Goal: Information Seeking & Learning: Learn about a topic

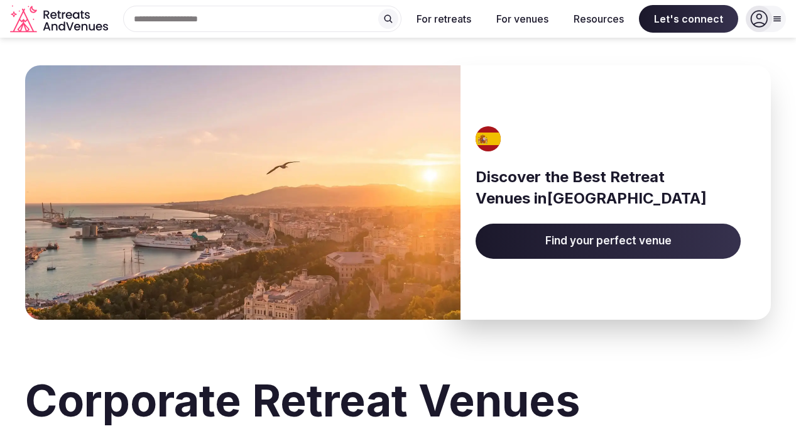
scroll to position [4131, 0]
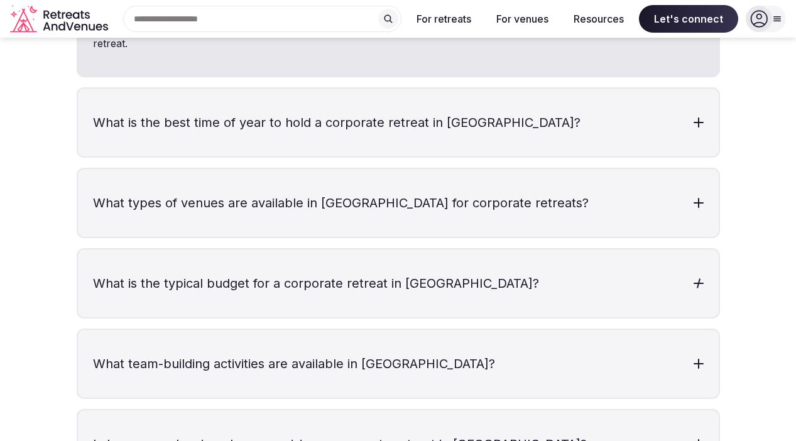
click at [688, 249] on h3 "What is the typical budget for a corporate retreat in [GEOGRAPHIC_DATA]?" at bounding box center [398, 283] width 641 height 68
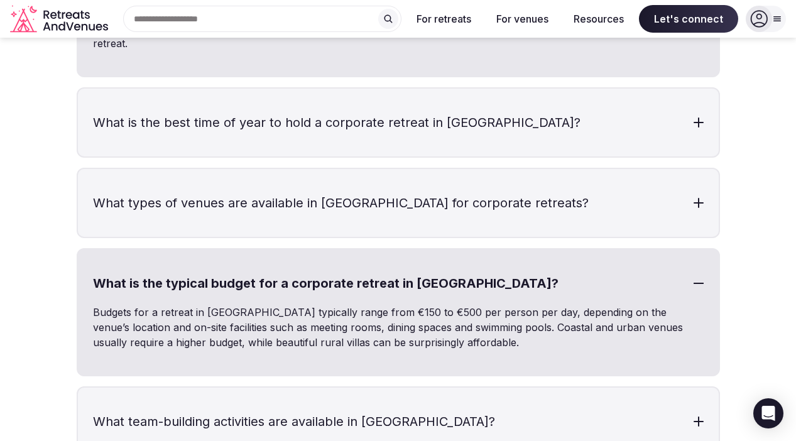
click at [688, 249] on h3 "What is the typical budget for a corporate retreat in [GEOGRAPHIC_DATA]?" at bounding box center [398, 283] width 641 height 68
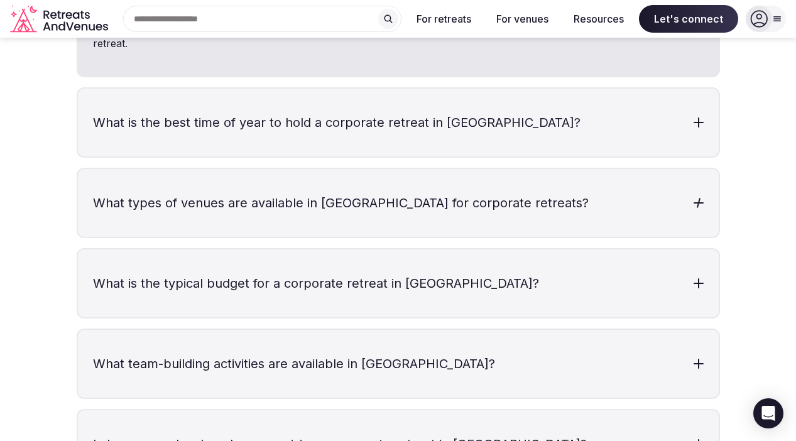
click at [677, 169] on h3 "What types of venues are available in [GEOGRAPHIC_DATA] for corporate retreats?" at bounding box center [398, 203] width 641 height 68
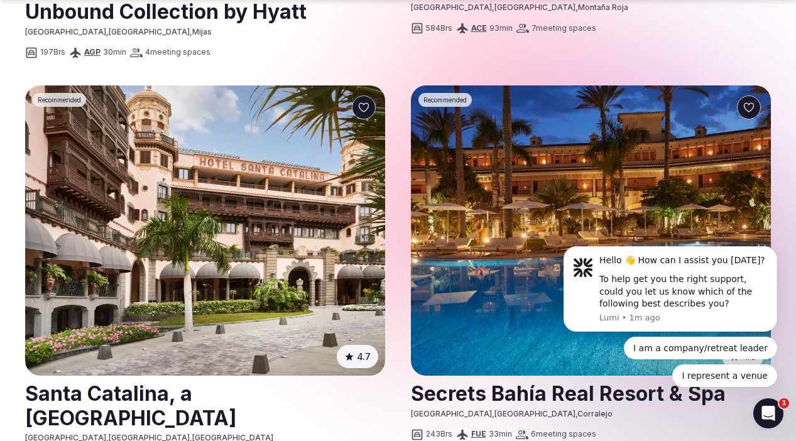
scroll to position [2761, 0]
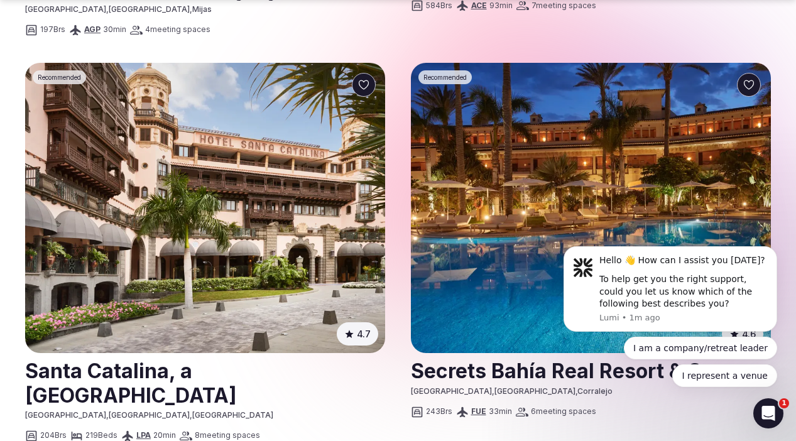
click at [226, 137] on img at bounding box center [205, 208] width 360 height 291
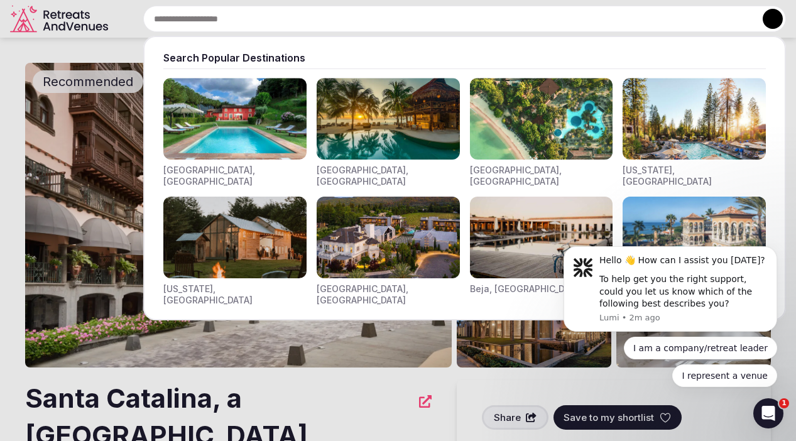
click at [257, 20] on input "text" at bounding box center [464, 19] width 643 height 26
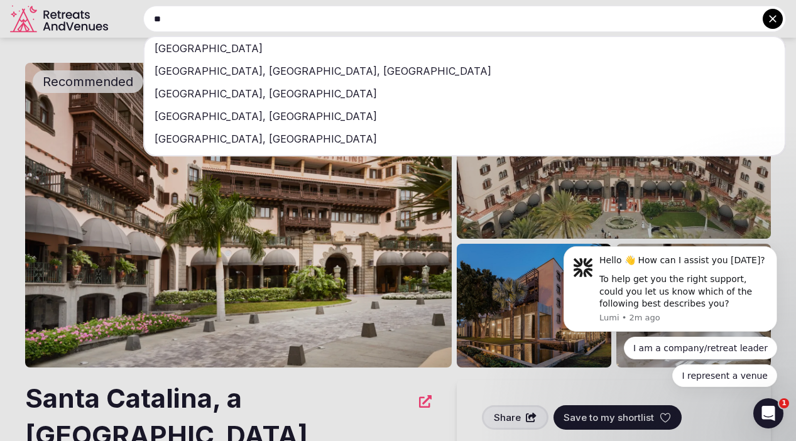
type input "*"
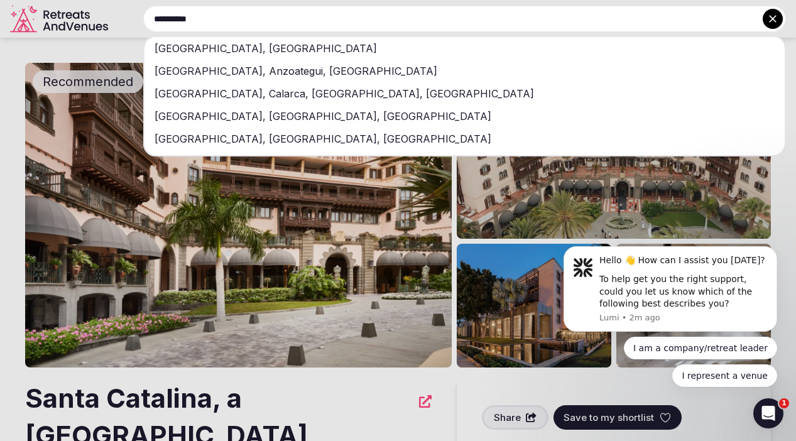
type input "*********"
click at [190, 45] on div "[GEOGRAPHIC_DATA], [GEOGRAPHIC_DATA]" at bounding box center [465, 48] width 640 height 23
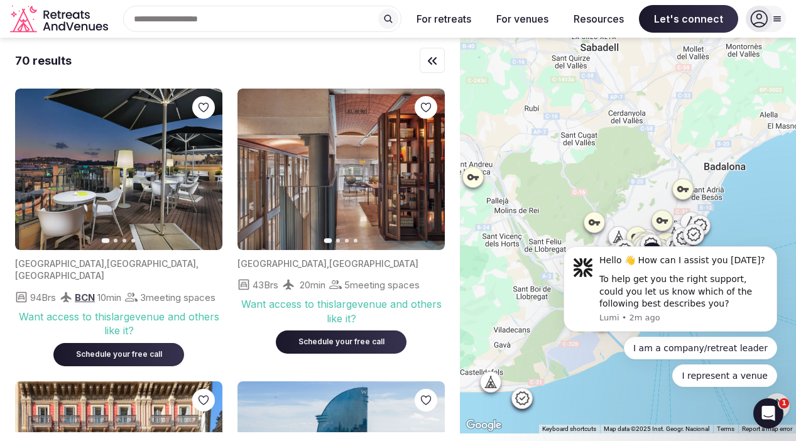
click at [204, 168] on icon "button" at bounding box center [205, 170] width 10 height 10
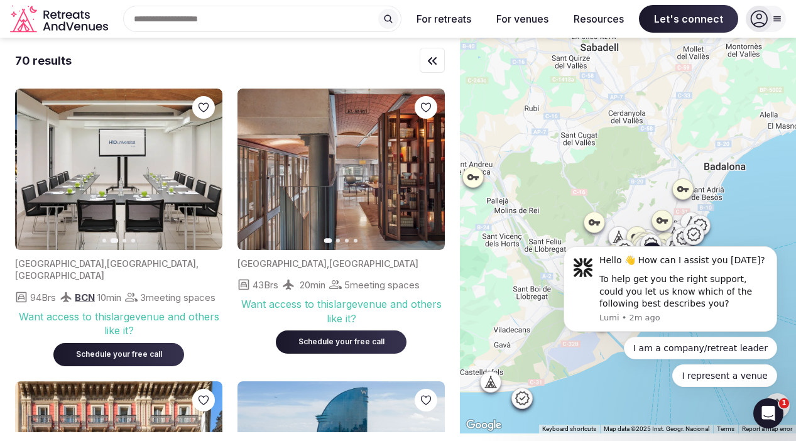
click at [204, 168] on icon "button" at bounding box center [205, 170] width 10 height 10
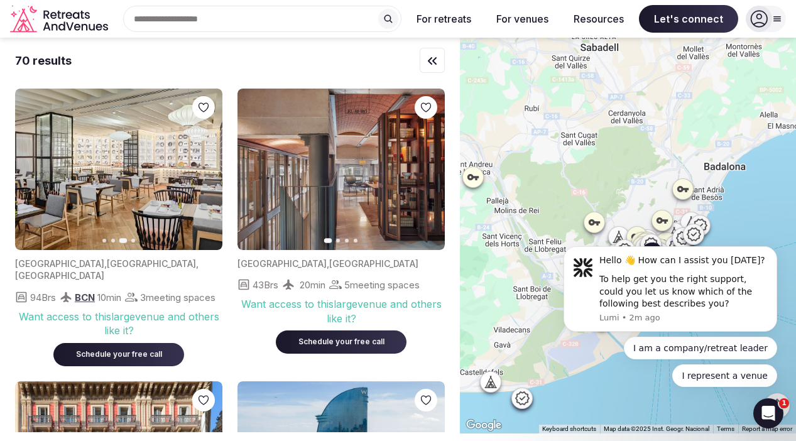
click at [204, 168] on icon "button" at bounding box center [205, 170] width 10 height 10
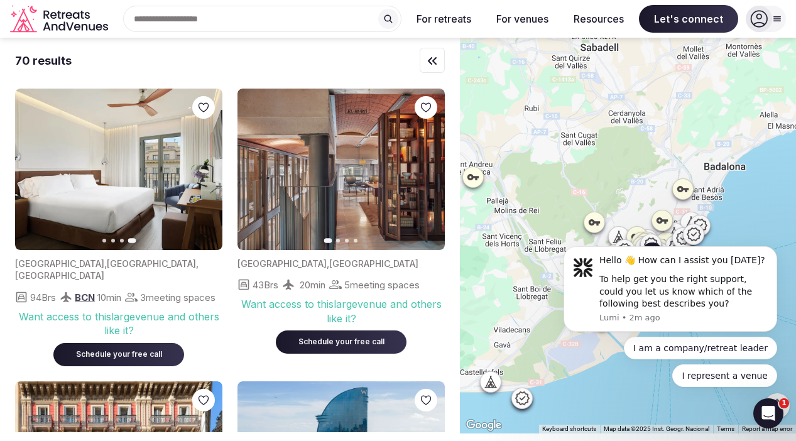
click at [30, 170] on icon "button" at bounding box center [32, 169] width 5 height 9
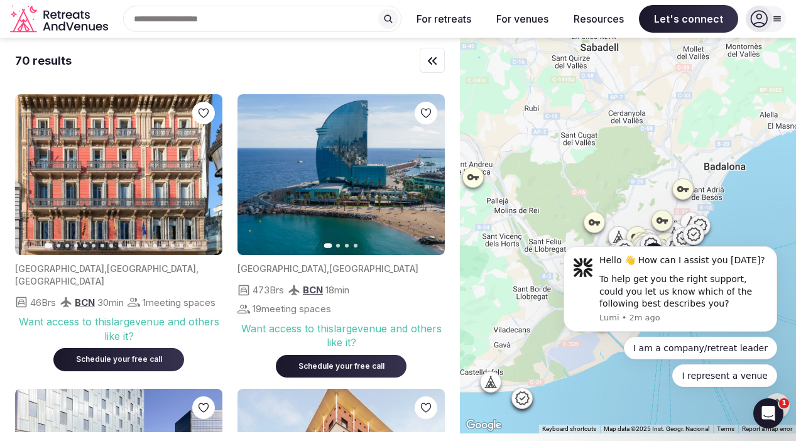
scroll to position [288, 0]
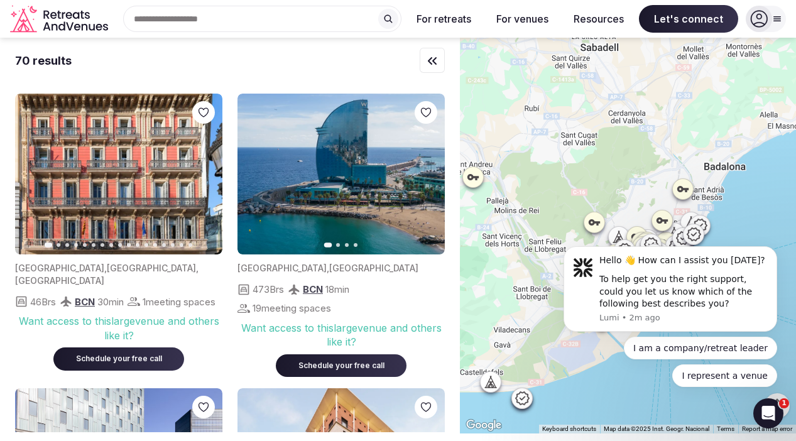
click at [434, 175] on button "Next slide" at bounding box center [427, 174] width 20 height 20
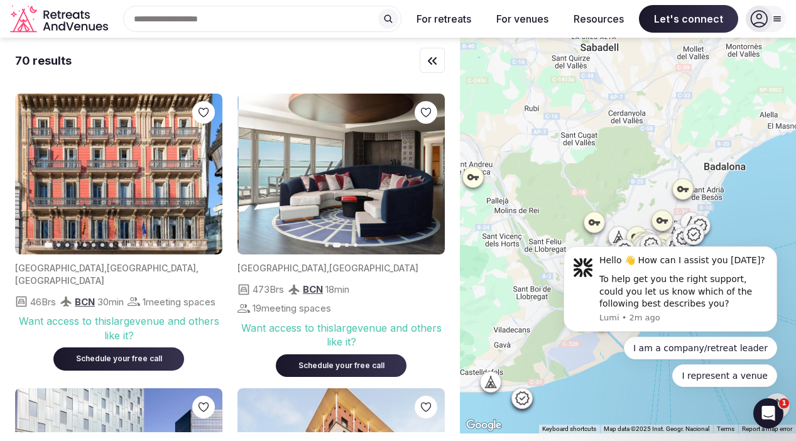
click at [434, 175] on button "Next slide" at bounding box center [427, 174] width 20 height 20
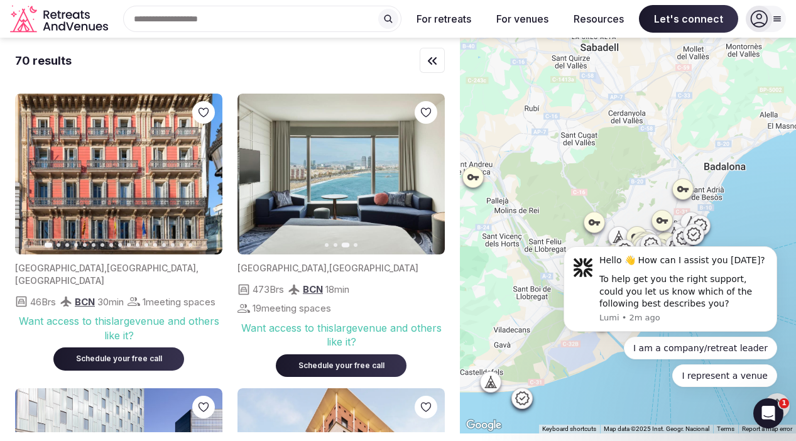
click at [434, 175] on button "Next slide" at bounding box center [427, 174] width 20 height 20
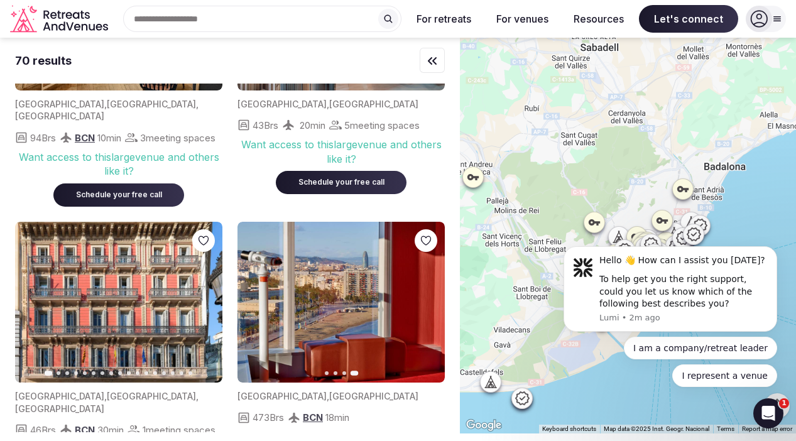
scroll to position [0, 0]
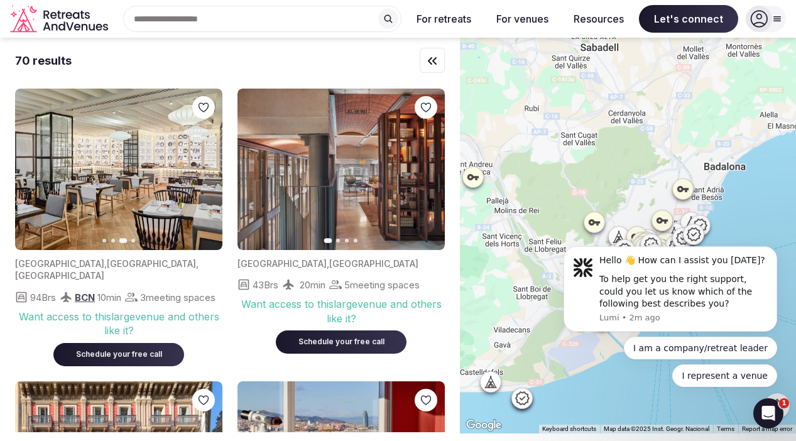
click at [427, 168] on icon "button" at bounding box center [427, 170] width 10 height 10
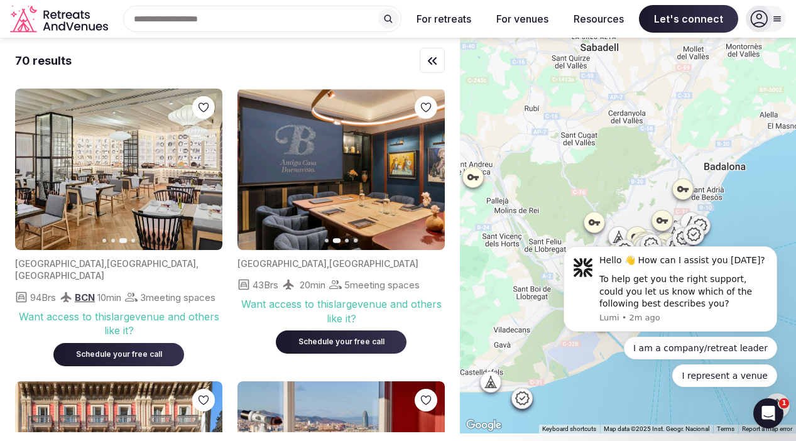
click at [427, 168] on icon "button" at bounding box center [427, 170] width 10 height 10
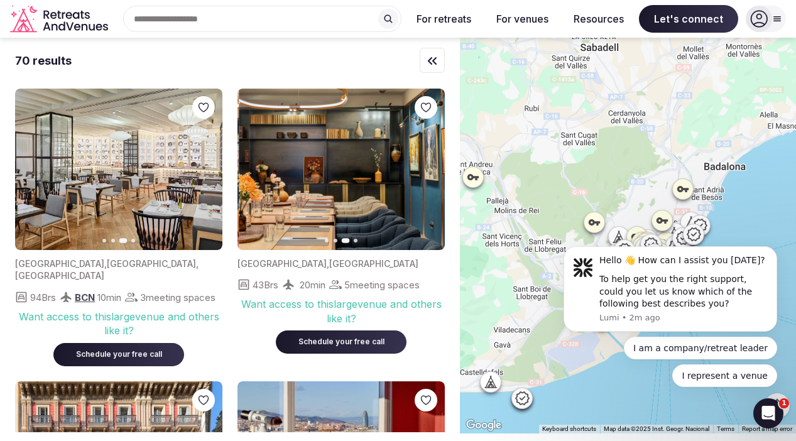
click at [427, 168] on icon "button" at bounding box center [427, 170] width 10 height 10
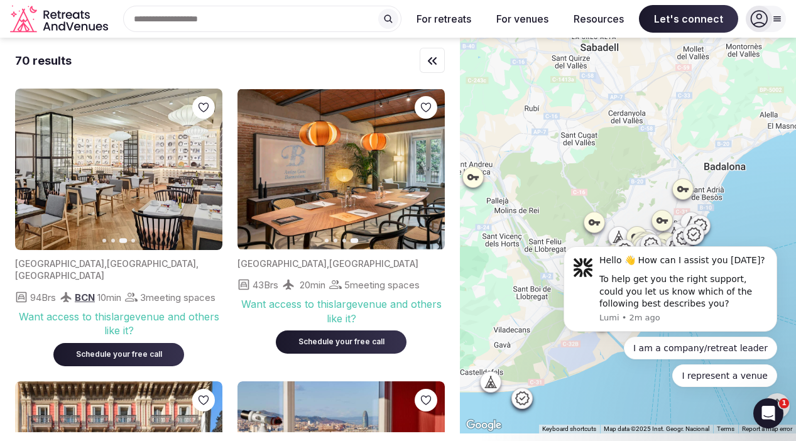
click at [253, 178] on button "Previous slide" at bounding box center [255, 170] width 20 height 20
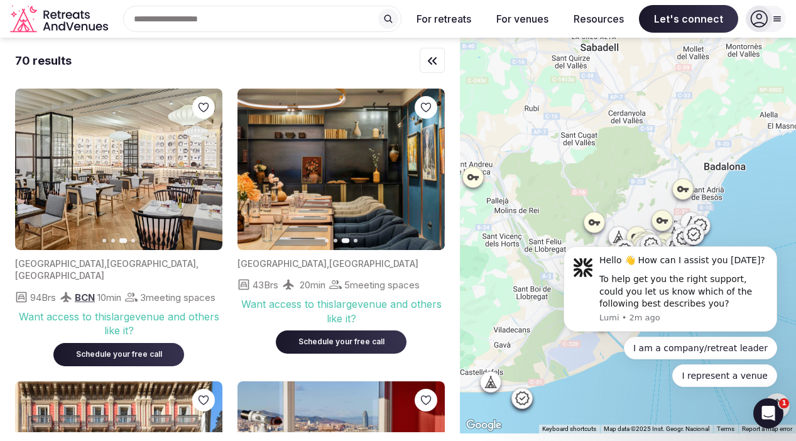
click at [254, 178] on button "Previous slide" at bounding box center [255, 170] width 20 height 20
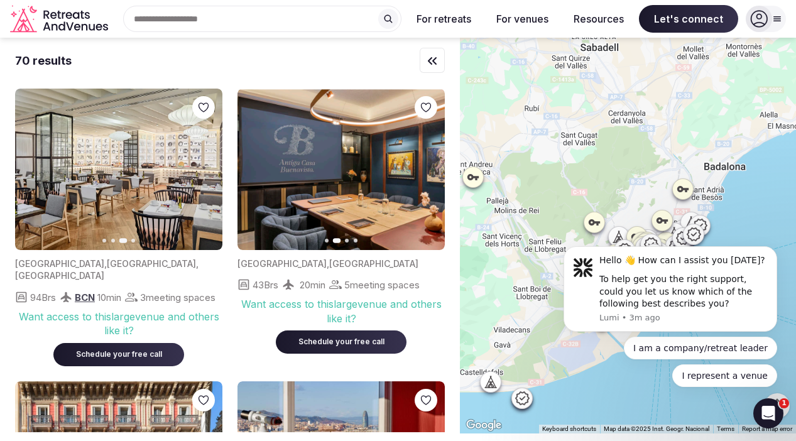
click at [94, 67] on div "70 results" at bounding box center [230, 61] width 430 height 16
click at [211, 166] on button "Next slide" at bounding box center [205, 170] width 20 height 20
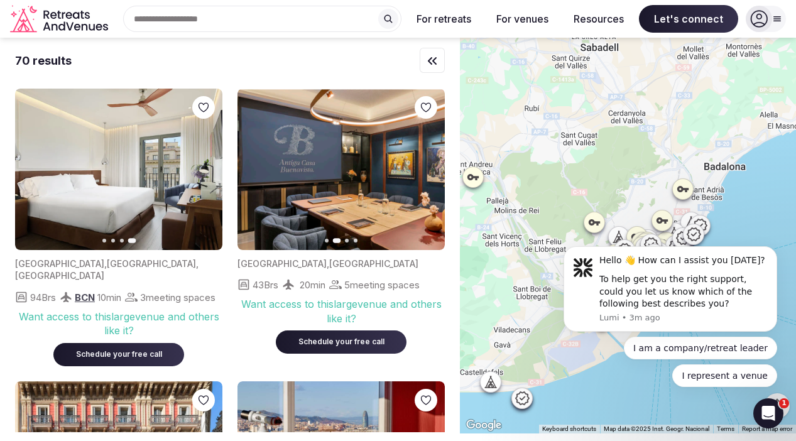
click at [430, 171] on icon "button" at bounding box center [427, 170] width 10 height 10
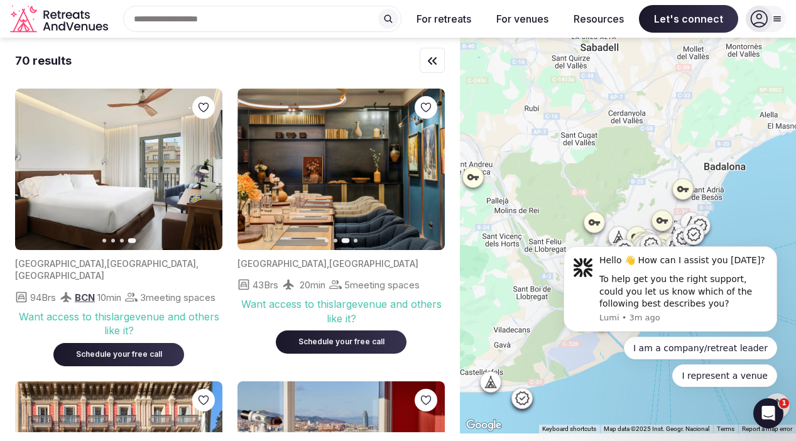
click at [430, 171] on icon "button" at bounding box center [427, 170] width 10 height 10
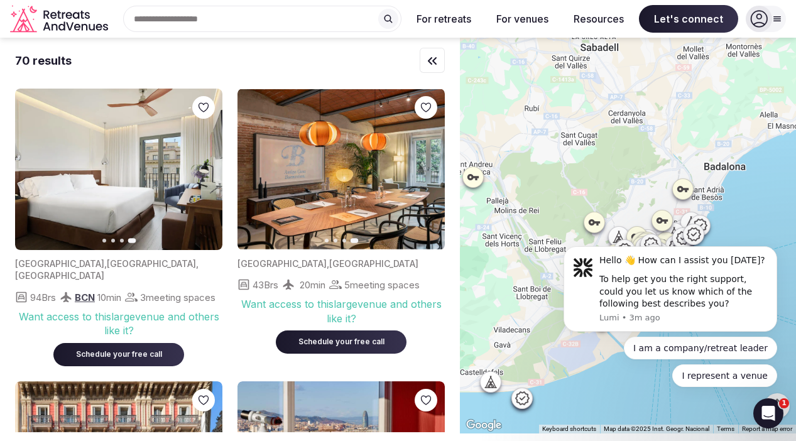
click at [245, 169] on button "Previous slide" at bounding box center [255, 170] width 20 height 20
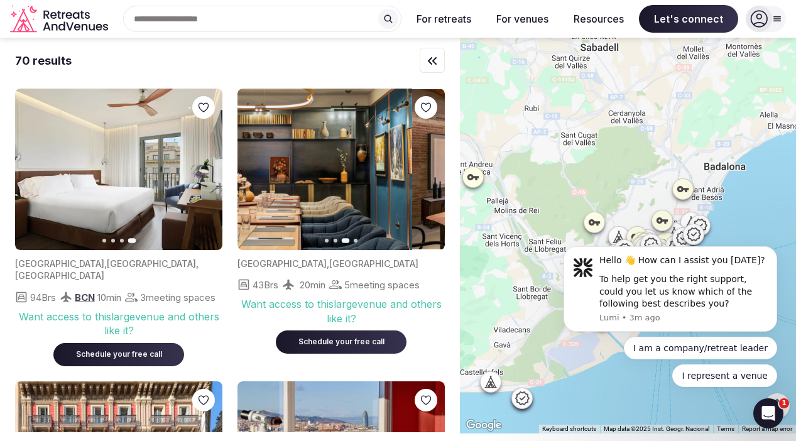
click at [245, 169] on button "Previous slide" at bounding box center [255, 170] width 20 height 20
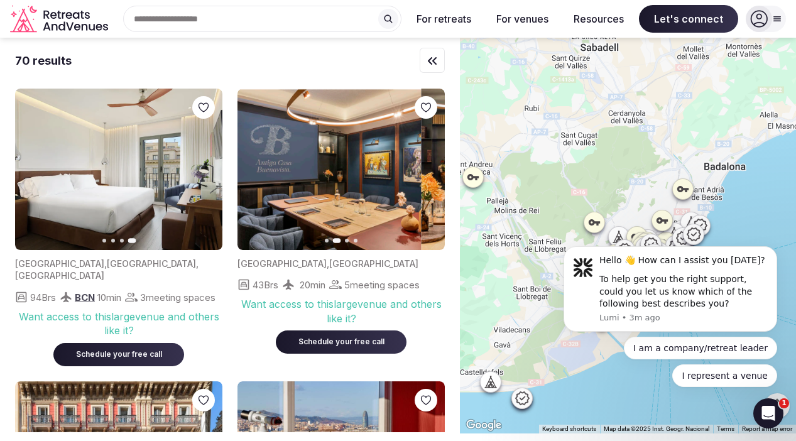
click at [245, 169] on button "Previous slide" at bounding box center [255, 170] width 20 height 20
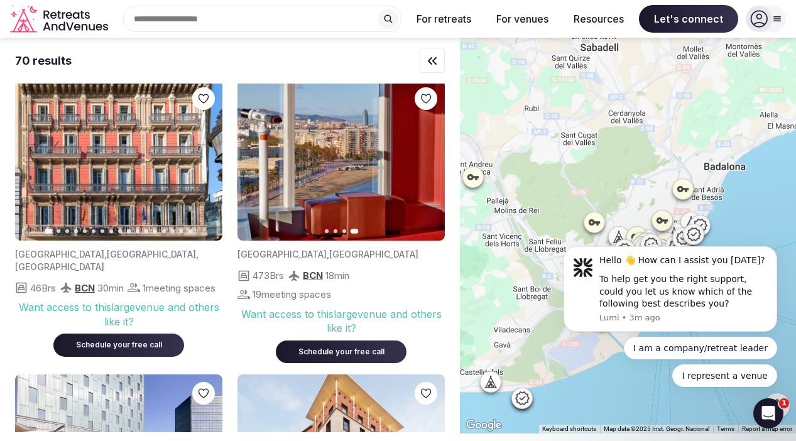
scroll to position [310, 0]
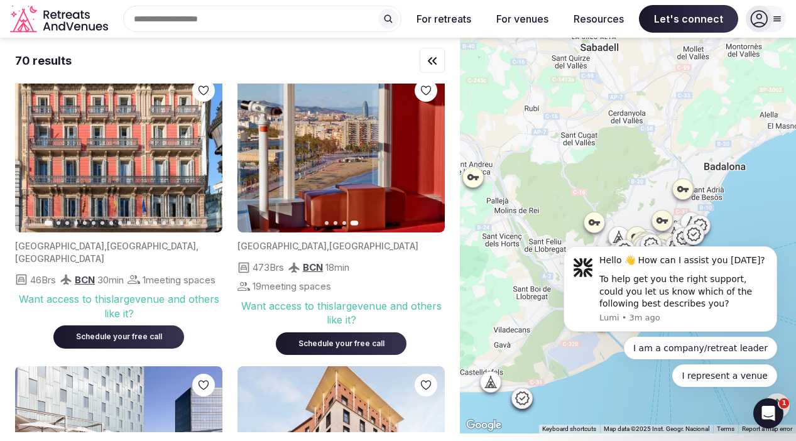
click at [258, 155] on icon "button" at bounding box center [255, 152] width 10 height 10
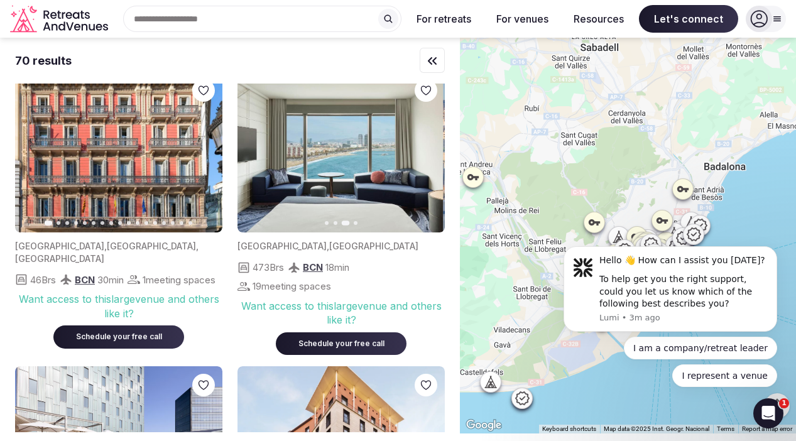
click at [258, 155] on icon "button" at bounding box center [255, 152] width 10 height 10
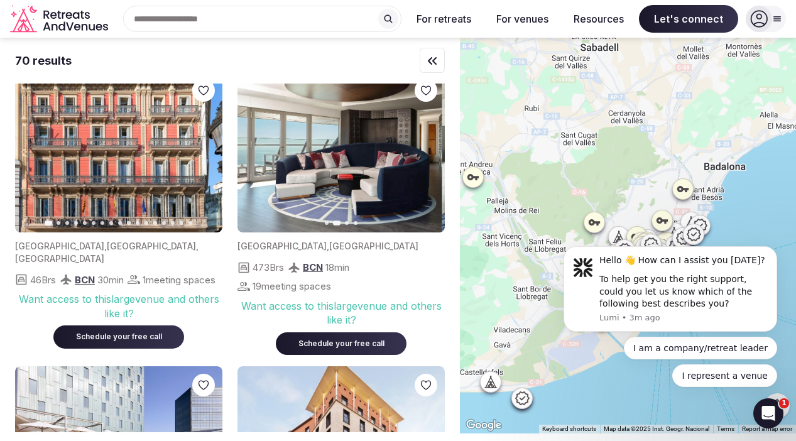
click at [258, 155] on icon "button" at bounding box center [255, 152] width 10 height 10
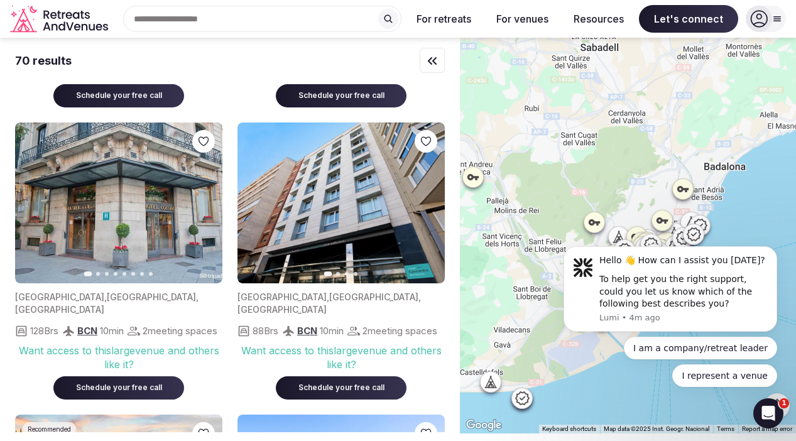
scroll to position [2018, 0]
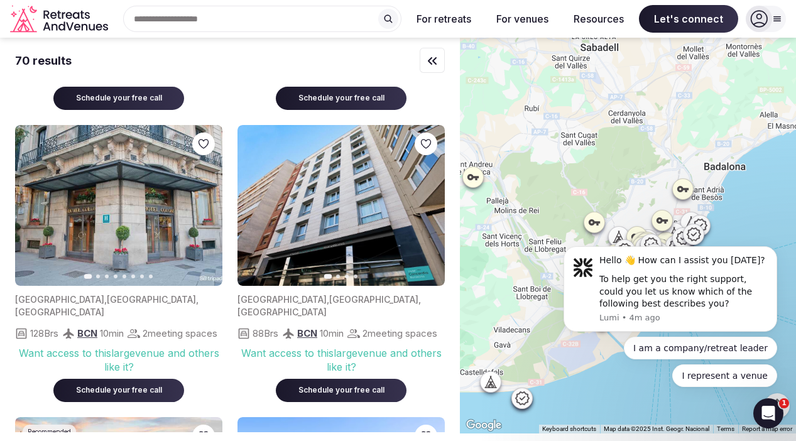
click at [430, 211] on icon "button" at bounding box center [427, 205] width 10 height 10
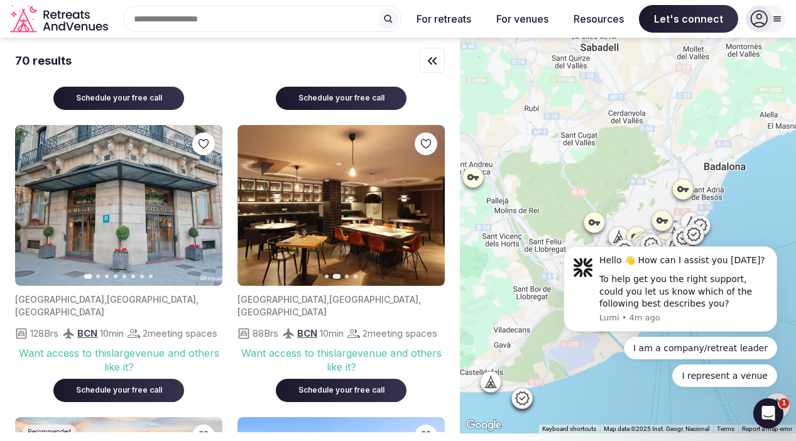
click at [430, 211] on icon "button" at bounding box center [427, 205] width 10 height 10
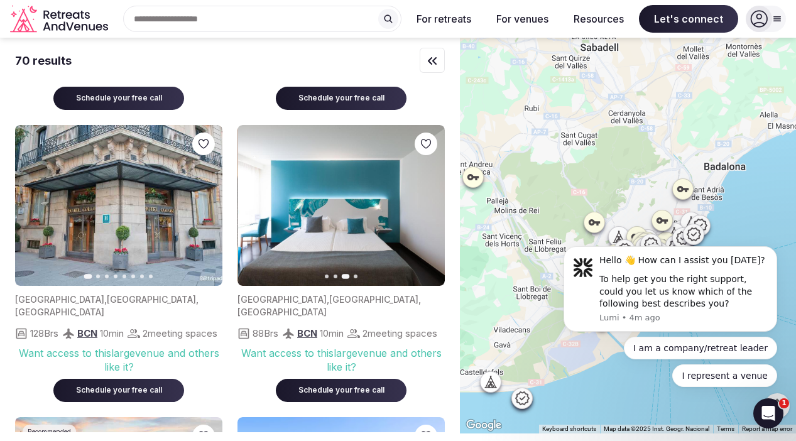
click at [430, 211] on icon "button" at bounding box center [427, 205] width 10 height 10
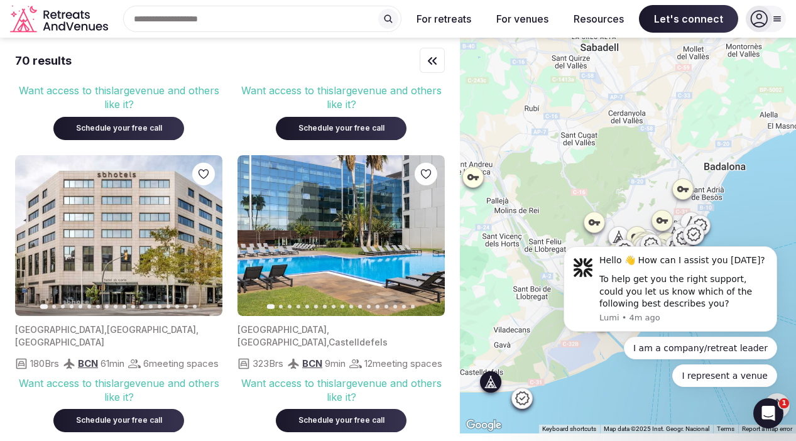
scroll to position [2869, 0]
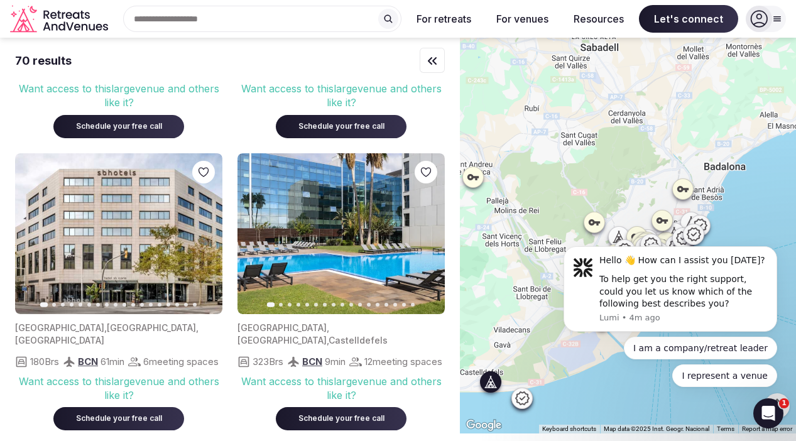
click at [430, 239] on icon "button" at bounding box center [427, 234] width 10 height 10
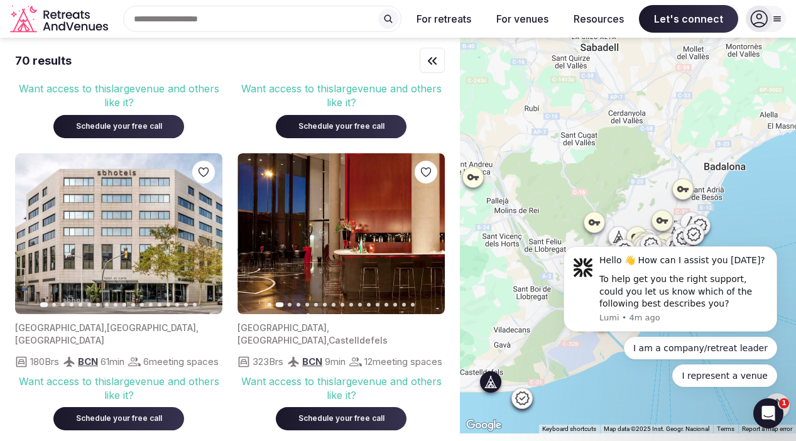
click at [430, 239] on icon "button" at bounding box center [427, 234] width 10 height 10
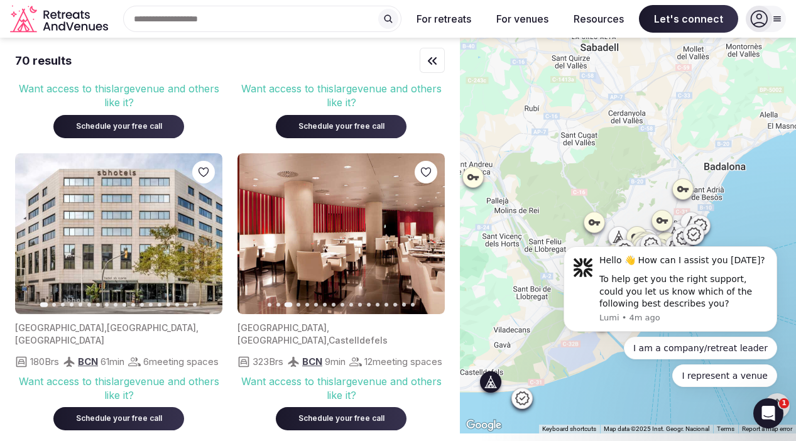
click at [430, 239] on icon "button" at bounding box center [427, 234] width 10 height 10
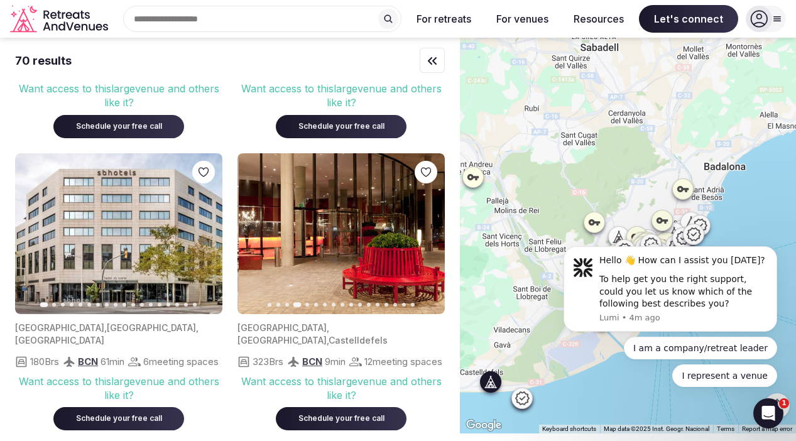
click at [430, 239] on icon "button" at bounding box center [427, 234] width 10 height 10
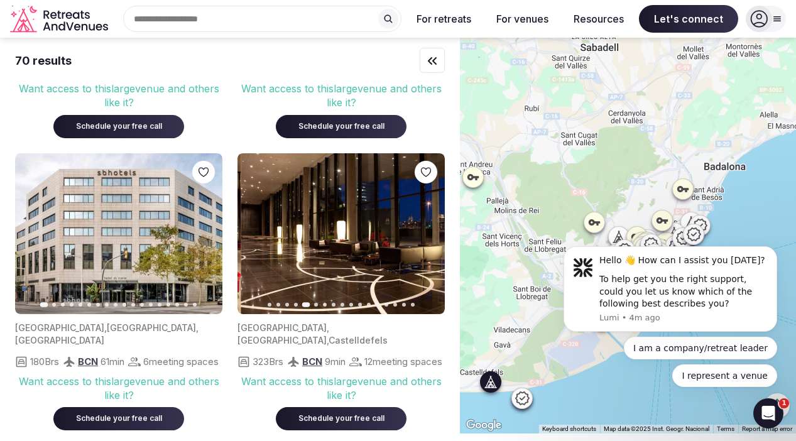
click at [430, 239] on icon "button" at bounding box center [427, 234] width 10 height 10
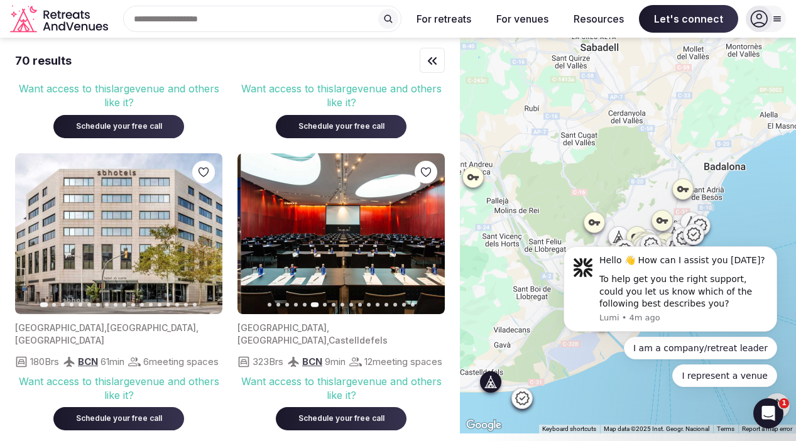
click at [430, 239] on icon "button" at bounding box center [427, 234] width 10 height 10
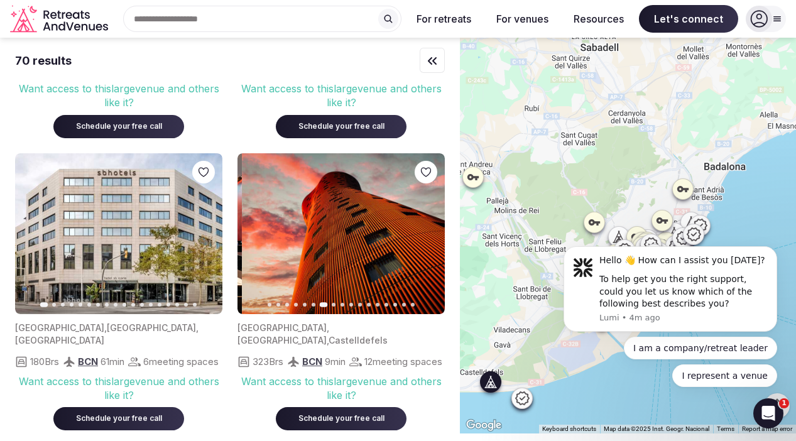
click at [430, 239] on icon "button" at bounding box center [427, 234] width 10 height 10
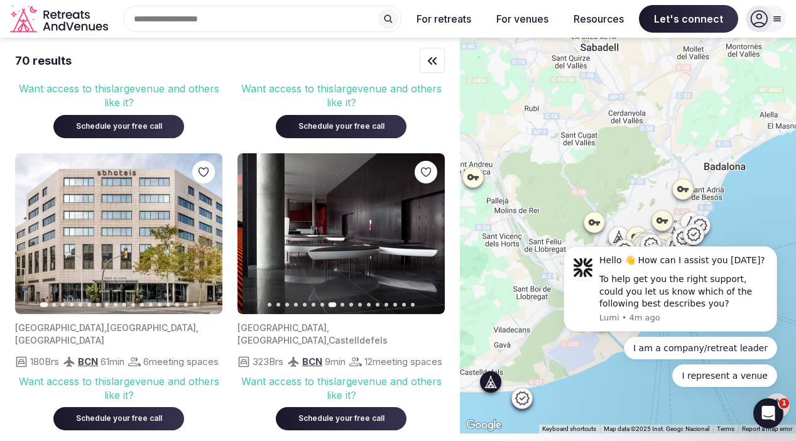
click at [431, 239] on icon "button" at bounding box center [427, 234] width 10 height 10
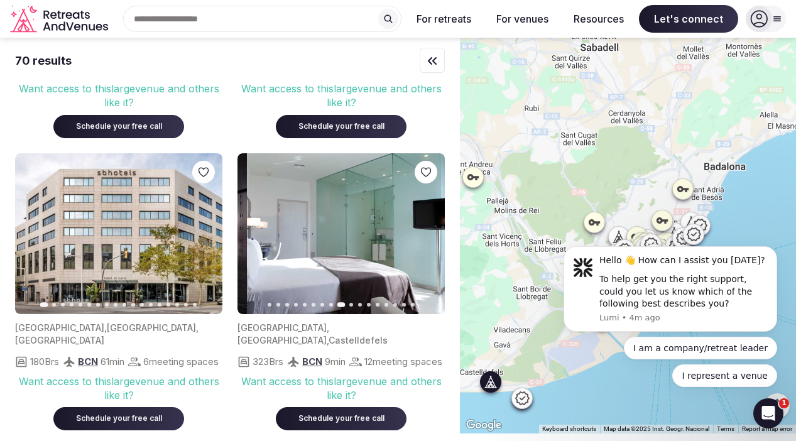
click at [431, 239] on icon "button" at bounding box center [427, 234] width 10 height 10
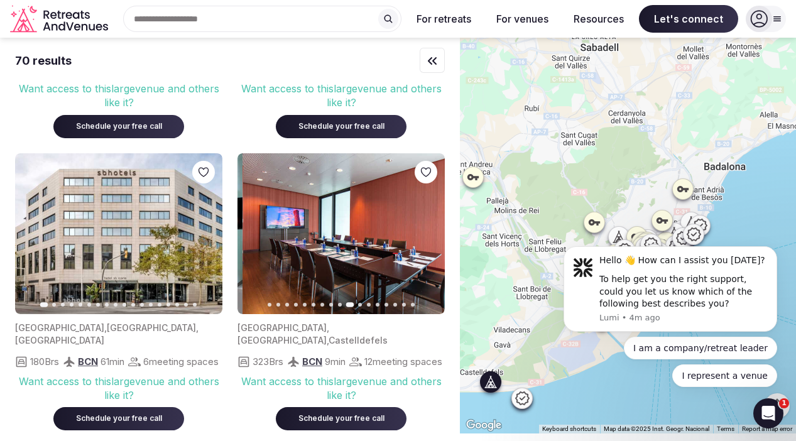
click at [432, 239] on icon "button" at bounding box center [427, 234] width 10 height 10
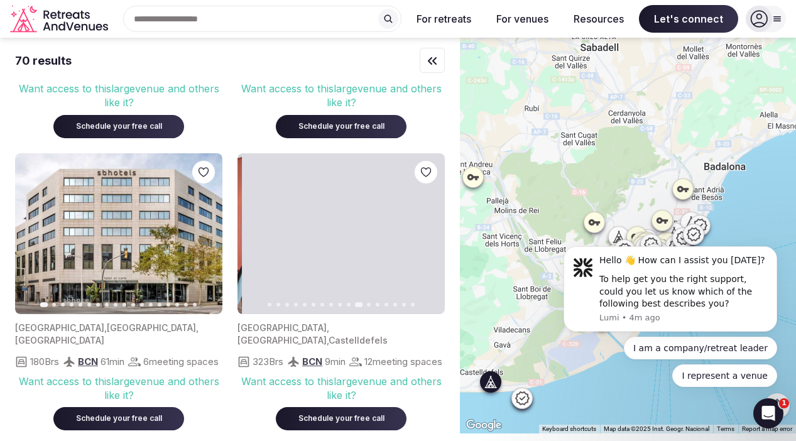
click at [432, 239] on icon "button" at bounding box center [427, 234] width 10 height 10
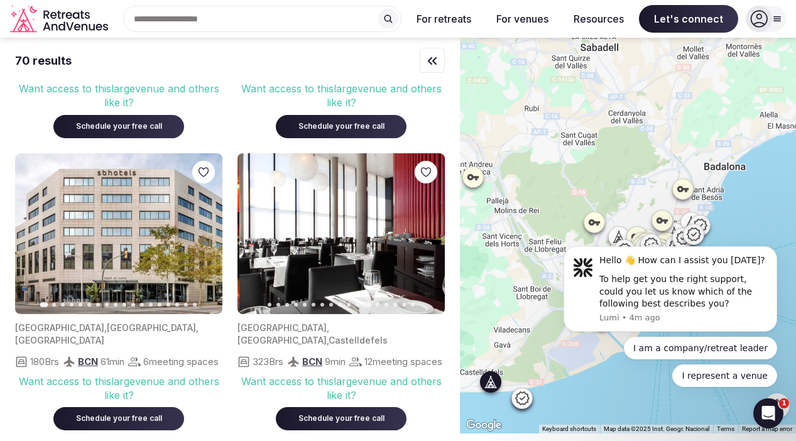
click at [432, 239] on icon "button" at bounding box center [427, 234] width 10 height 10
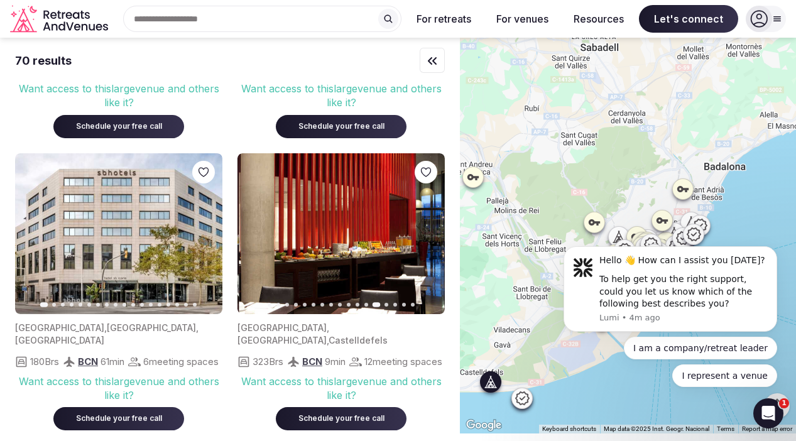
click at [432, 239] on icon "button" at bounding box center [427, 234] width 10 height 10
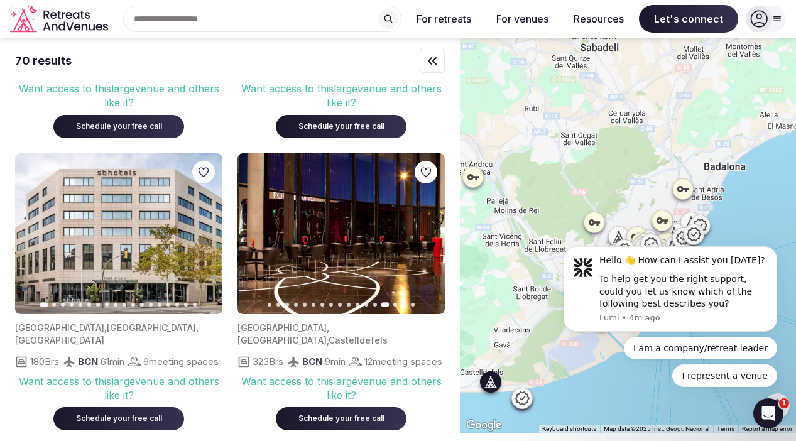
click at [432, 239] on icon "button" at bounding box center [427, 234] width 10 height 10
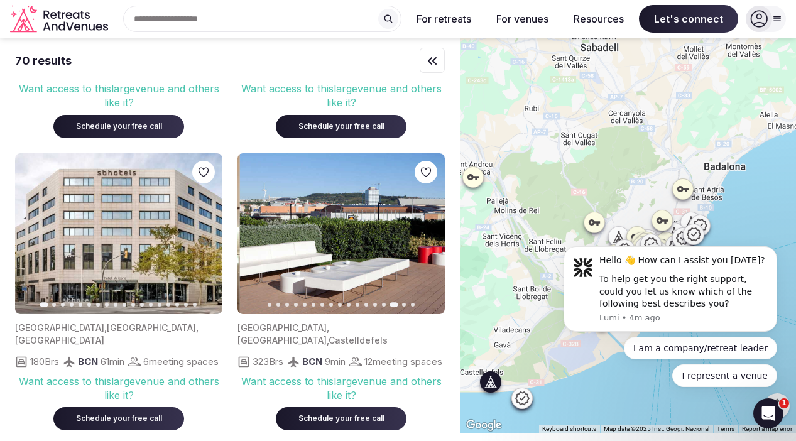
click at [432, 244] on button "Next slide" at bounding box center [427, 234] width 20 height 20
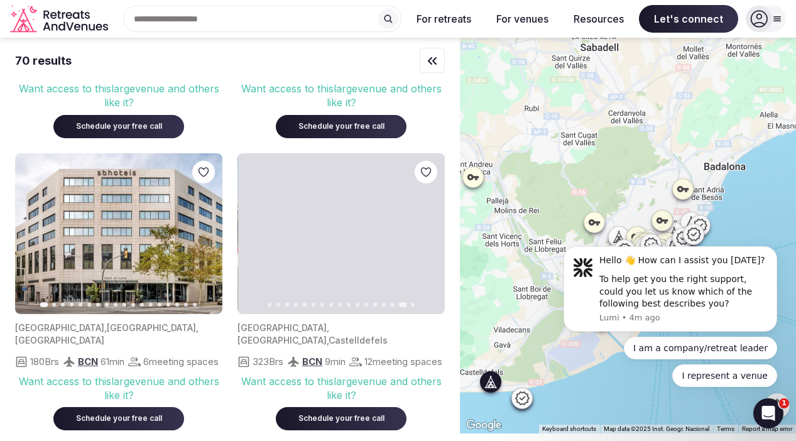
click at [433, 244] on button "Next slide" at bounding box center [427, 234] width 20 height 20
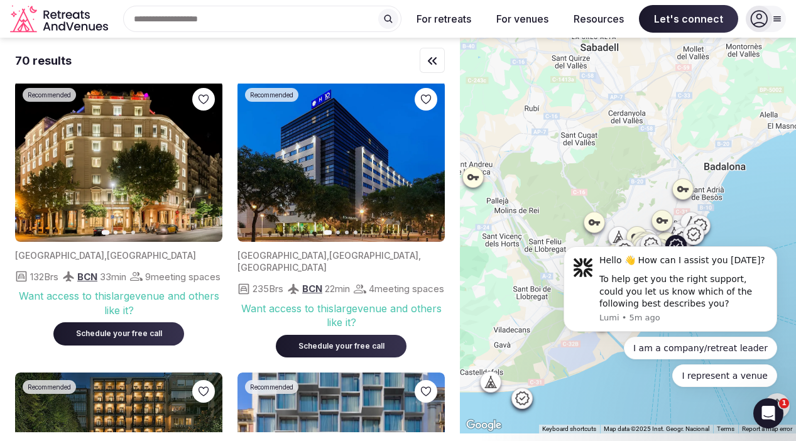
scroll to position [3530, 0]
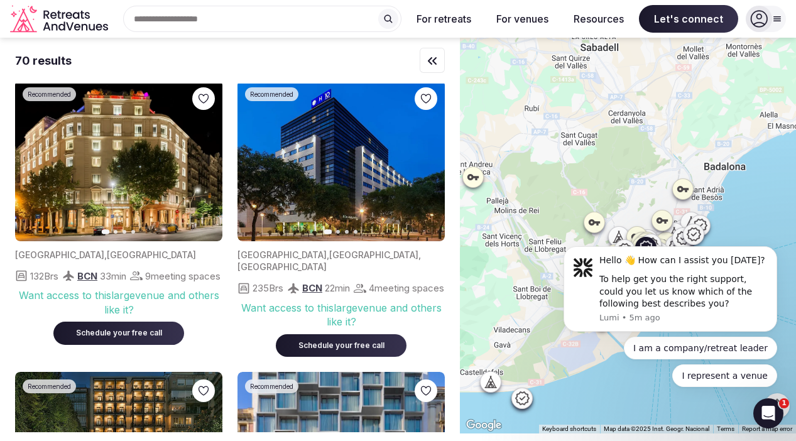
click at [200, 165] on icon "button" at bounding box center [205, 160] width 10 height 10
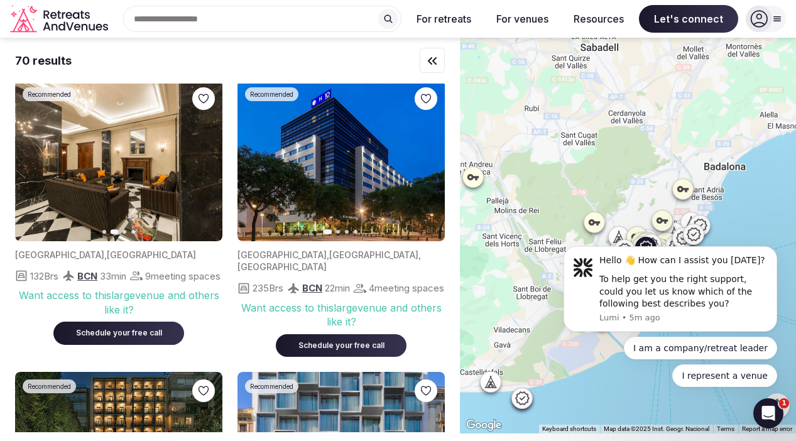
click at [200, 165] on icon "button" at bounding box center [205, 160] width 10 height 10
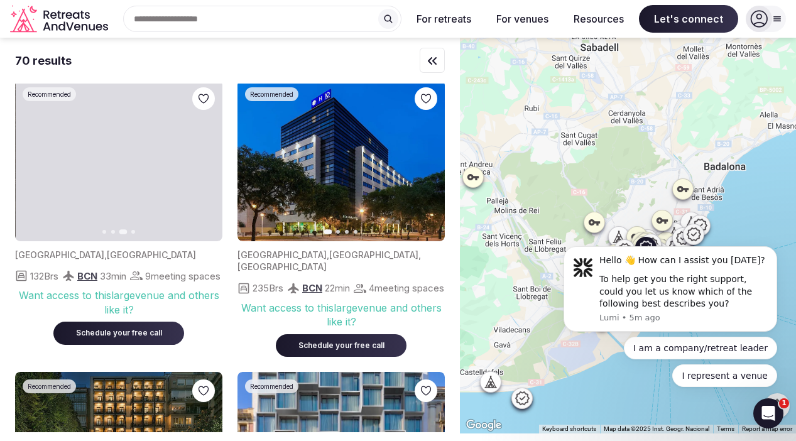
click at [202, 165] on icon "button" at bounding box center [205, 160] width 10 height 10
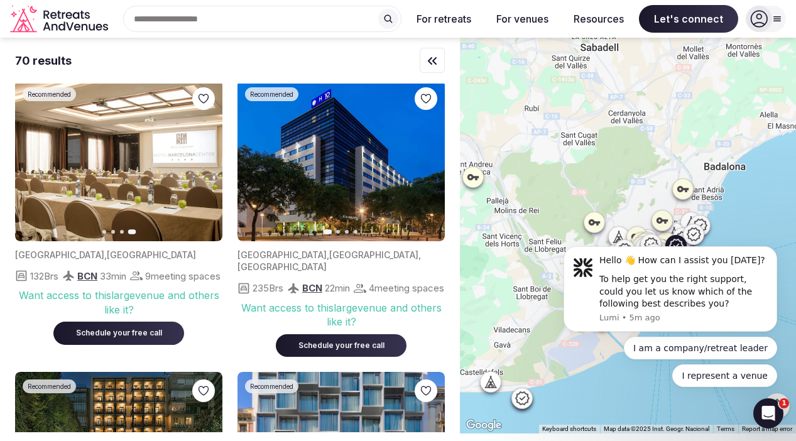
click at [432, 170] on button "Next slide" at bounding box center [427, 160] width 20 height 20
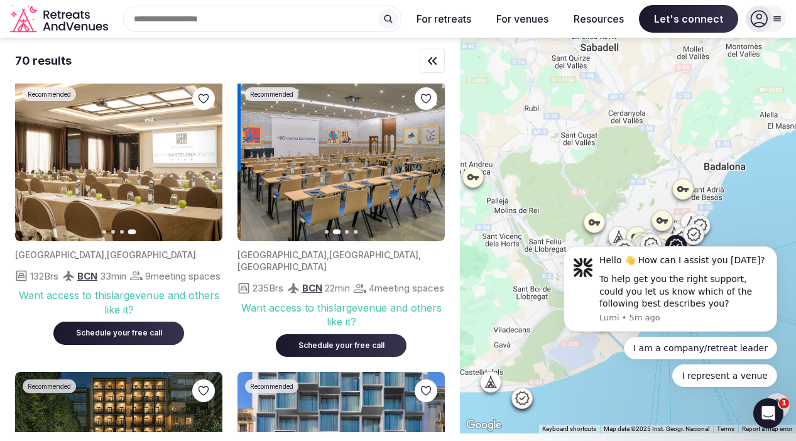
click at [432, 170] on button "Next slide" at bounding box center [427, 160] width 20 height 20
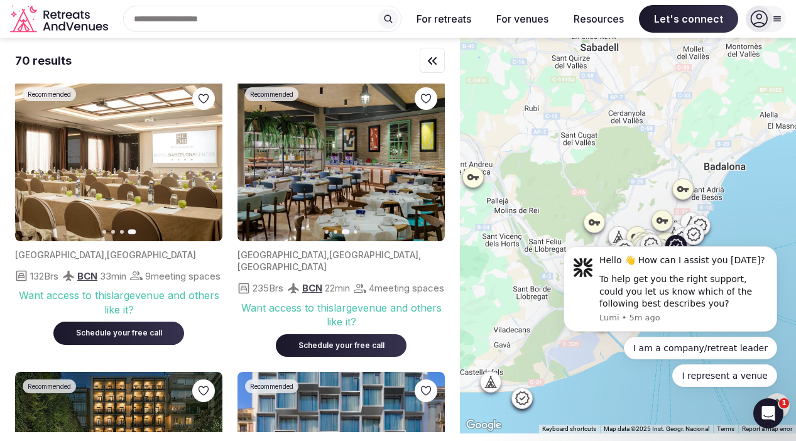
click at [432, 170] on button "Next slide" at bounding box center [427, 160] width 20 height 20
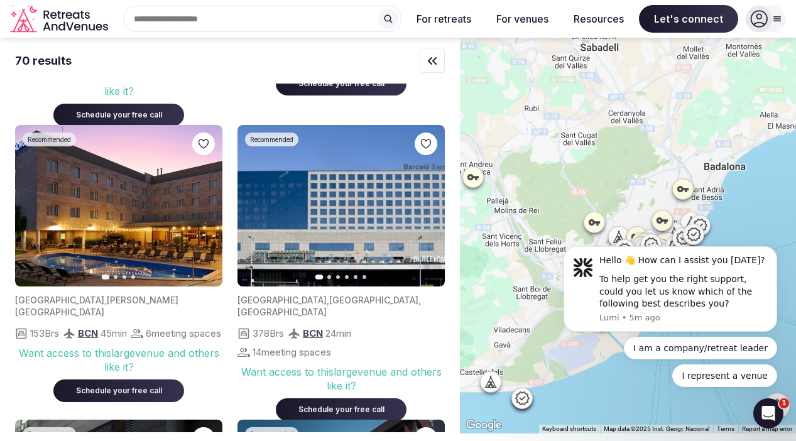
scroll to position [4366, 0]
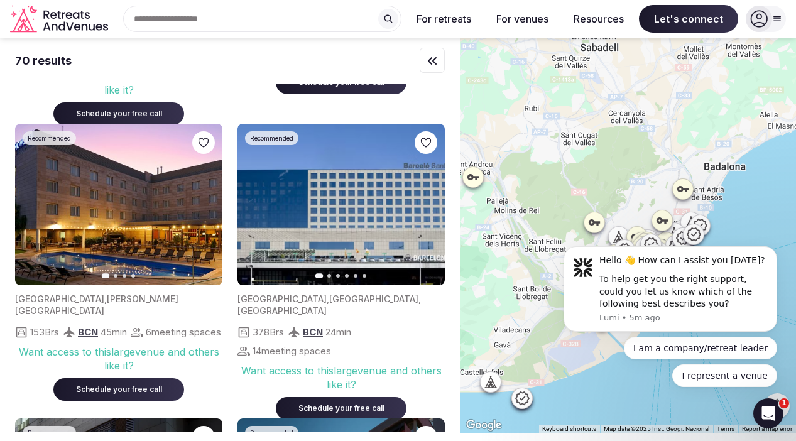
click at [212, 214] on button "Next slide" at bounding box center [205, 204] width 20 height 20
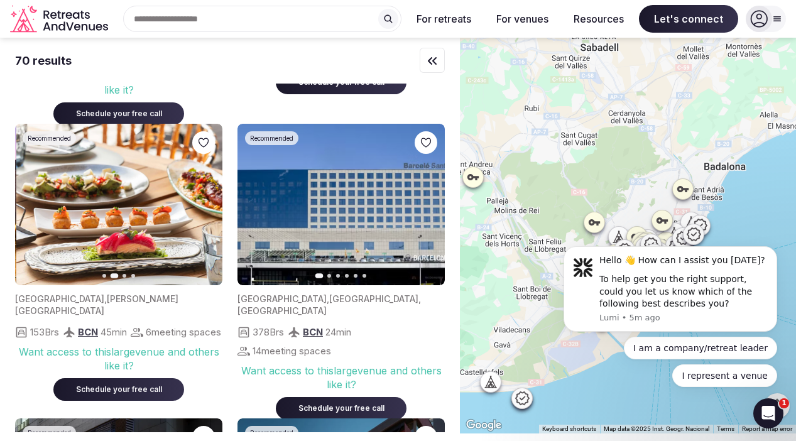
click at [212, 214] on button "Next slide" at bounding box center [205, 204] width 20 height 20
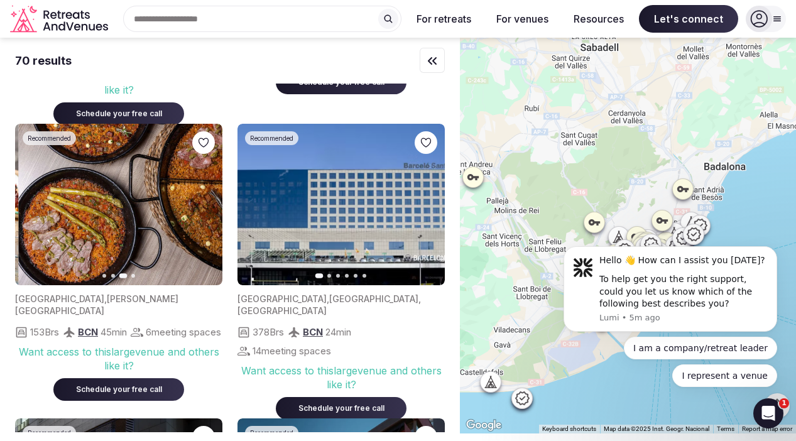
click at [212, 214] on button "Next slide" at bounding box center [205, 204] width 20 height 20
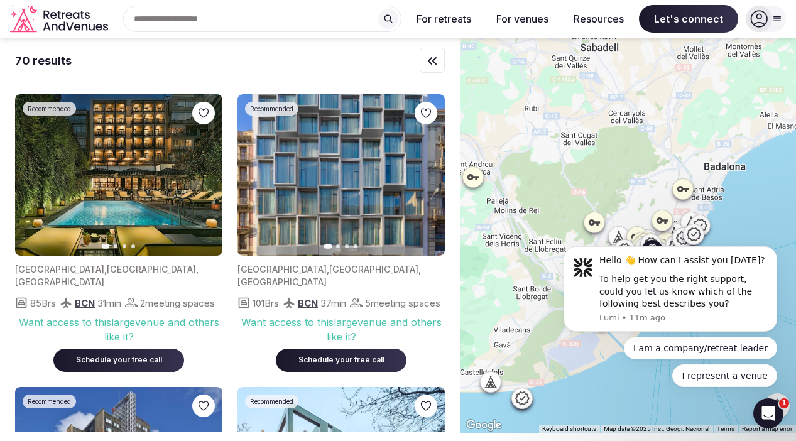
scroll to position [3805, 0]
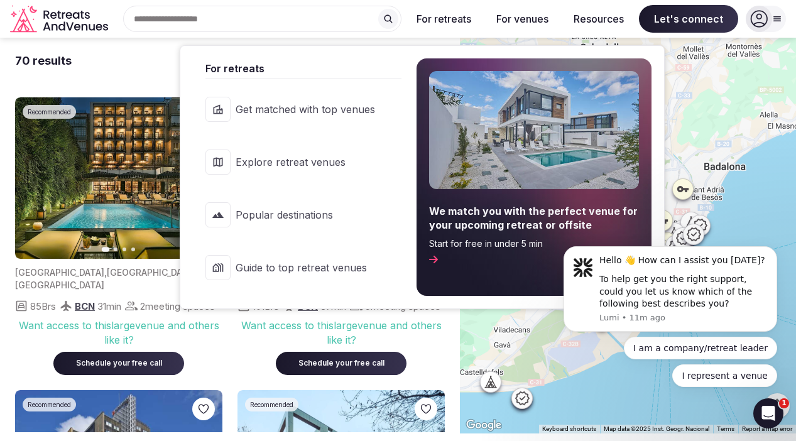
click at [446, 23] on button "For retreats" at bounding box center [444, 19] width 75 height 28
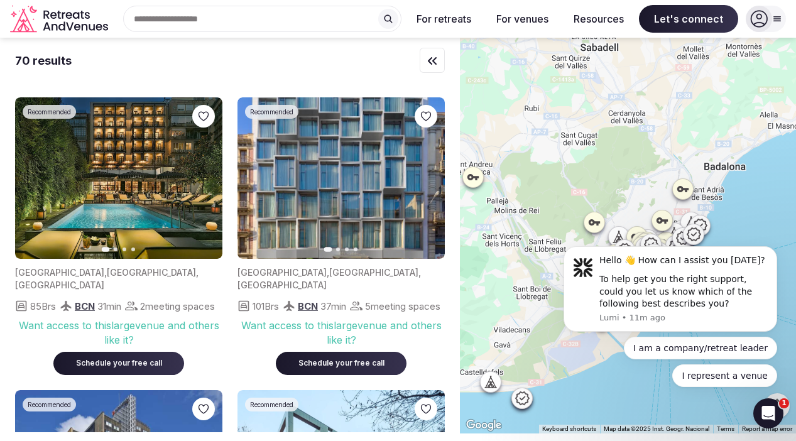
click at [349, 20] on input "text" at bounding box center [262, 19] width 278 height 26
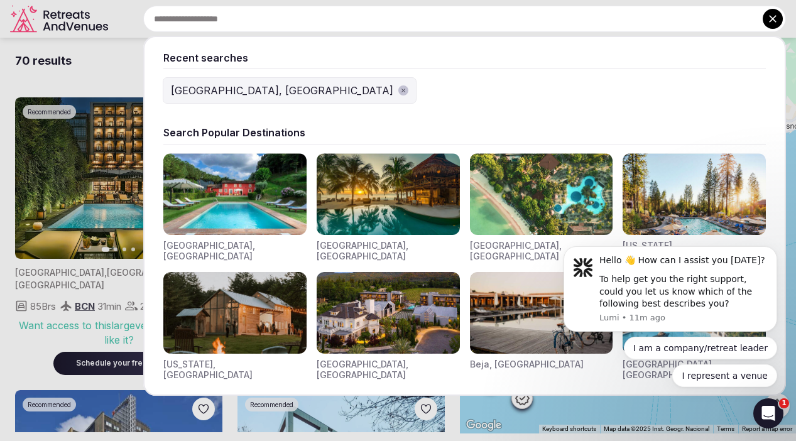
click at [400, 93] on icon "button" at bounding box center [403, 90] width 6 height 6
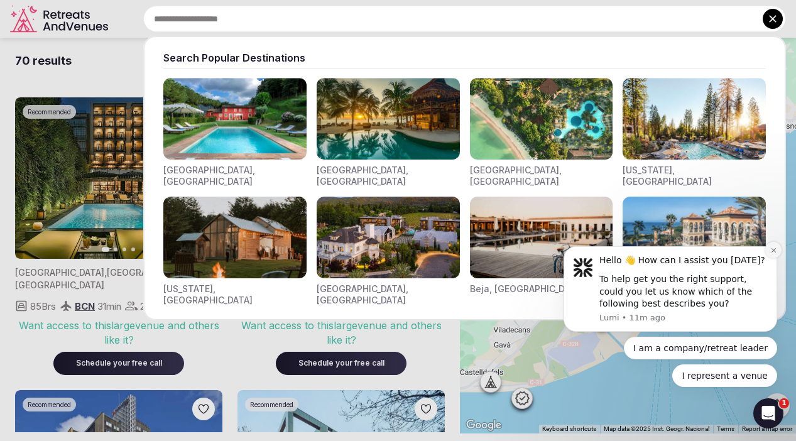
click at [772, 248] on icon "Dismiss notification" at bounding box center [773, 250] width 4 height 4
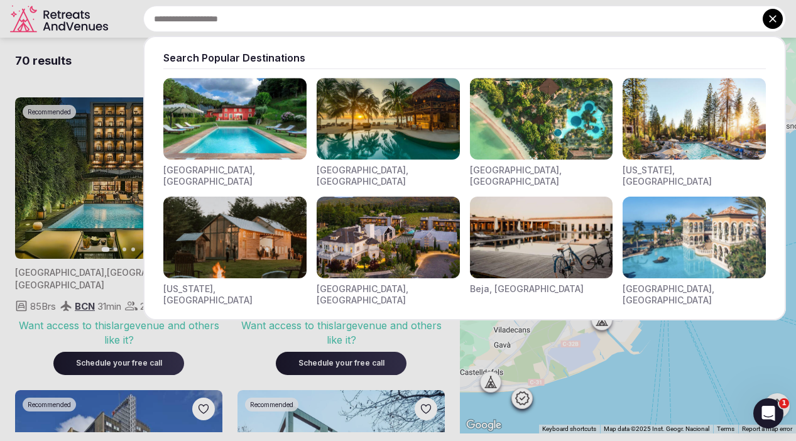
click at [695, 235] on img "Visit venues for Canarias, Spain" at bounding box center [694, 238] width 143 height 82
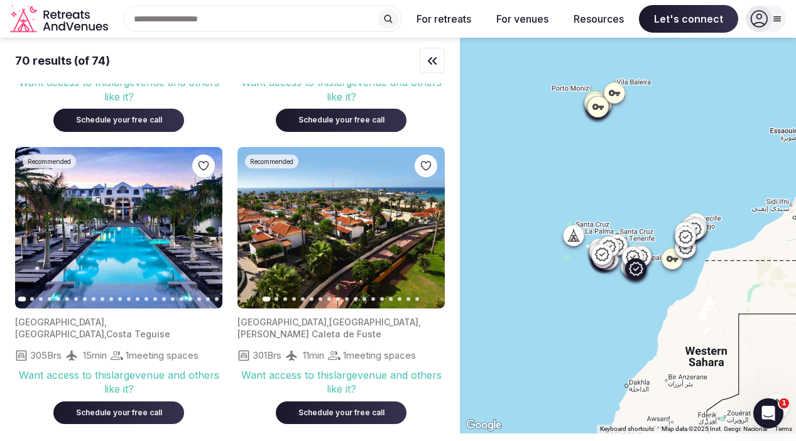
scroll to position [819, 0]
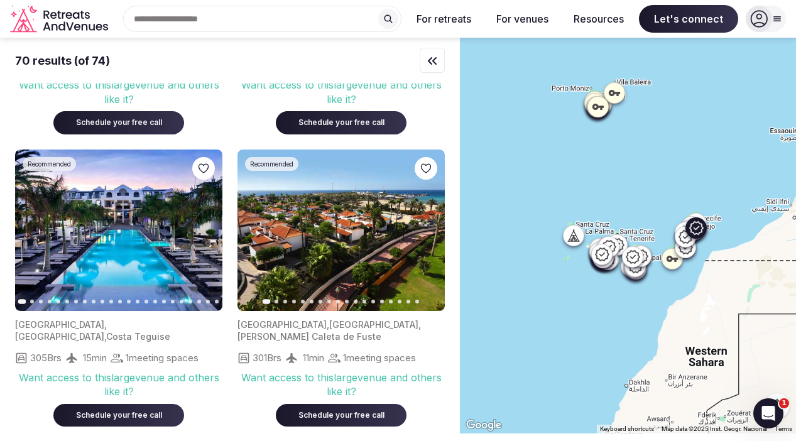
click at [207, 225] on icon "button" at bounding box center [205, 230] width 10 height 10
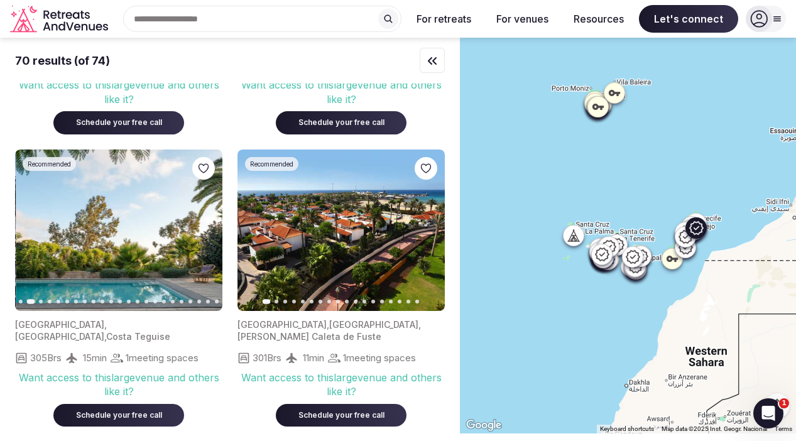
click at [208, 225] on icon "button" at bounding box center [205, 230] width 10 height 10
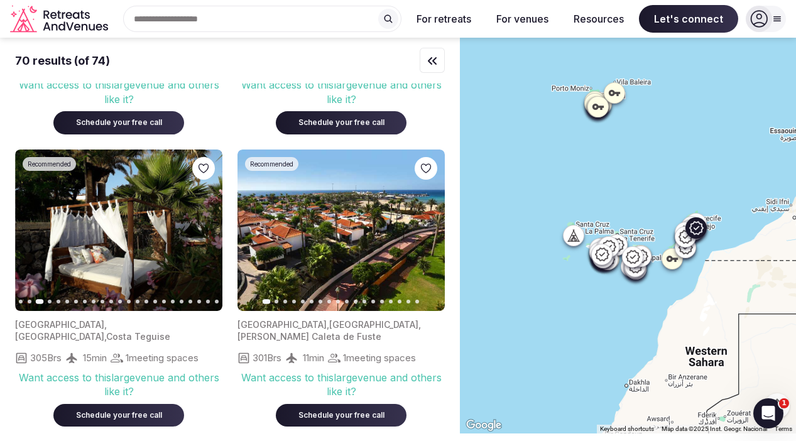
click at [208, 225] on icon "button" at bounding box center [205, 230] width 10 height 10
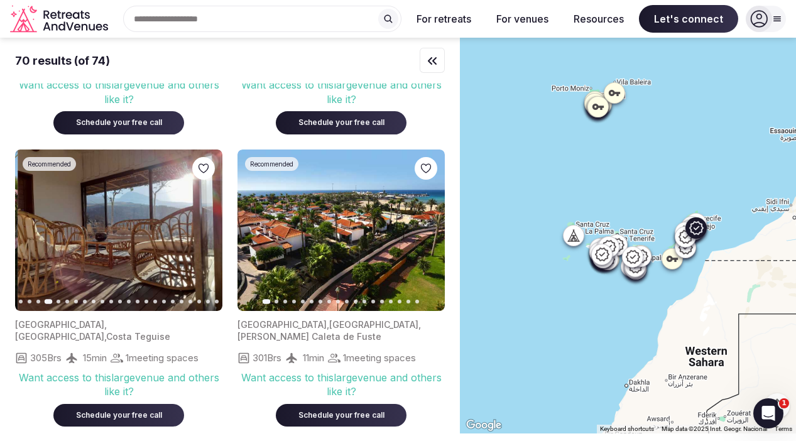
click at [209, 225] on icon "button" at bounding box center [205, 230] width 10 height 10
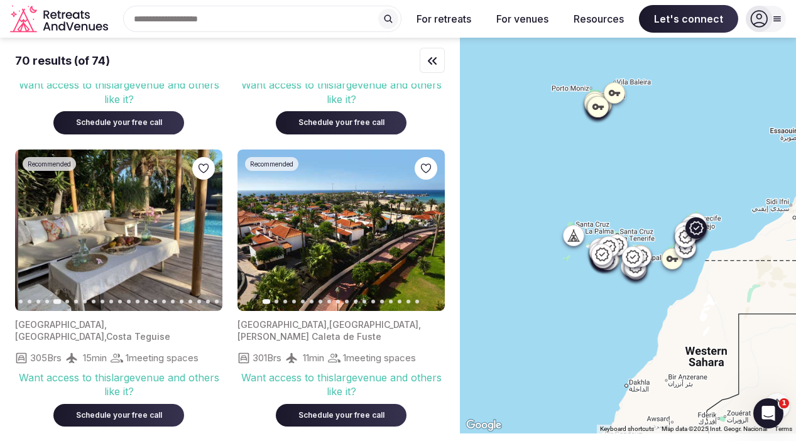
click at [209, 225] on icon "button" at bounding box center [205, 230] width 10 height 10
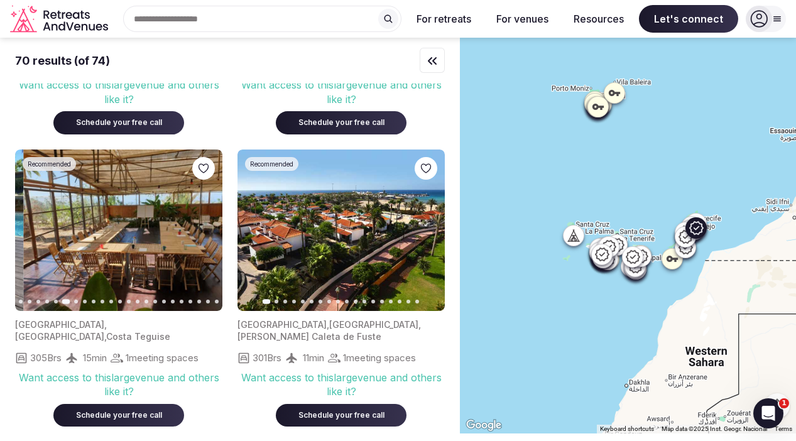
click at [209, 225] on icon "button" at bounding box center [205, 230] width 10 height 10
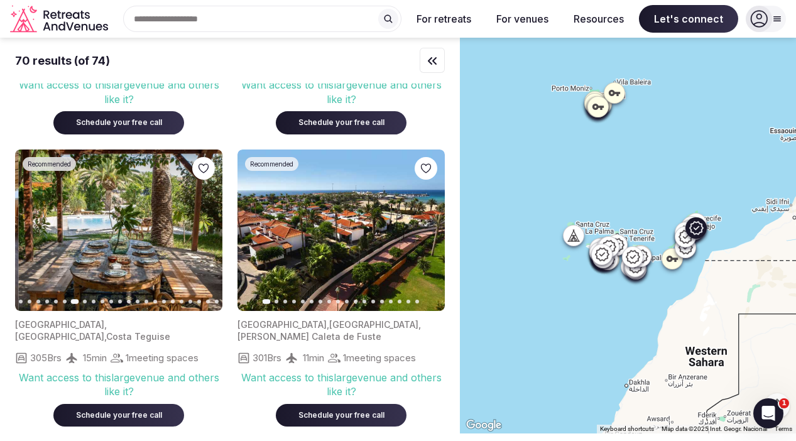
click at [209, 225] on icon "button" at bounding box center [205, 230] width 10 height 10
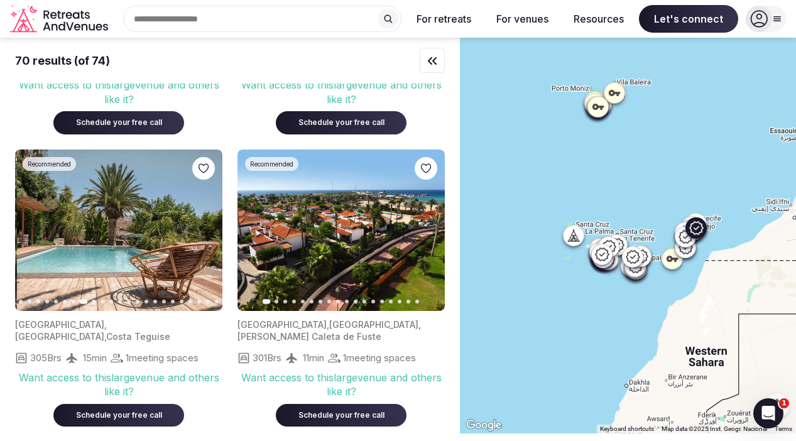
click at [209, 225] on icon "button" at bounding box center [205, 230] width 10 height 10
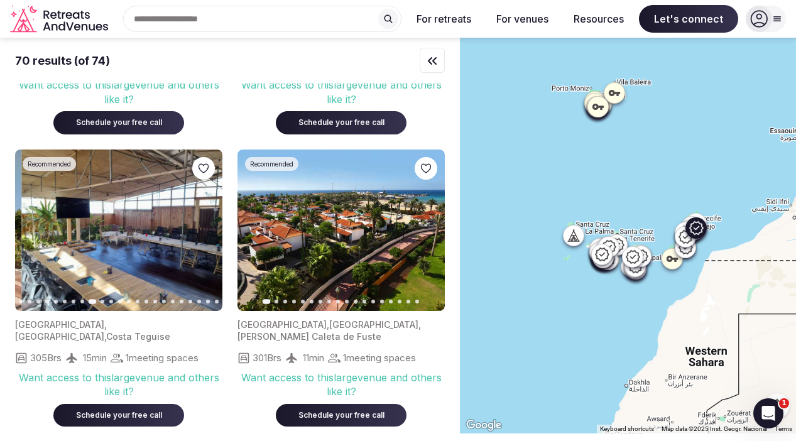
click at [209, 225] on icon "button" at bounding box center [205, 230] width 10 height 10
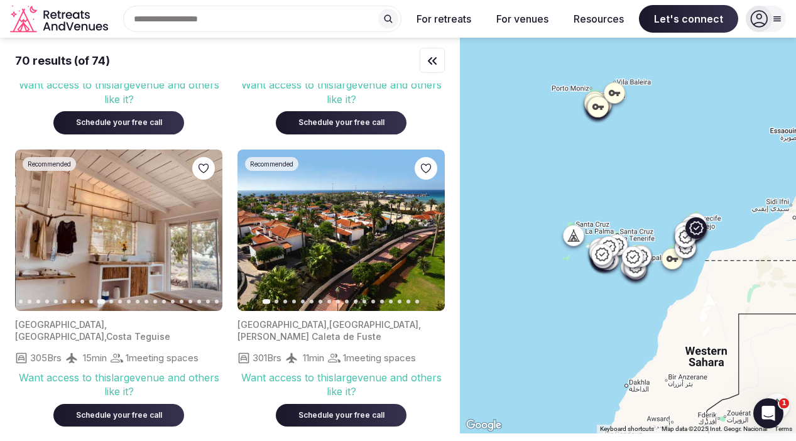
click at [209, 225] on icon "button" at bounding box center [205, 230] width 10 height 10
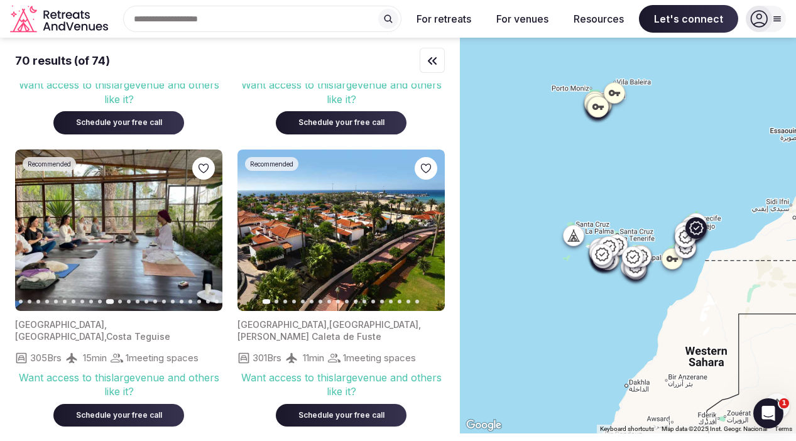
click at [206, 226] on icon "button" at bounding box center [205, 230] width 5 height 9
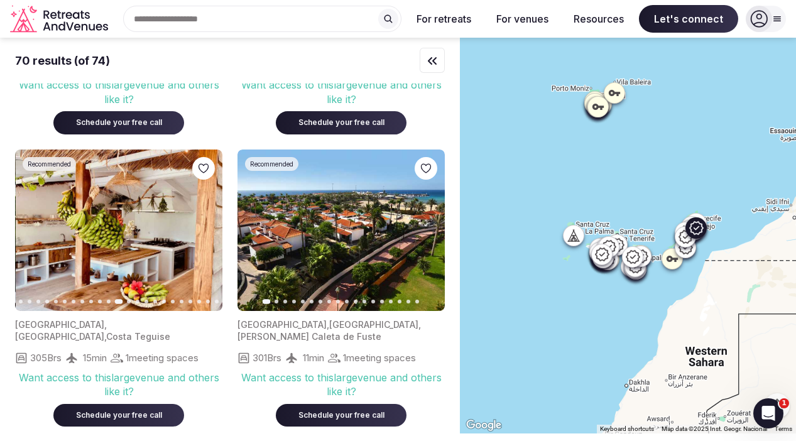
click at [206, 226] on icon "button" at bounding box center [205, 230] width 5 height 9
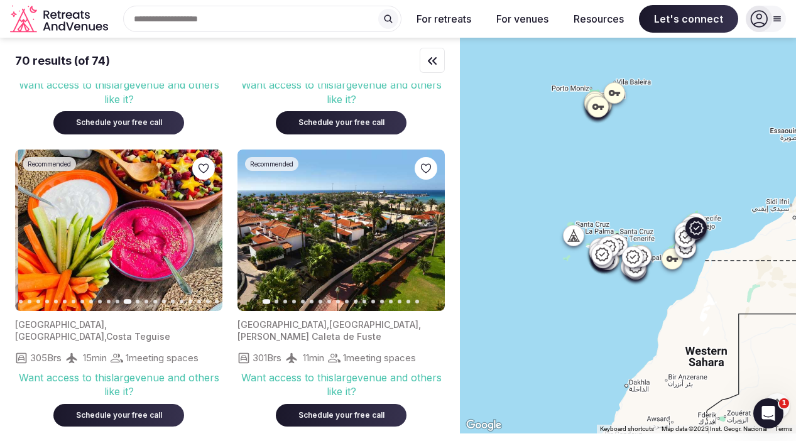
click at [206, 226] on icon "button" at bounding box center [205, 230] width 5 height 9
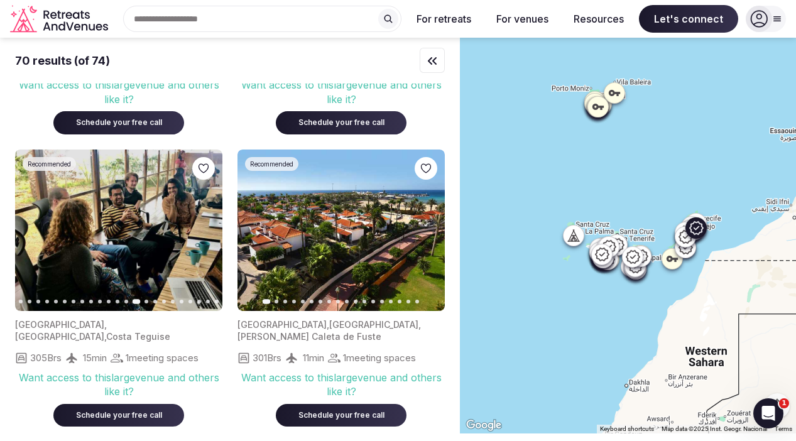
click at [206, 226] on icon "button" at bounding box center [205, 230] width 5 height 9
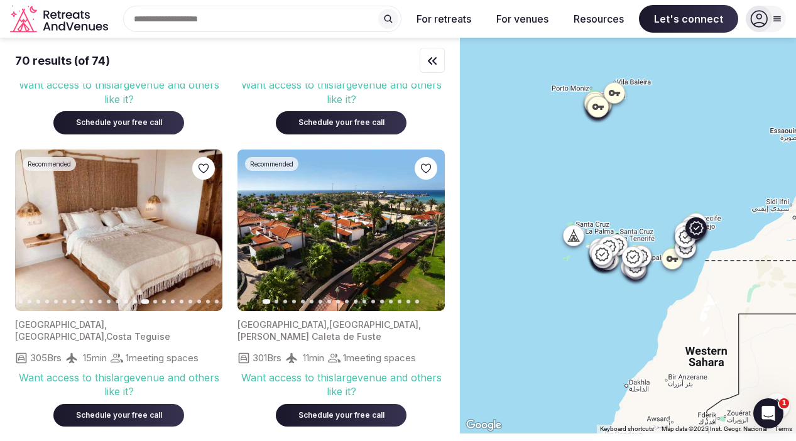
click at [206, 225] on icon "button" at bounding box center [205, 230] width 10 height 10
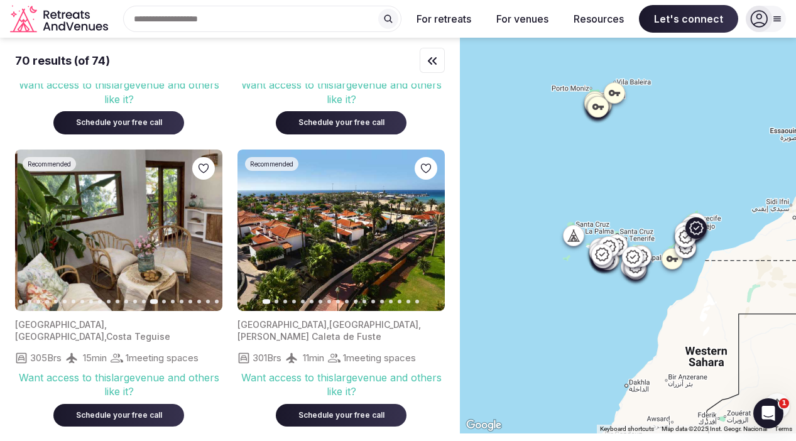
click at [206, 225] on icon "button" at bounding box center [205, 230] width 10 height 10
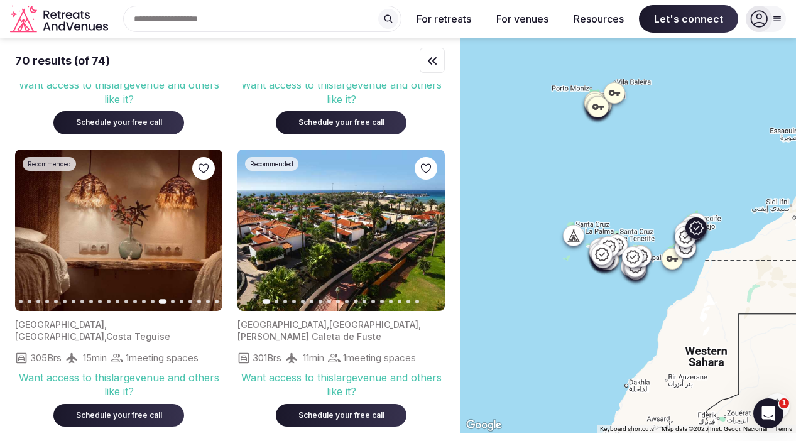
click at [209, 225] on icon "button" at bounding box center [205, 230] width 10 height 10
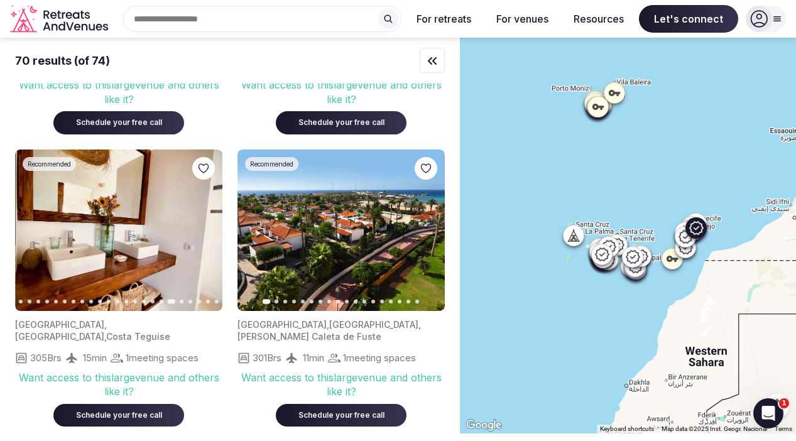
click at [209, 225] on icon "button" at bounding box center [205, 230] width 10 height 10
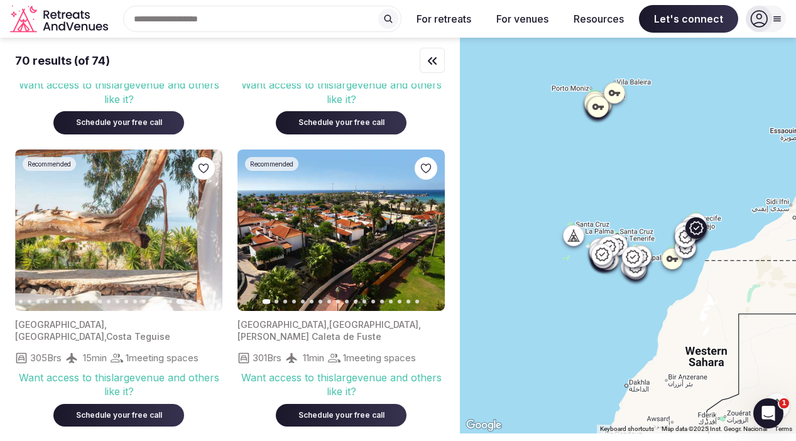
click at [209, 225] on icon "button" at bounding box center [205, 230] width 10 height 10
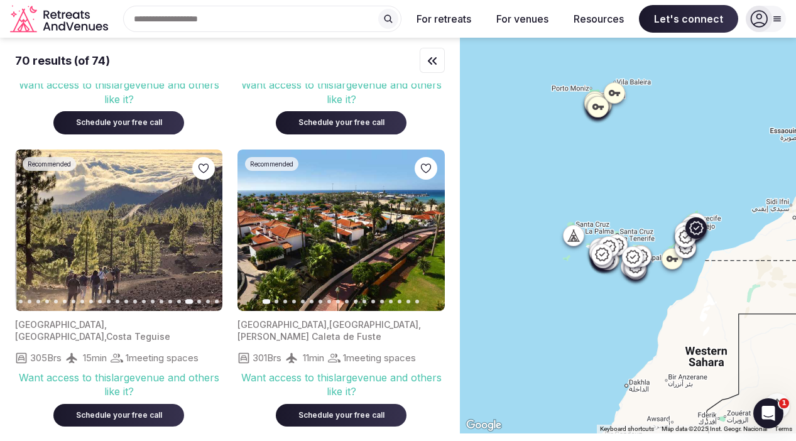
click at [210, 220] on button "Next slide" at bounding box center [205, 230] width 20 height 20
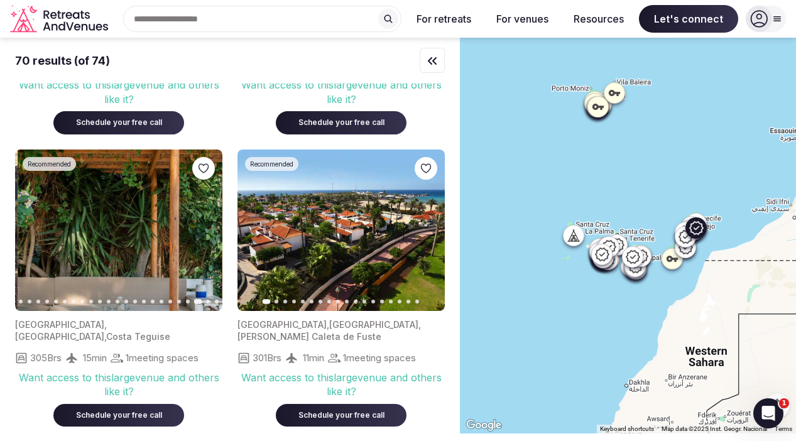
click at [211, 220] on button "Next slide" at bounding box center [205, 230] width 20 height 20
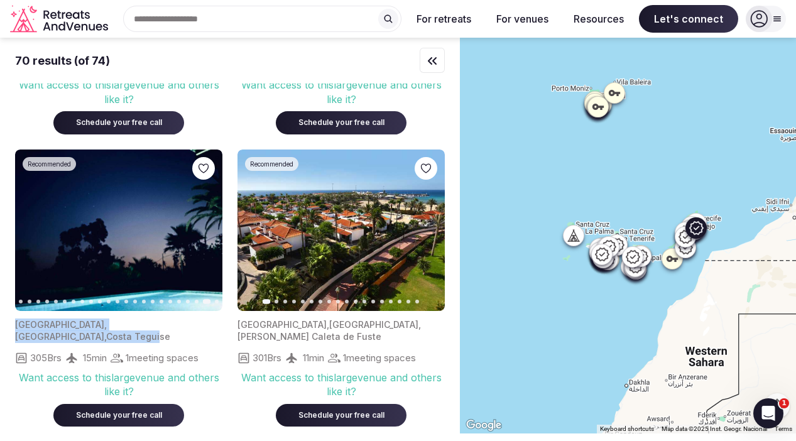
drag, startPoint x: 10, startPoint y: 311, endPoint x: 130, endPoint y: 312, distance: 120.0
click at [131, 312] on div "70 results (of 74) Previous slide Next slide Spain , Canarias , San Bartolomé d…" at bounding box center [230, 235] width 460 height 395
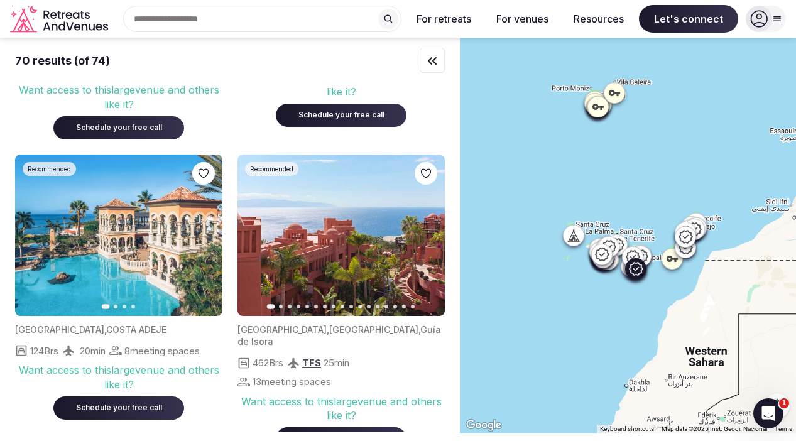
scroll to position [1405, 0]
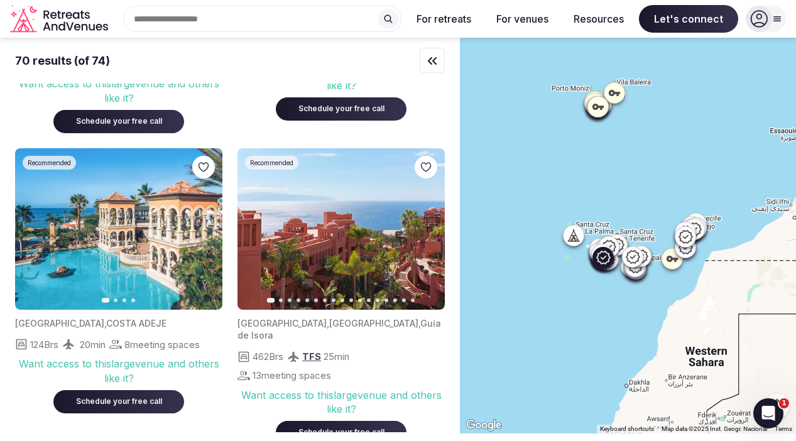
click at [206, 224] on icon "button" at bounding box center [205, 229] width 10 height 10
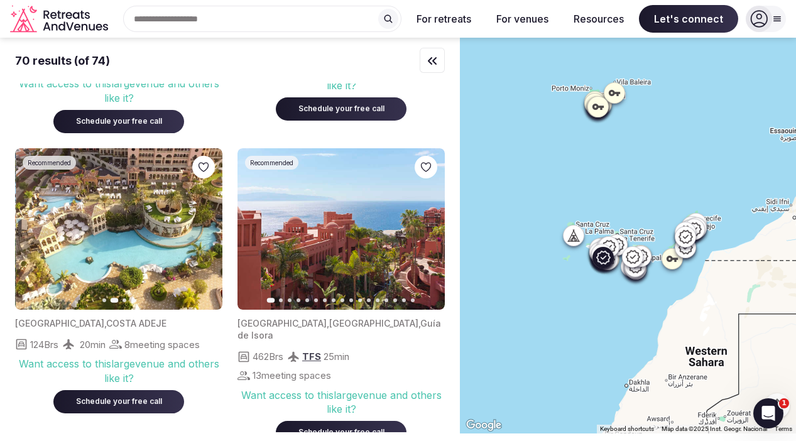
click at [206, 224] on icon "button" at bounding box center [205, 229] width 10 height 10
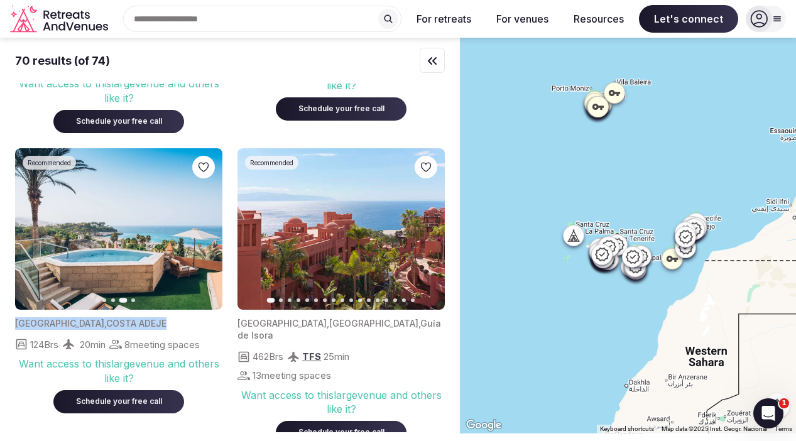
drag, startPoint x: 113, startPoint y: 290, endPoint x: 3, endPoint y: 291, distance: 110.0
click at [3, 291] on div "70 results (of 74) Previous slide Next slide Spain , Canarias , San Bartolomé d…" at bounding box center [230, 235] width 460 height 395
copy div "Spain , COSTA ADEJE"
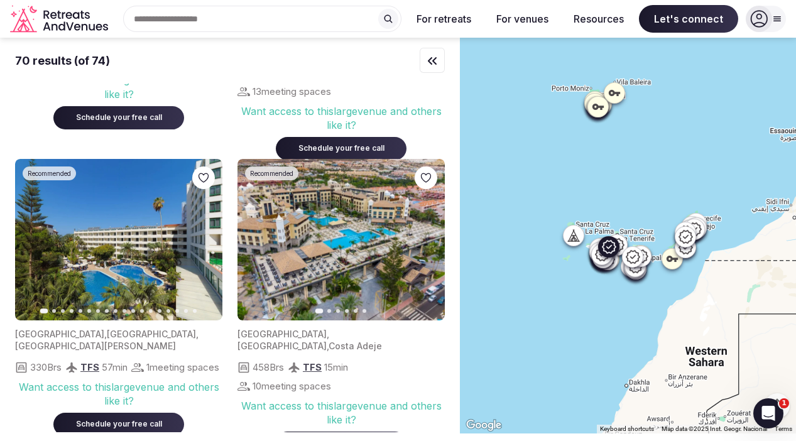
scroll to position [1689, 0]
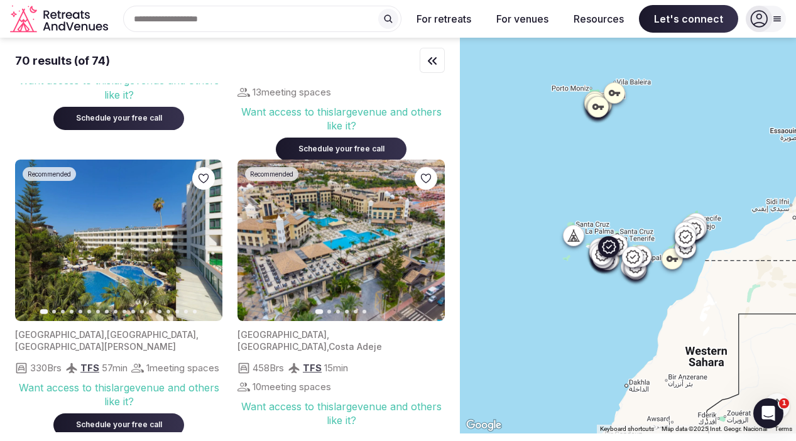
click at [205, 235] on icon "button" at bounding box center [205, 240] width 10 height 10
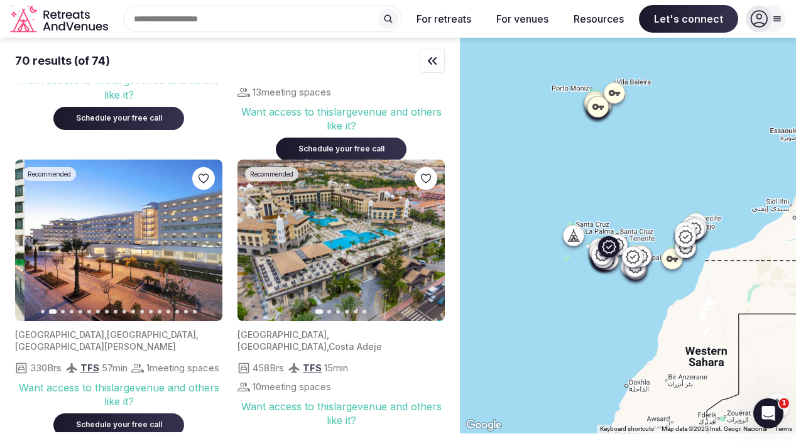
click at [205, 235] on icon "button" at bounding box center [205, 240] width 10 height 10
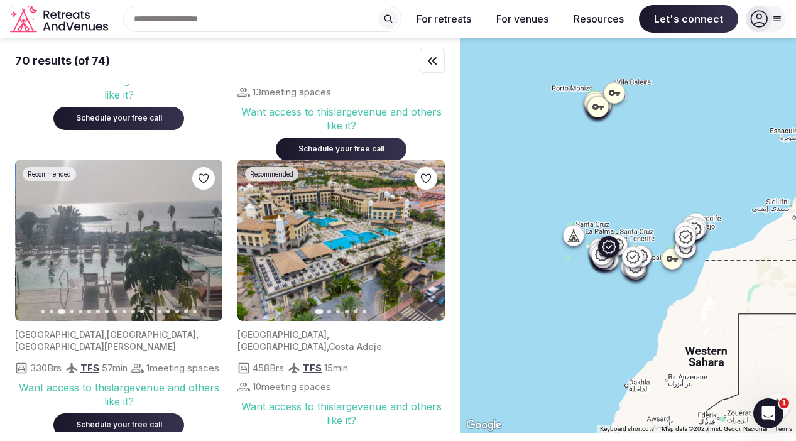
click at [206, 235] on icon "button" at bounding box center [205, 240] width 10 height 10
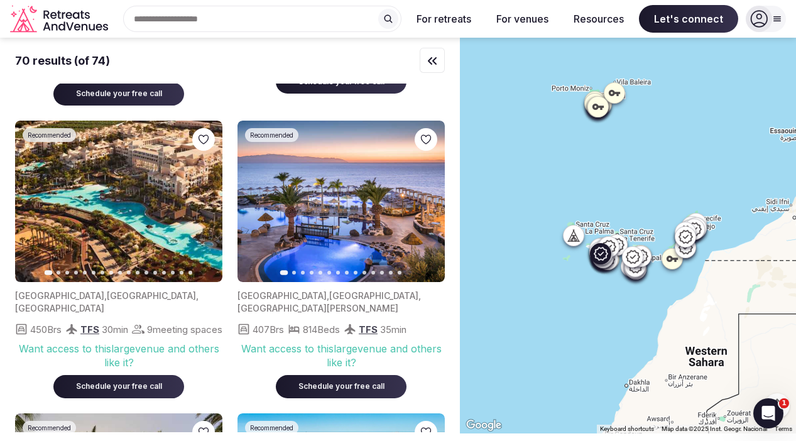
scroll to position [2315, 0]
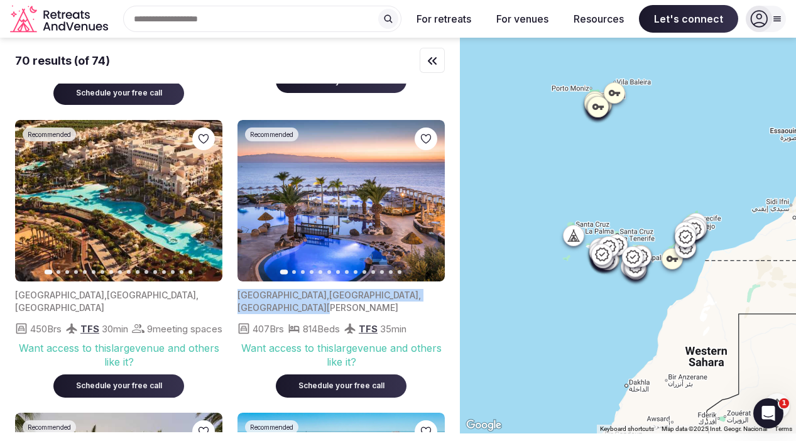
drag, startPoint x: 236, startPoint y: 261, endPoint x: 448, endPoint y: 261, distance: 212.4
click at [448, 261] on div "70 results (of 74) Previous slide Next slide Spain , Canarias , San Bartolomé d…" at bounding box center [230, 235] width 460 height 395
copy div "Spain , Canarias , Puerto de Santiago"
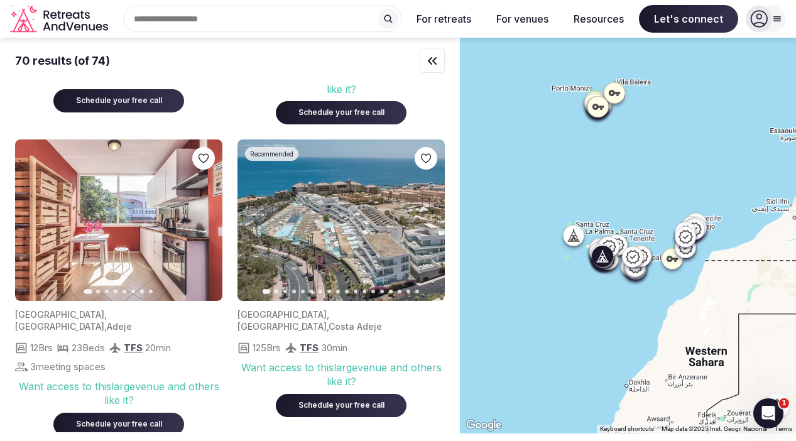
scroll to position [2891, 0]
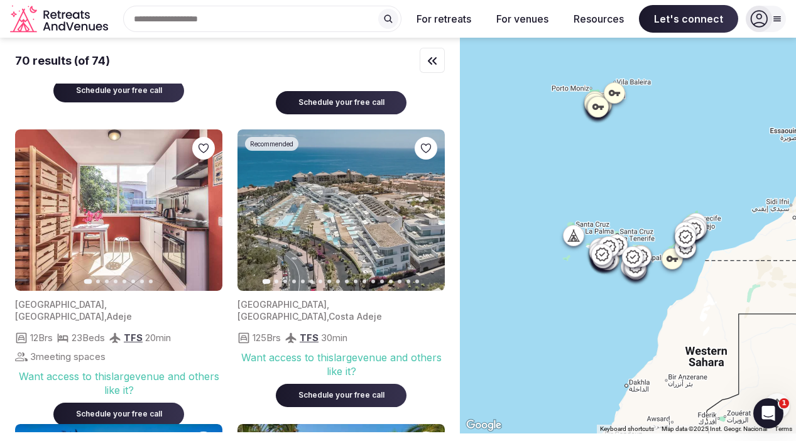
click at [223, 12] on div "Search Popular Destinations [GEOGRAPHIC_DATA], [GEOGRAPHIC_DATA] [GEOGRAPHIC_DA…" at bounding box center [257, 19] width 288 height 26
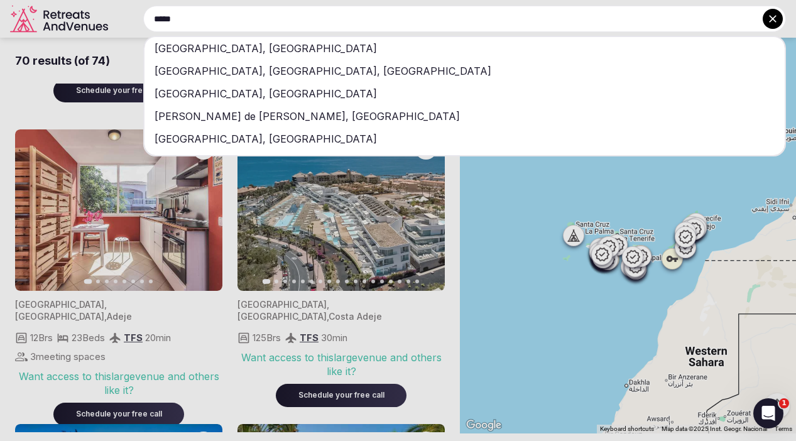
type input "*****"
click at [209, 52] on div "[GEOGRAPHIC_DATA], [GEOGRAPHIC_DATA]" at bounding box center [465, 48] width 640 height 23
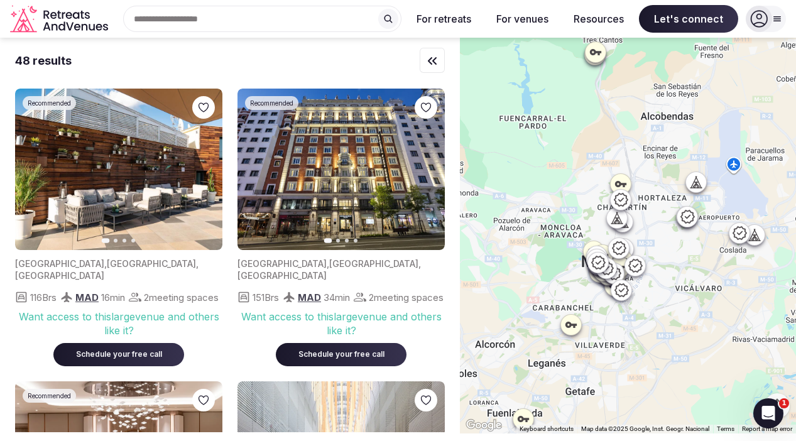
click at [229, 30] on div "Recent searches [GEOGRAPHIC_DATA], [GEOGRAPHIC_DATA] Search Popular Destination…" at bounding box center [257, 19] width 288 height 26
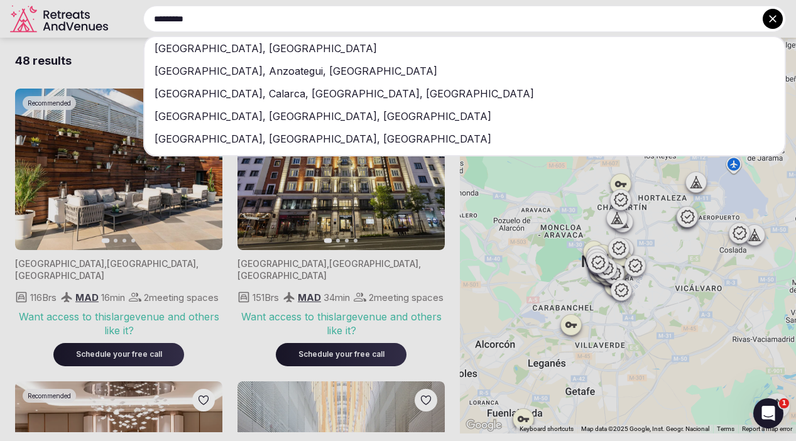
type input "*********"
click at [237, 42] on div "[GEOGRAPHIC_DATA], [GEOGRAPHIC_DATA]" at bounding box center [465, 48] width 640 height 23
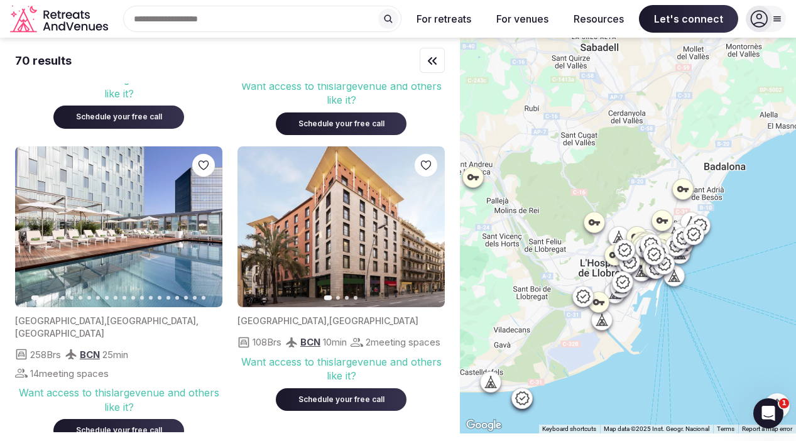
scroll to position [538, 0]
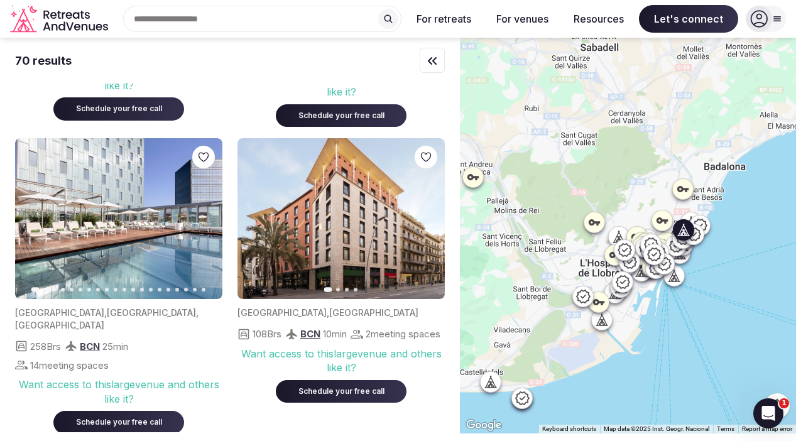
click at [206, 214] on button "Next slide" at bounding box center [205, 219] width 20 height 20
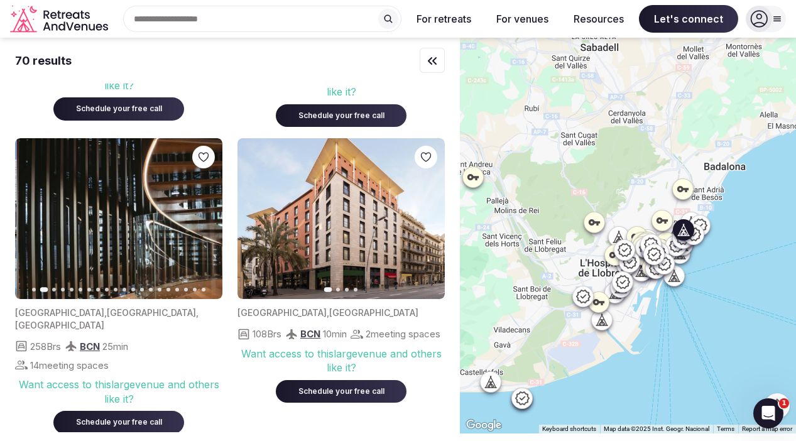
click at [207, 219] on icon "button" at bounding box center [205, 219] width 10 height 10
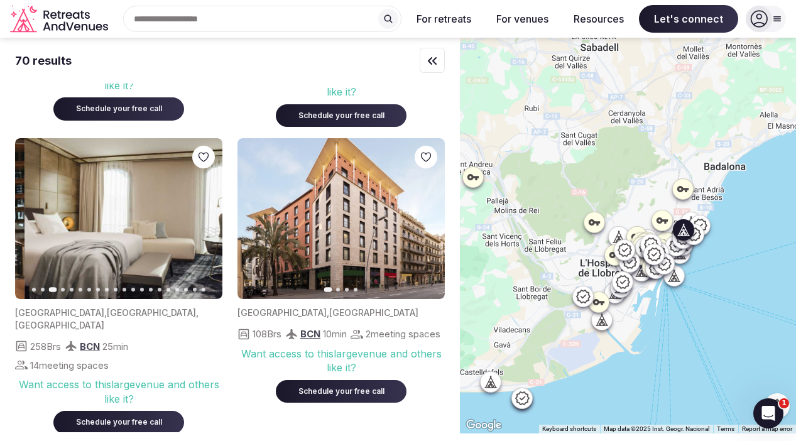
click at [207, 219] on icon "button" at bounding box center [205, 219] width 10 height 10
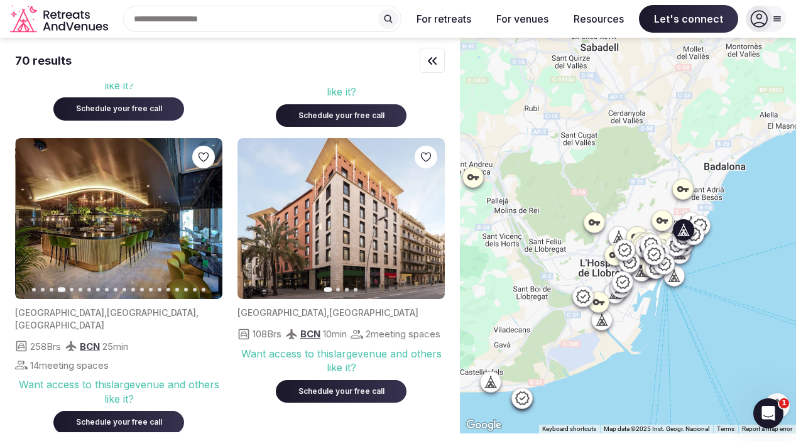
click at [207, 219] on icon "button" at bounding box center [205, 219] width 10 height 10
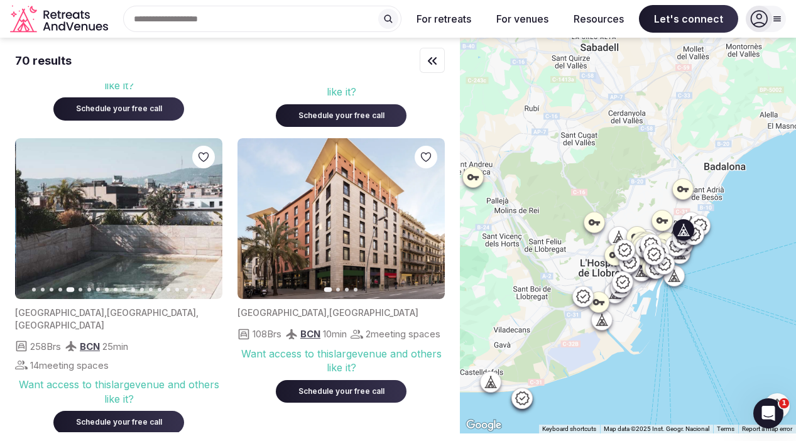
click at [207, 221] on icon "button" at bounding box center [205, 218] width 5 height 9
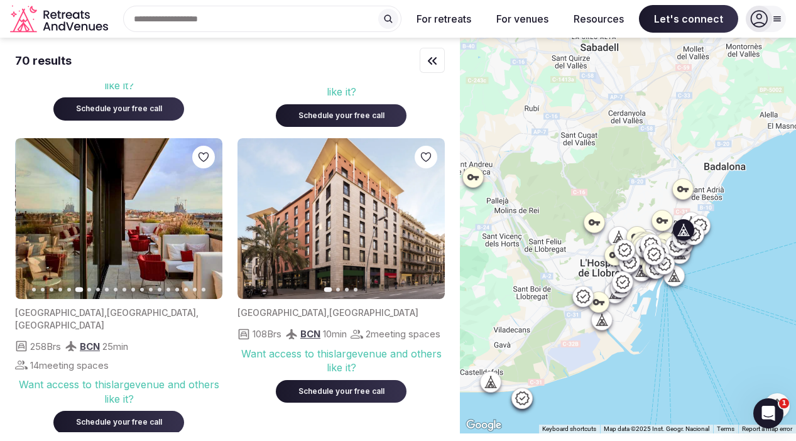
click at [207, 221] on icon "button" at bounding box center [205, 218] width 5 height 9
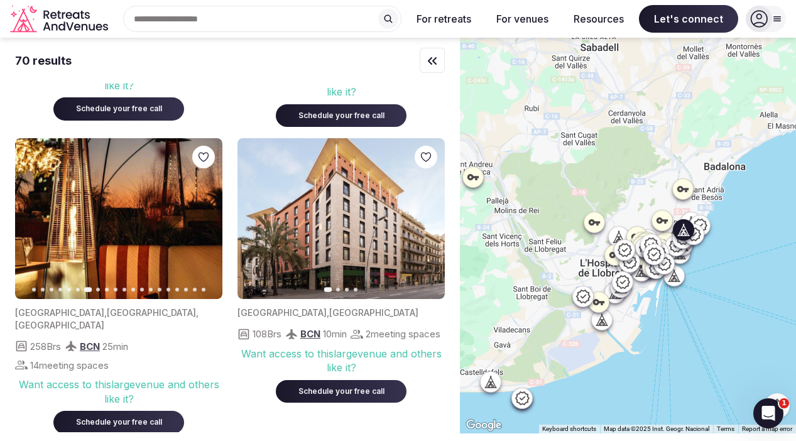
click at [207, 221] on icon "button" at bounding box center [205, 218] width 5 height 9
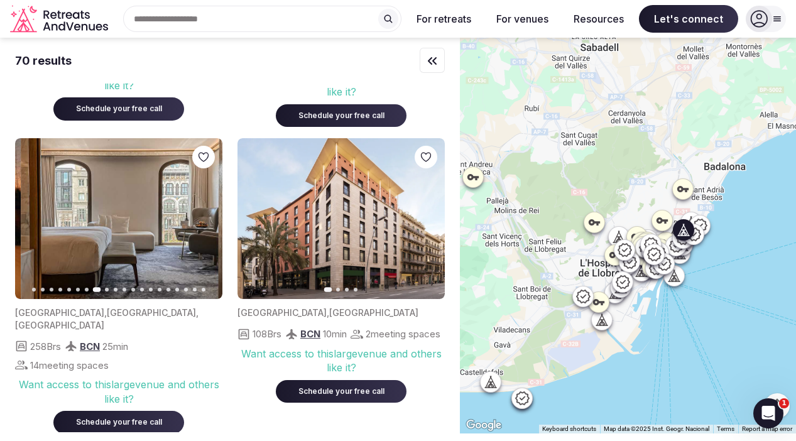
click at [207, 221] on icon "button" at bounding box center [205, 218] width 5 height 9
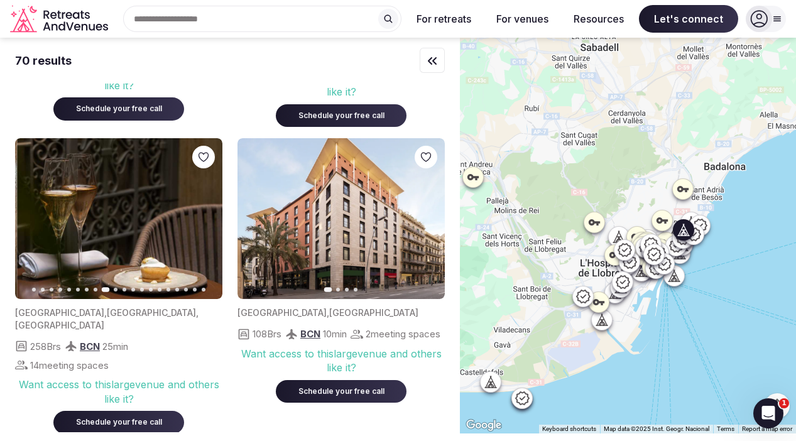
click at [208, 221] on icon "button" at bounding box center [205, 219] width 10 height 10
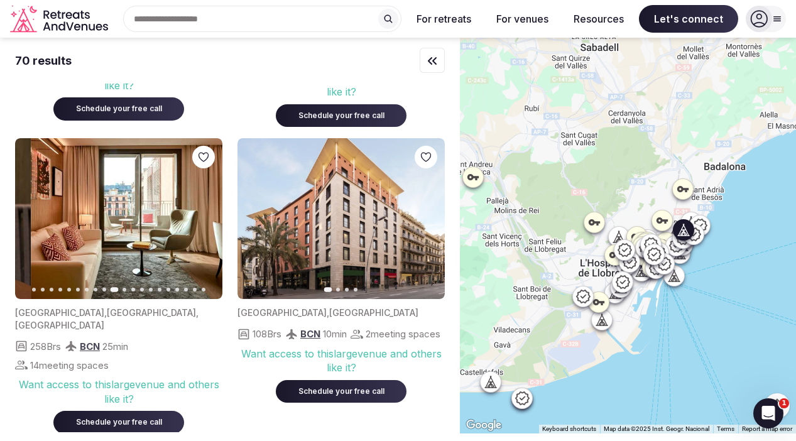
click at [209, 221] on icon "button" at bounding box center [205, 219] width 10 height 10
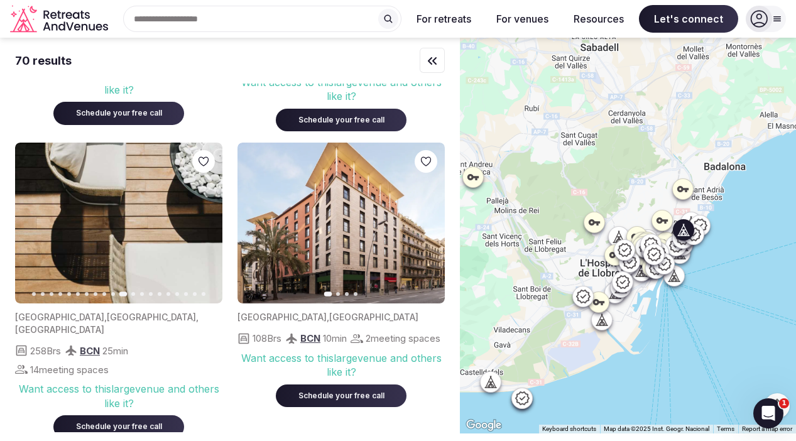
scroll to position [513, 0]
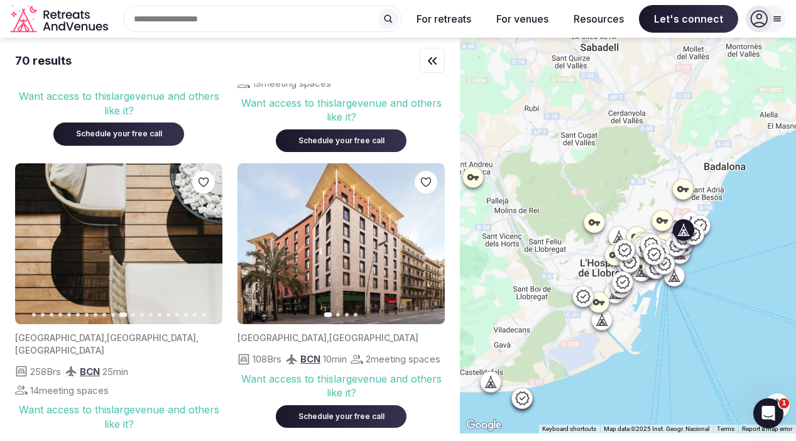
click at [32, 246] on icon "button" at bounding box center [33, 244] width 10 height 10
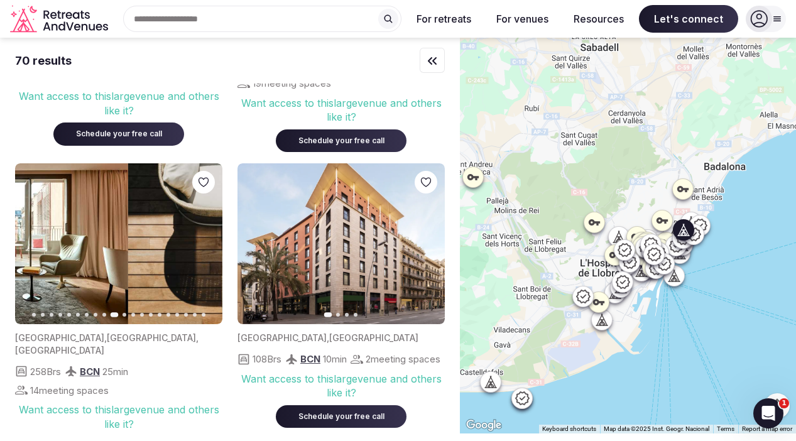
click at [32, 246] on icon "button" at bounding box center [33, 244] width 10 height 10
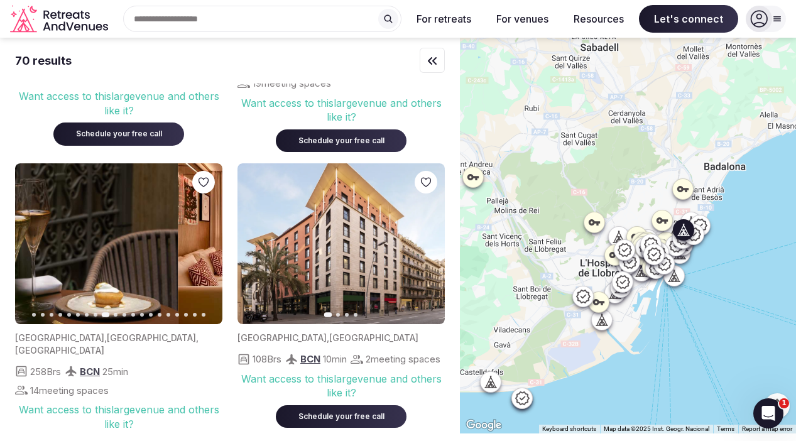
click at [32, 246] on icon "button" at bounding box center [33, 244] width 10 height 10
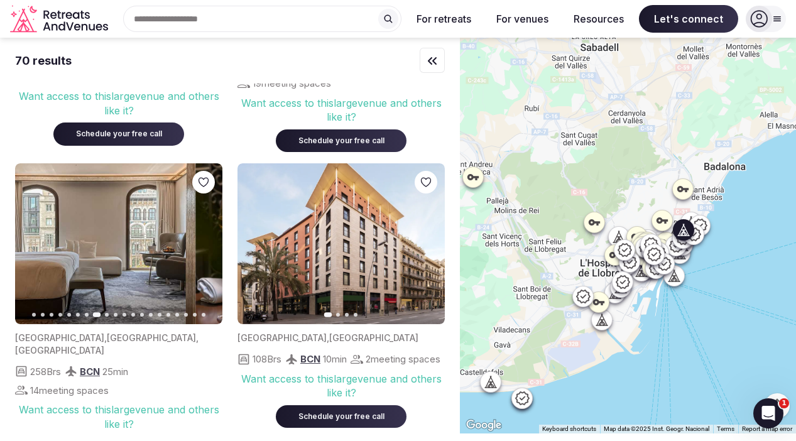
click at [32, 246] on icon "button" at bounding box center [33, 244] width 10 height 10
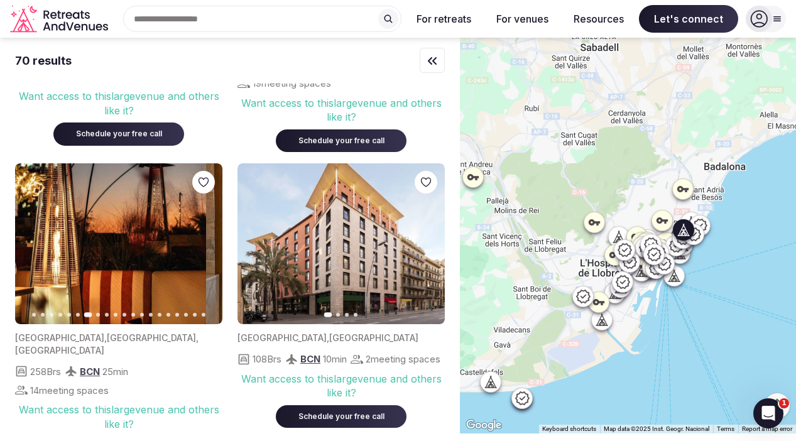
click at [33, 246] on icon "button" at bounding box center [33, 244] width 10 height 10
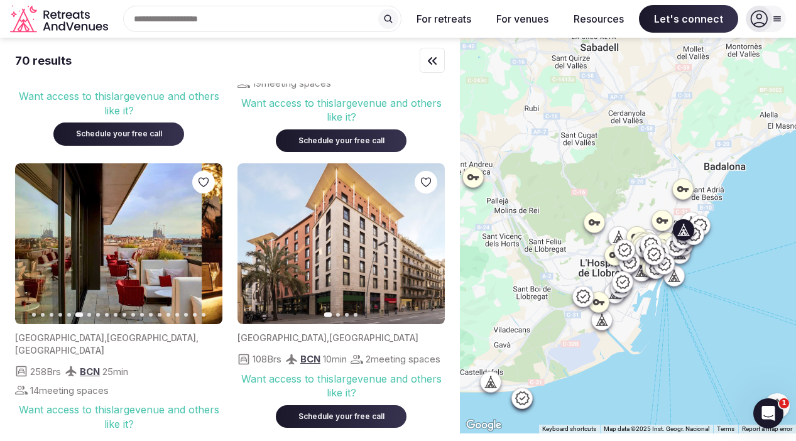
click at [33, 246] on icon "button" at bounding box center [33, 244] width 10 height 10
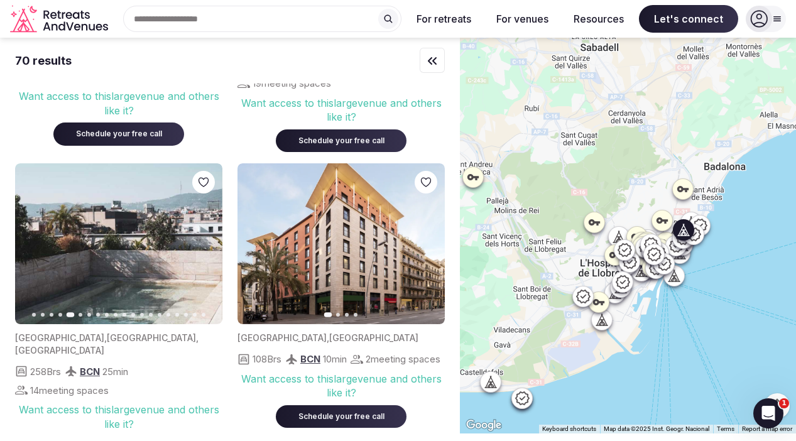
click at [33, 246] on icon "button" at bounding box center [33, 244] width 10 height 10
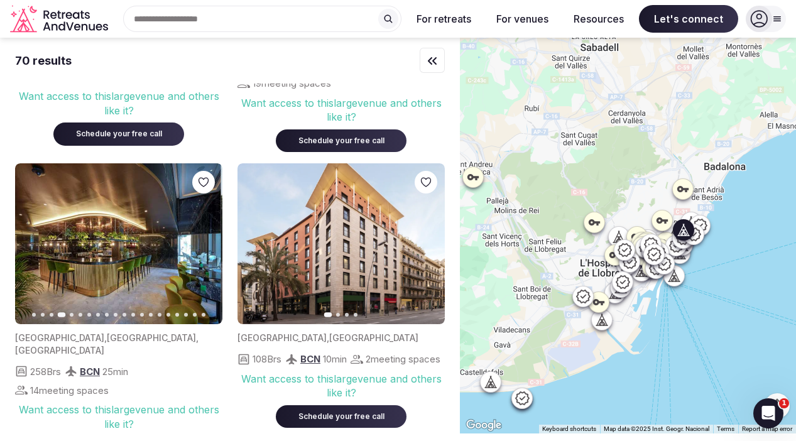
click at [33, 246] on icon "button" at bounding box center [33, 244] width 10 height 10
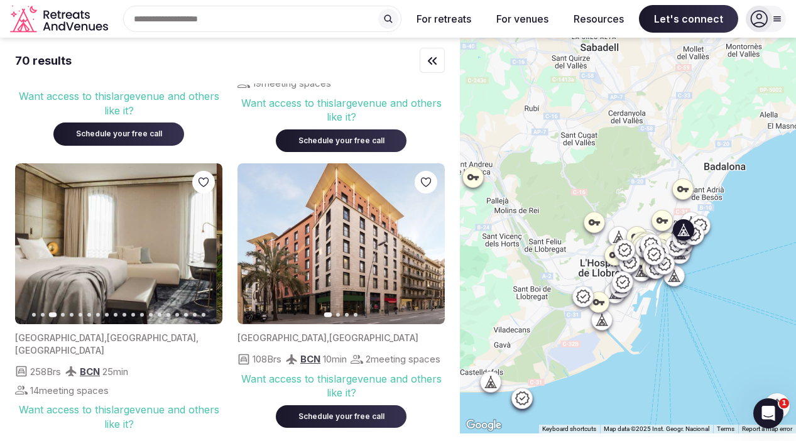
click at [33, 246] on icon "button" at bounding box center [33, 244] width 10 height 10
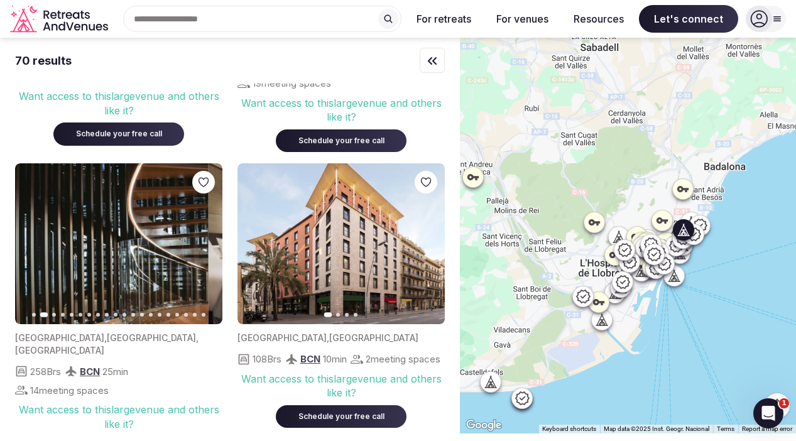
click at [33, 246] on icon "button" at bounding box center [33, 244] width 10 height 10
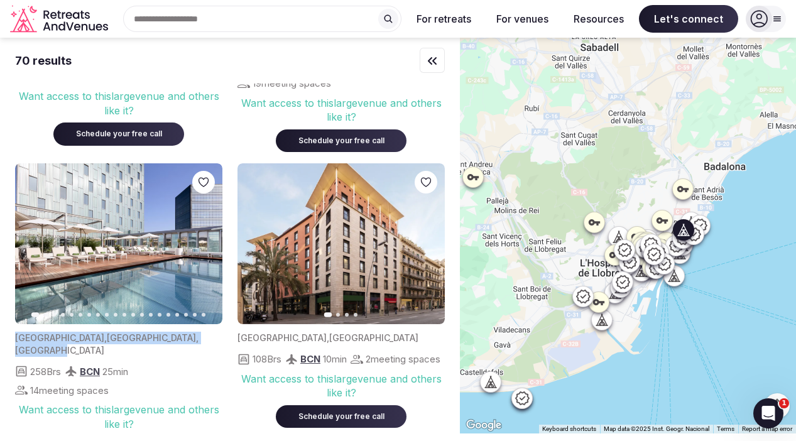
drag, startPoint x: 15, startPoint y: 339, endPoint x: 175, endPoint y: 341, distance: 160.3
click at [175, 341] on div "[GEOGRAPHIC_DATA] , [GEOGRAPHIC_DATA] , [GEOGRAPHIC_DATA]" at bounding box center [118, 344] width 207 height 25
copy div "[GEOGRAPHIC_DATA] , [GEOGRAPHIC_DATA] , [GEOGRAPHIC_DATA]"
click at [54, 24] on icon "Retreats and Venues company logo" at bounding box center [60, 19] width 101 height 28
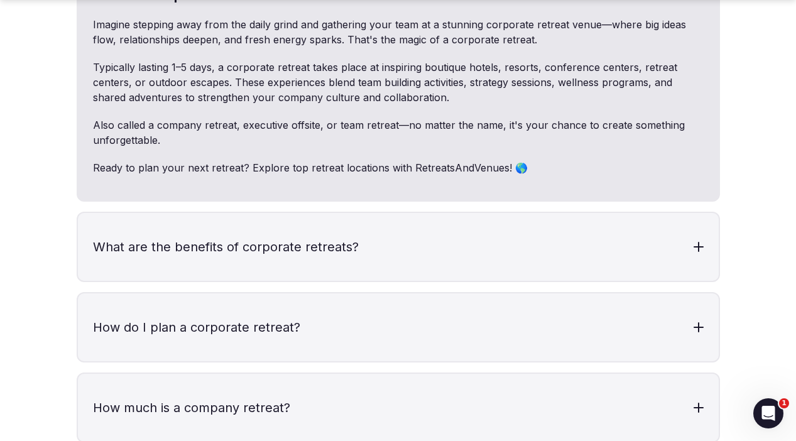
scroll to position [3820, 0]
click at [702, 241] on div at bounding box center [699, 246] width 10 height 10
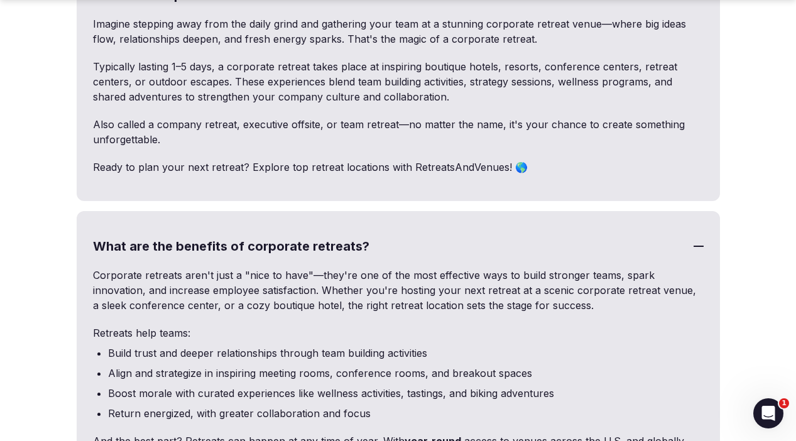
click at [703, 241] on div at bounding box center [699, 246] width 10 height 10
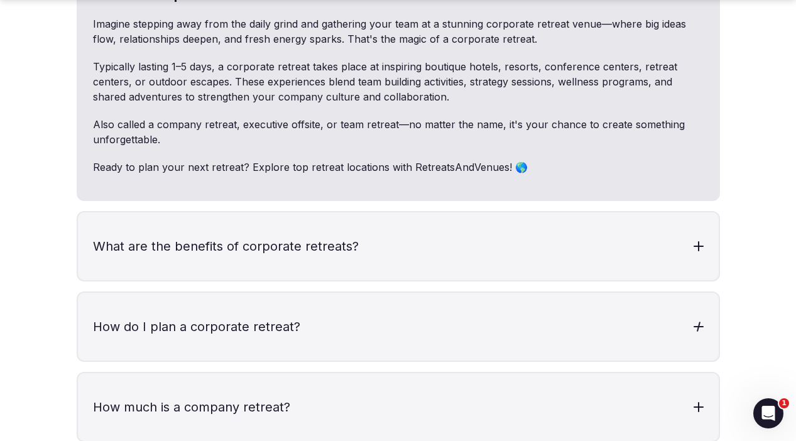
click at [701, 322] on div at bounding box center [699, 327] width 10 height 10
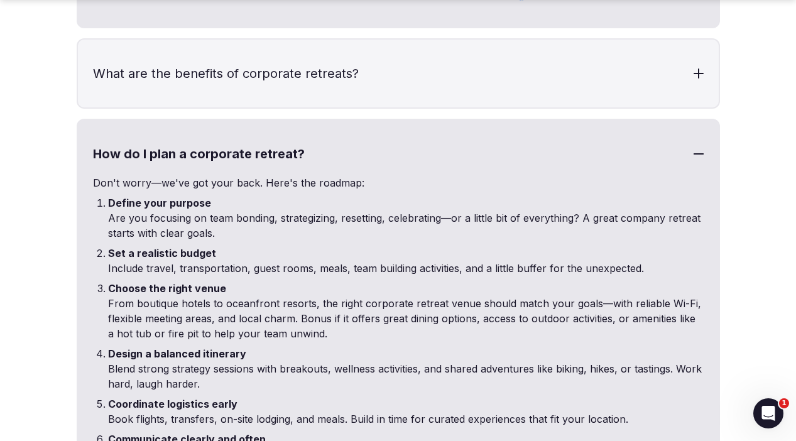
scroll to position [4027, 0]
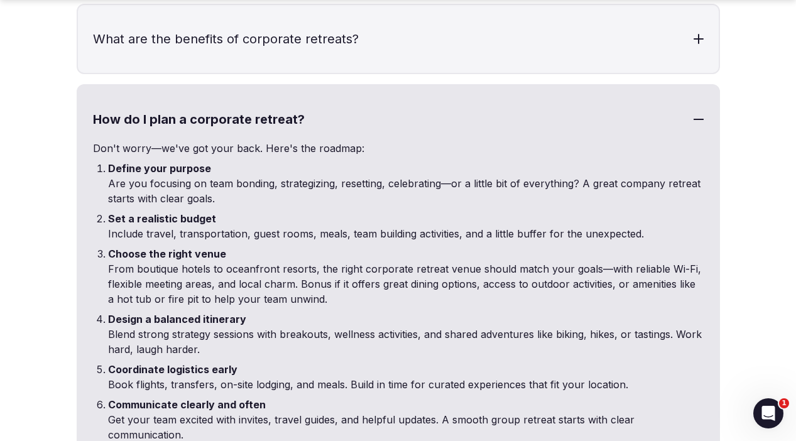
click at [701, 119] on div at bounding box center [699, 119] width 10 height 1
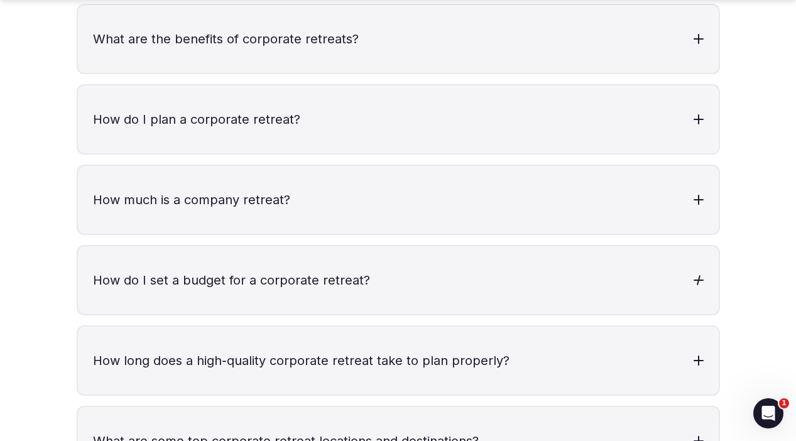
click at [694, 275] on div at bounding box center [699, 280] width 10 height 10
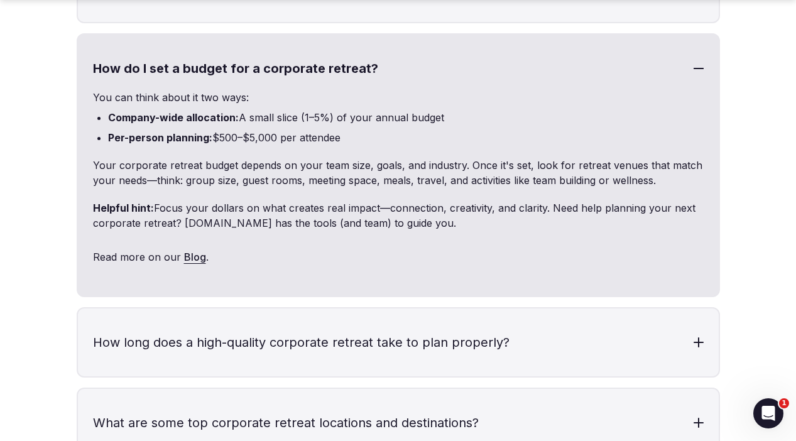
scroll to position [4243, 0]
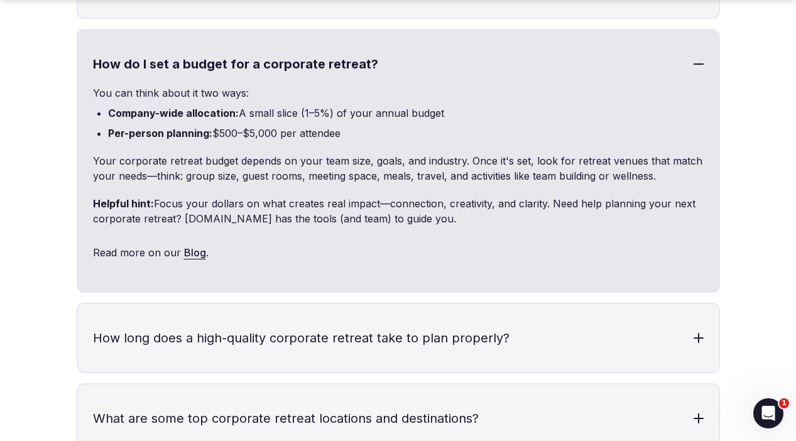
click at [696, 63] on div at bounding box center [699, 63] width 10 height 1
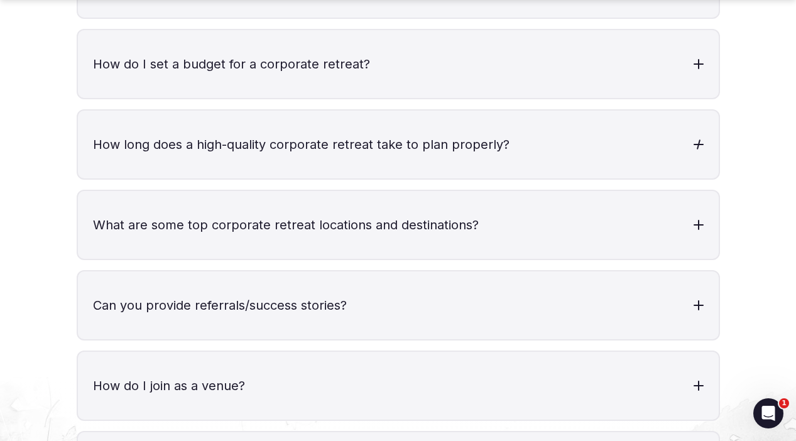
click at [698, 144] on div at bounding box center [699, 144] width 10 height 1
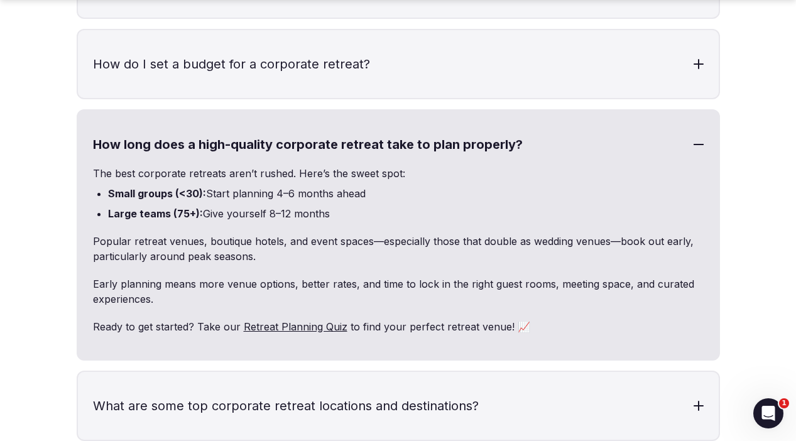
click at [698, 144] on div at bounding box center [699, 144] width 10 height 1
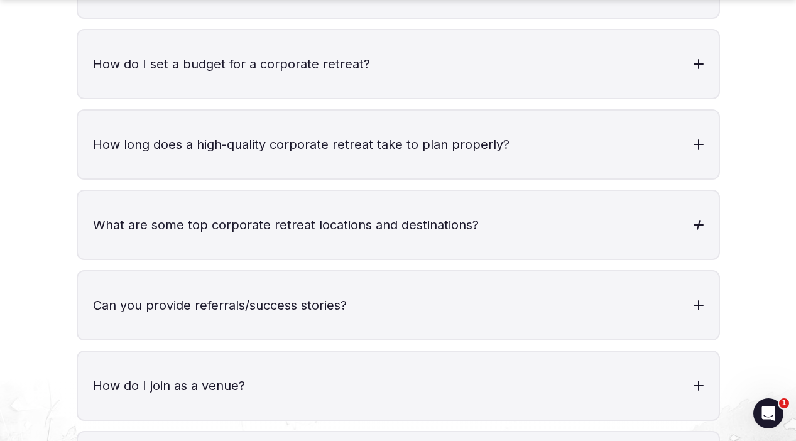
click at [687, 192] on h3 "What are some top corporate retreat locations and destinations?" at bounding box center [398, 225] width 641 height 68
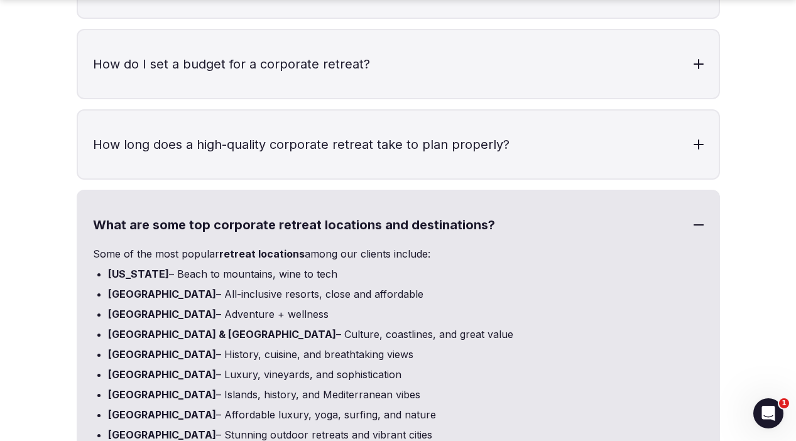
click at [687, 192] on h3 "What are some top corporate retreat locations and destinations?" at bounding box center [398, 225] width 641 height 68
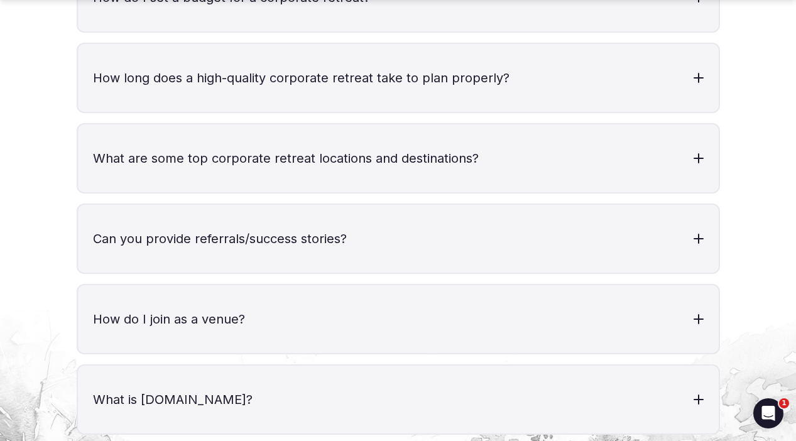
scroll to position [4319, 0]
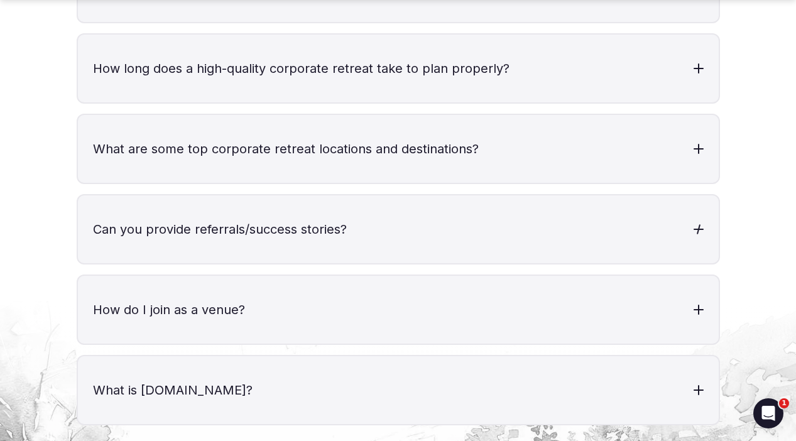
click at [711, 195] on h3 "Can you provide referrals/success stories?" at bounding box center [398, 229] width 641 height 68
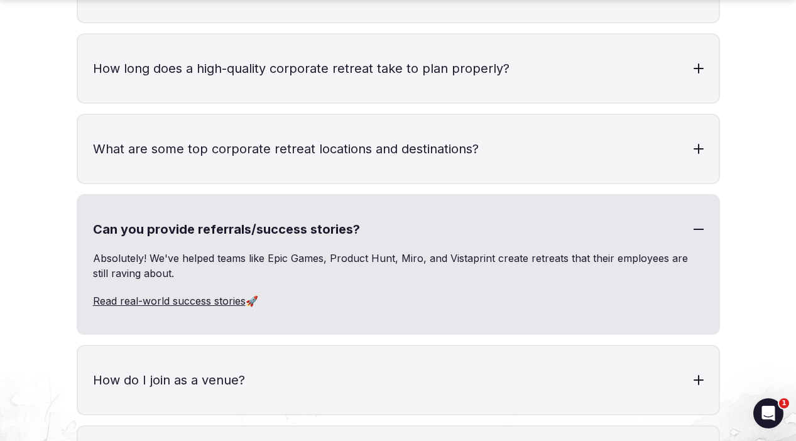
click at [706, 195] on h3 "Can you provide referrals/success stories?" at bounding box center [398, 229] width 641 height 68
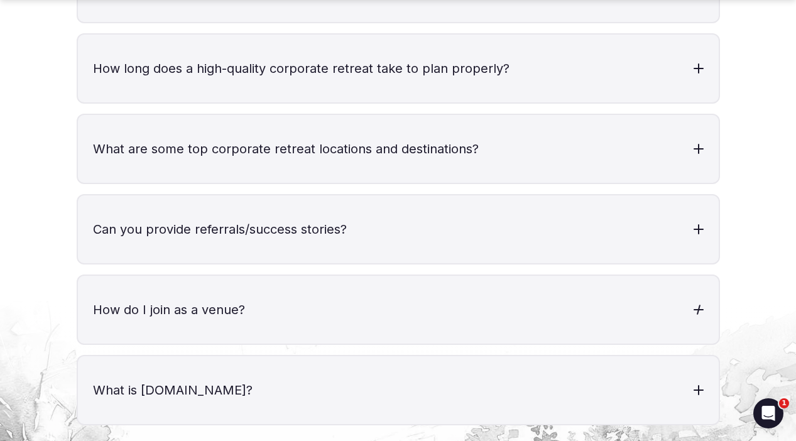
click at [702, 309] on div at bounding box center [699, 309] width 10 height 1
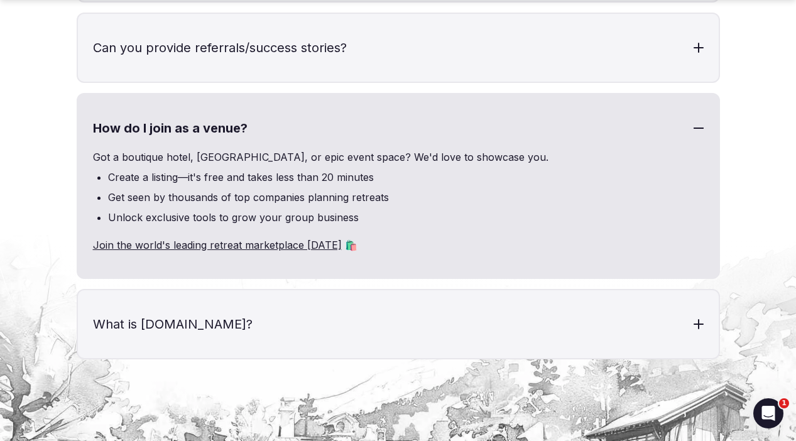
scroll to position [4513, 0]
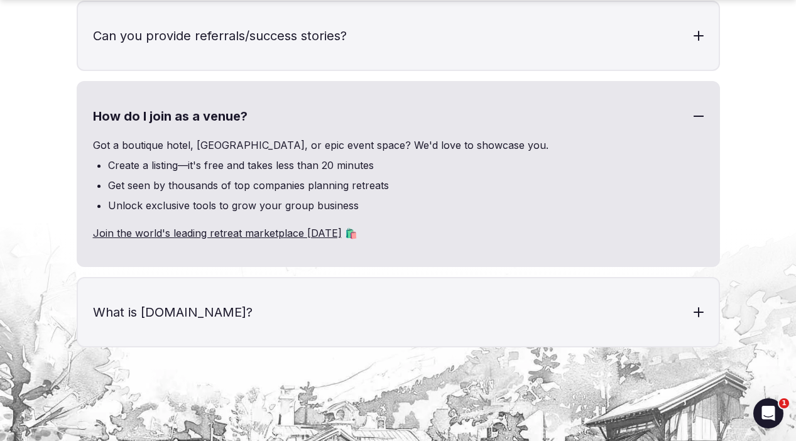
click at [689, 82] on h3 "How do I join as a venue?" at bounding box center [398, 116] width 641 height 68
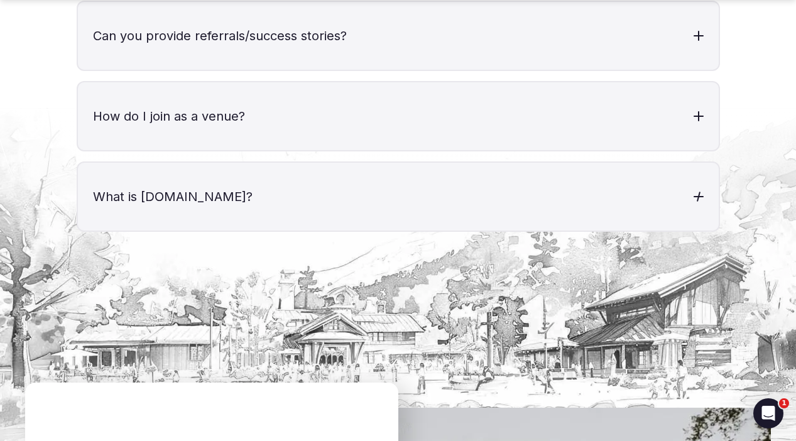
click at [703, 163] on h3 "What is [DOMAIN_NAME]?" at bounding box center [398, 197] width 641 height 68
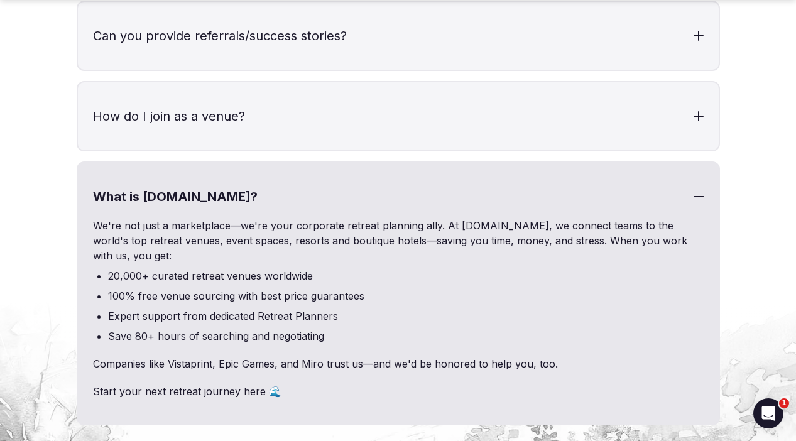
click at [702, 163] on h3 "What is [DOMAIN_NAME]?" at bounding box center [398, 197] width 641 height 68
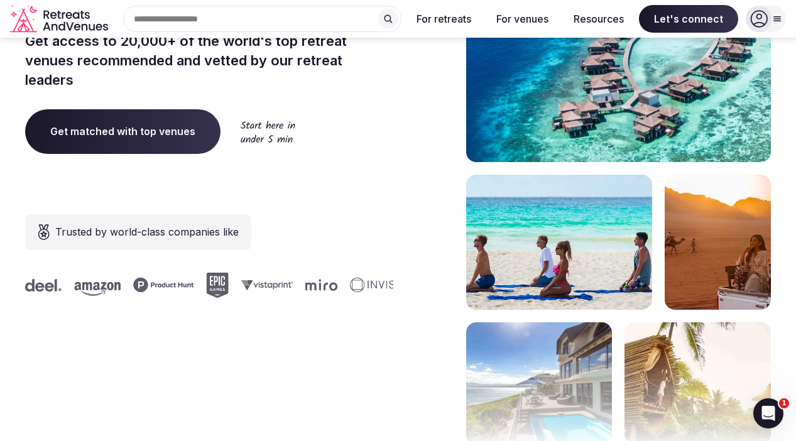
scroll to position [0, 0]
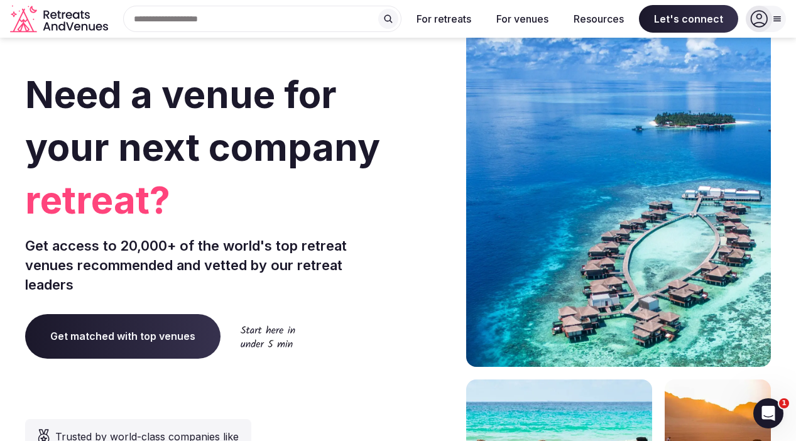
click at [217, 84] on span "Need a venue for your next company" at bounding box center [202, 121] width 355 height 98
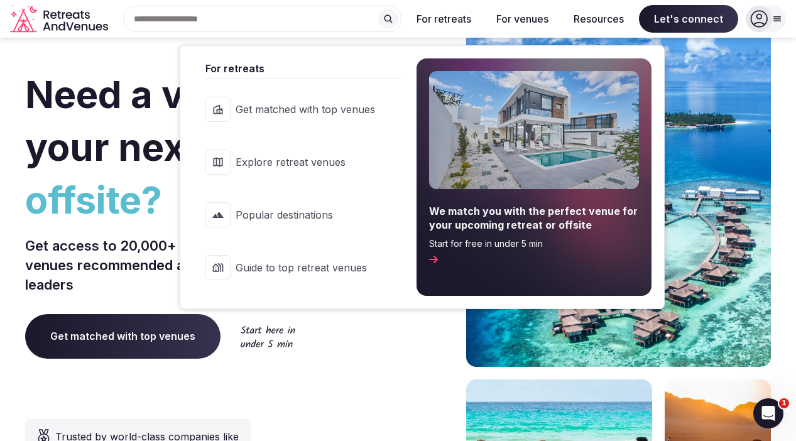
click at [440, 17] on button "For retreats" at bounding box center [444, 19] width 75 height 28
click at [278, 214] on span "Popular destinations" at bounding box center [306, 215] width 140 height 14
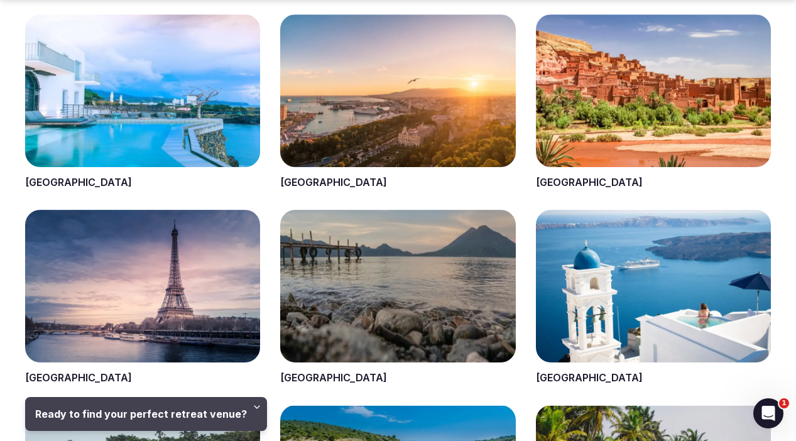
scroll to position [1139, 0]
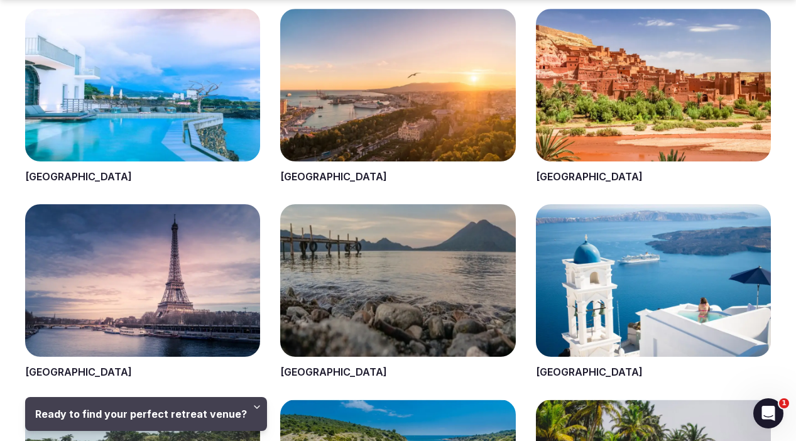
click at [368, 155] on span at bounding box center [397, 96] width 235 height 175
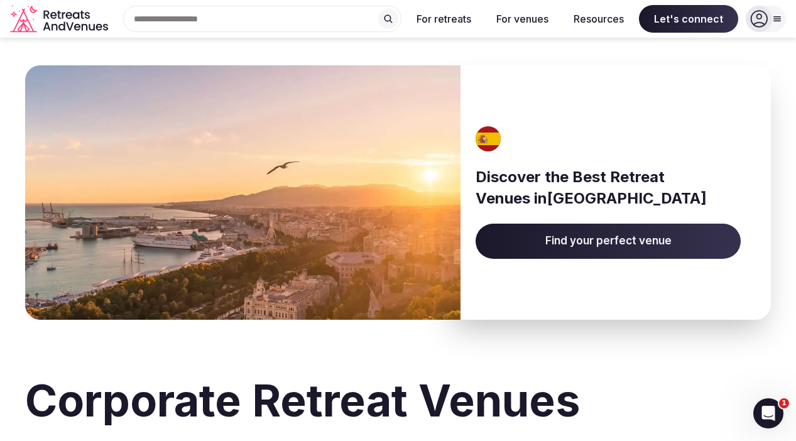
click at [322, 12] on input "text" at bounding box center [262, 19] width 278 height 26
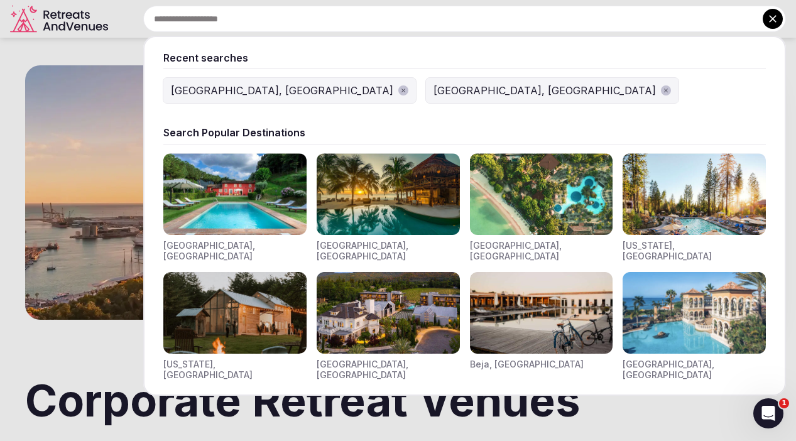
click at [663, 89] on icon "button" at bounding box center [666, 90] width 6 height 6
click at [214, 87] on div "[GEOGRAPHIC_DATA], [GEOGRAPHIC_DATA]" at bounding box center [282, 90] width 222 height 15
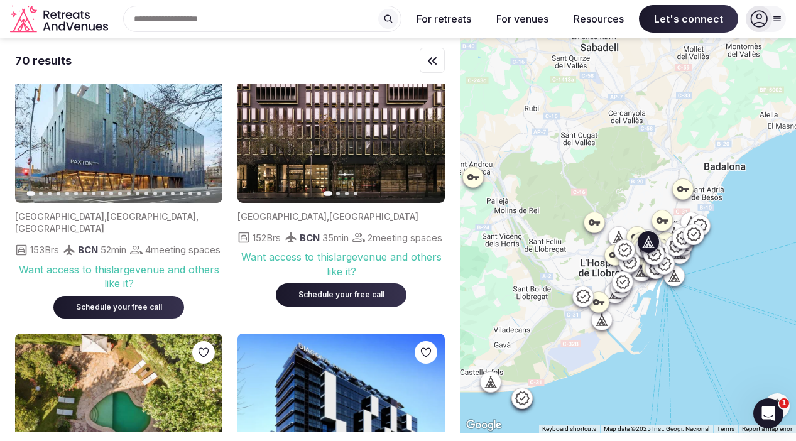
scroll to position [1519, 0]
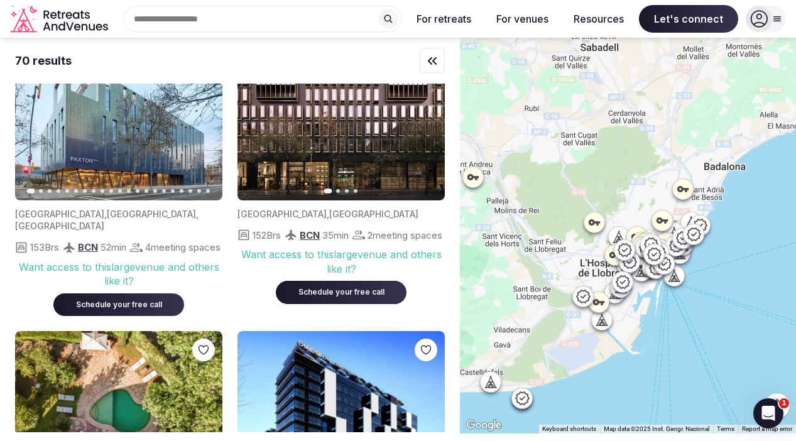
click at [655, 255] on icon at bounding box center [653, 254] width 15 height 15
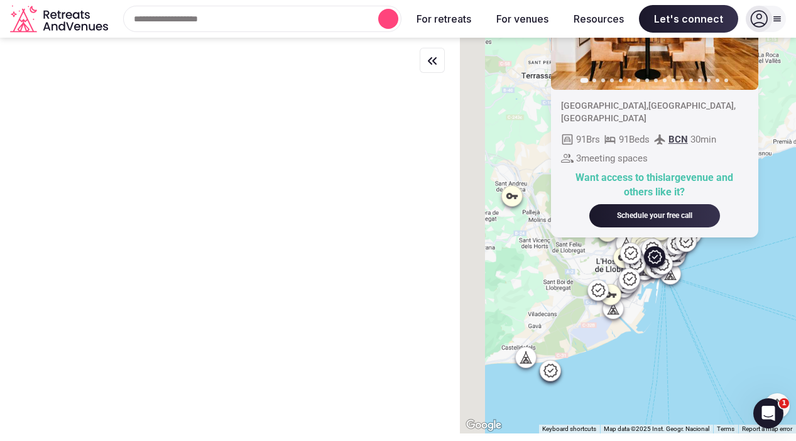
scroll to position [0, 0]
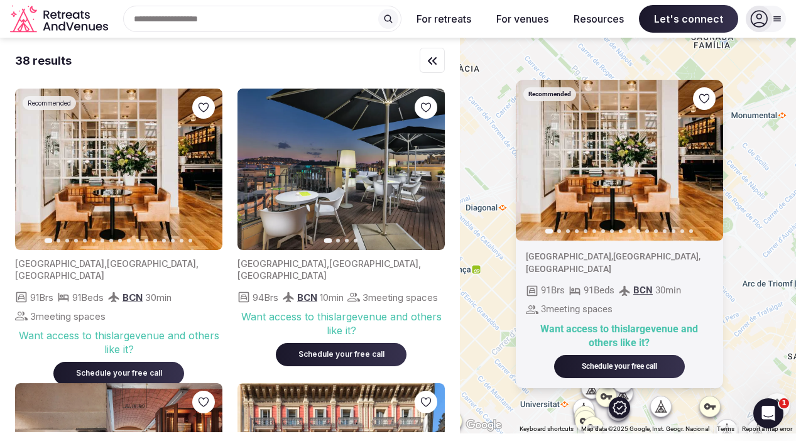
drag, startPoint x: 743, startPoint y: 67, endPoint x: 731, endPoint y: 385, distance: 318.2
click at [731, 385] on div "Recommended Previous slide Next slide [GEOGRAPHIC_DATA] , [GEOGRAPHIC_DATA] , […" at bounding box center [628, 236] width 336 height 396
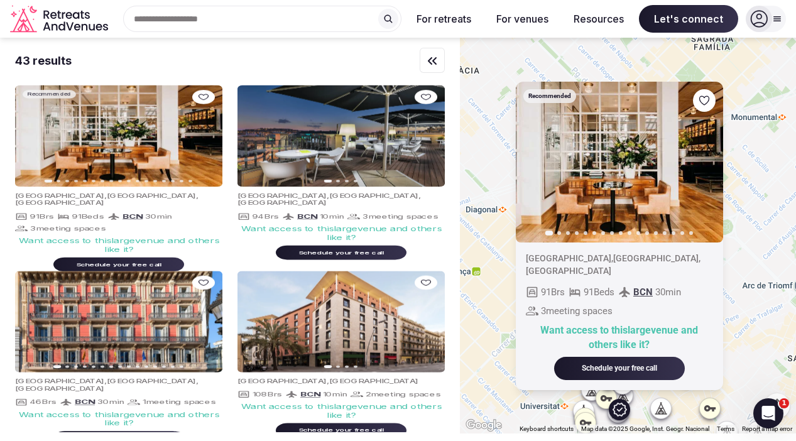
click at [703, 167] on icon "button" at bounding box center [705, 162] width 10 height 10
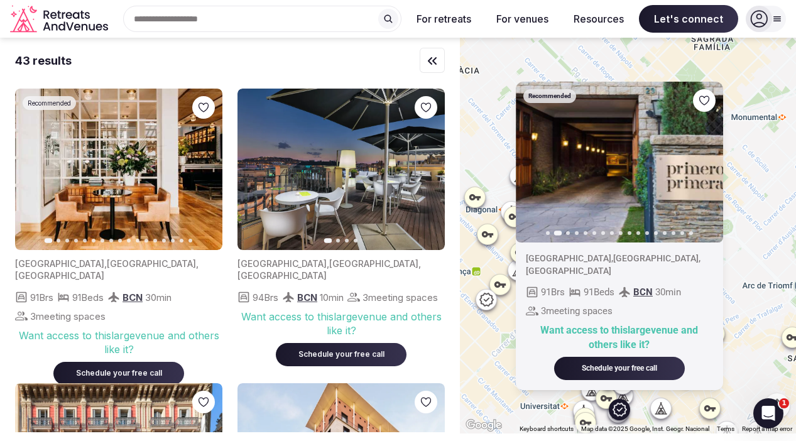
click at [703, 167] on icon "button" at bounding box center [705, 162] width 5 height 9
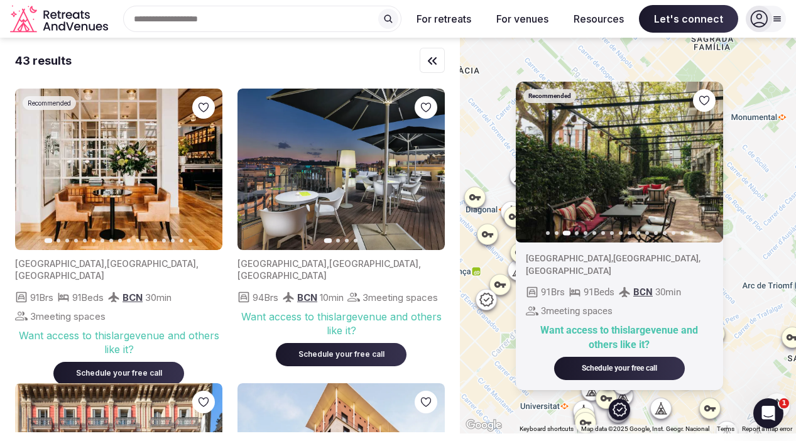
click at [539, 172] on button "Previous slide" at bounding box center [533, 162] width 20 height 20
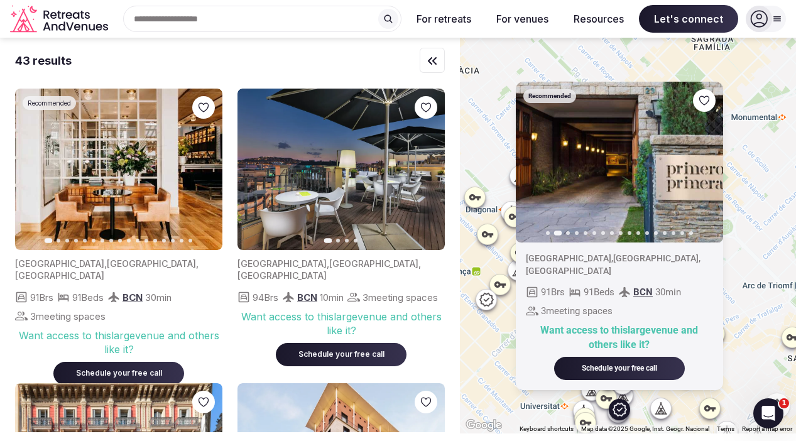
click at [713, 167] on img at bounding box center [618, 163] width 207 height 162
click at [702, 167] on icon "button" at bounding box center [705, 162] width 10 height 10
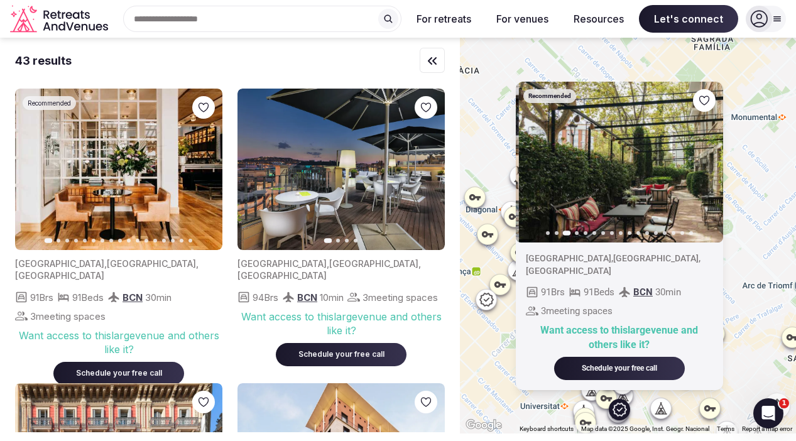
click at [703, 167] on icon "button" at bounding box center [705, 162] width 10 height 10
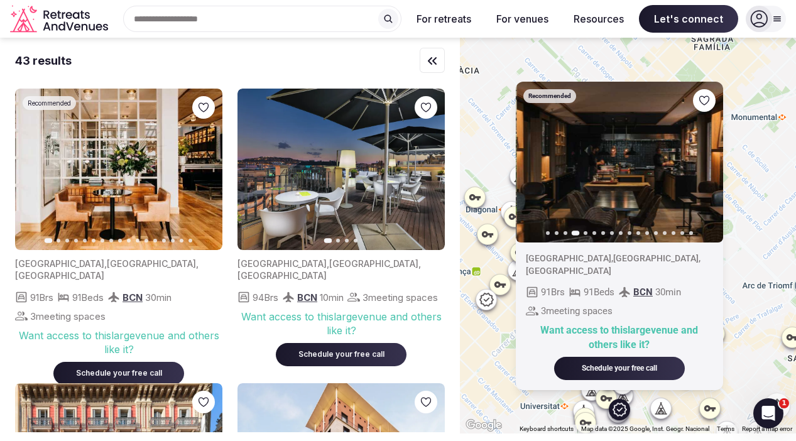
click at [703, 167] on icon "button" at bounding box center [705, 162] width 10 height 10
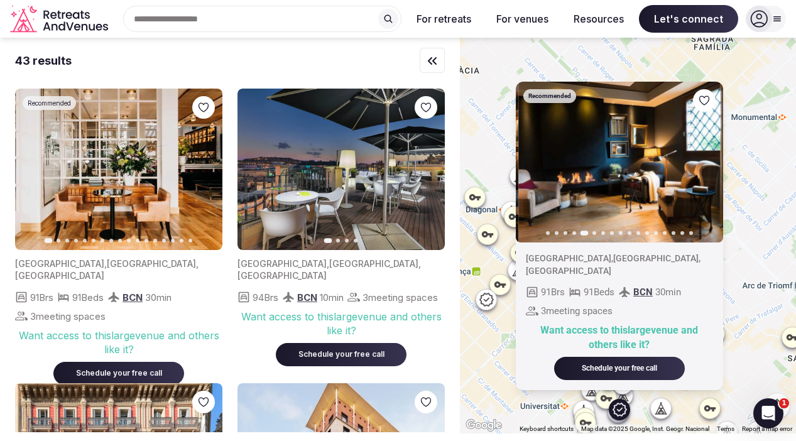
click at [703, 167] on icon "button" at bounding box center [705, 162] width 10 height 10
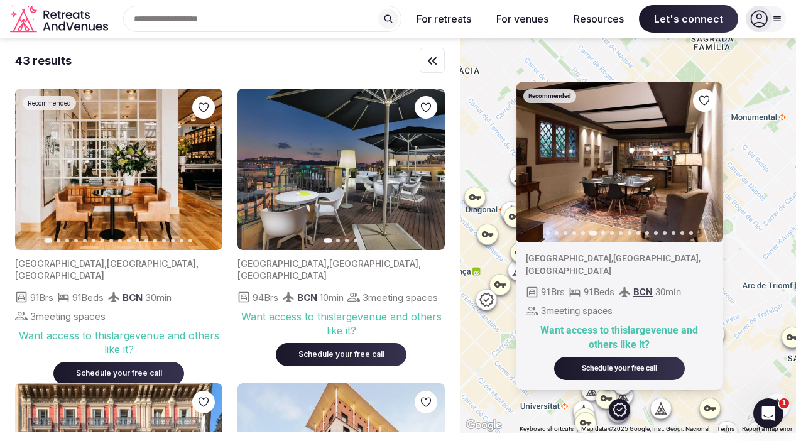
click at [703, 167] on icon "button" at bounding box center [705, 162] width 10 height 10
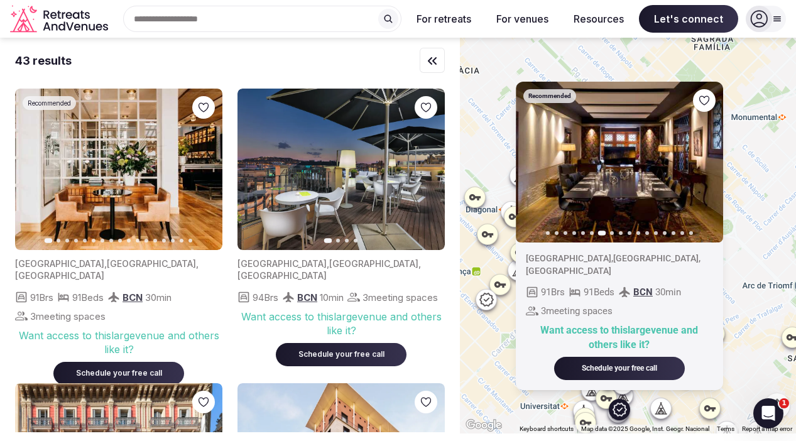
click at [703, 167] on icon "button" at bounding box center [705, 162] width 10 height 10
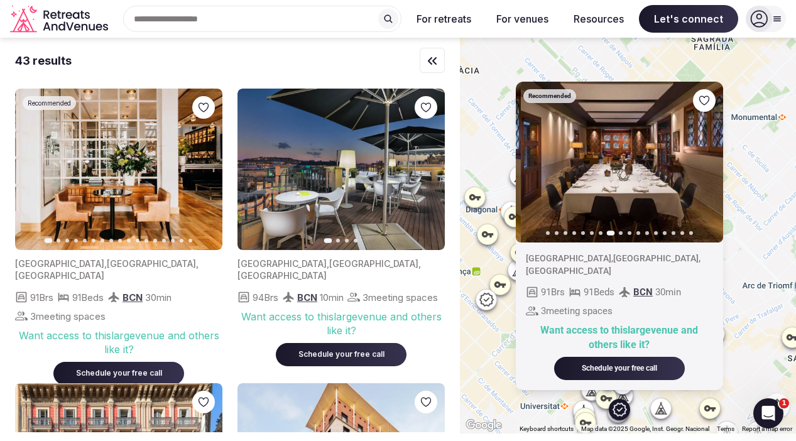
click at [703, 167] on icon "button" at bounding box center [705, 162] width 10 height 10
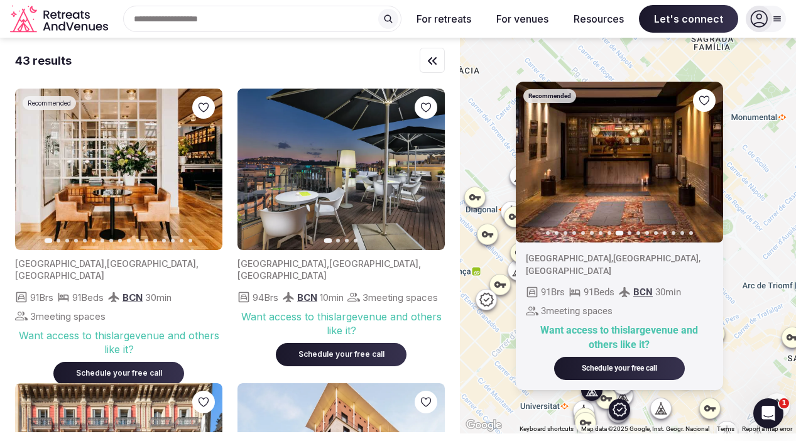
click at [429, 167] on icon "button" at bounding box center [427, 170] width 10 height 10
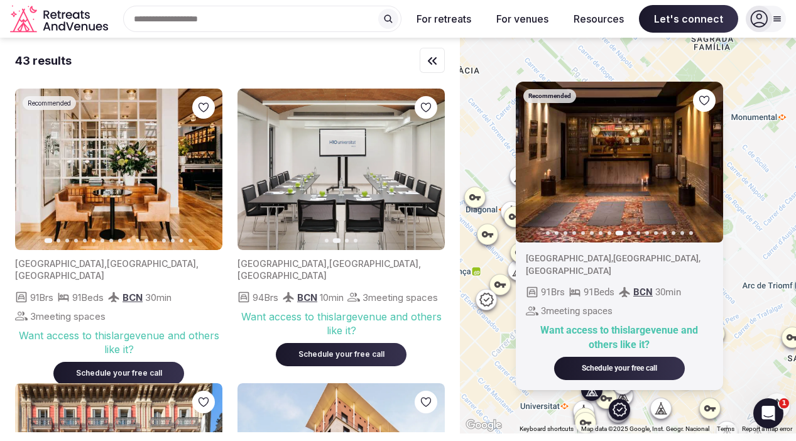
click at [429, 167] on icon "button" at bounding box center [427, 170] width 10 height 10
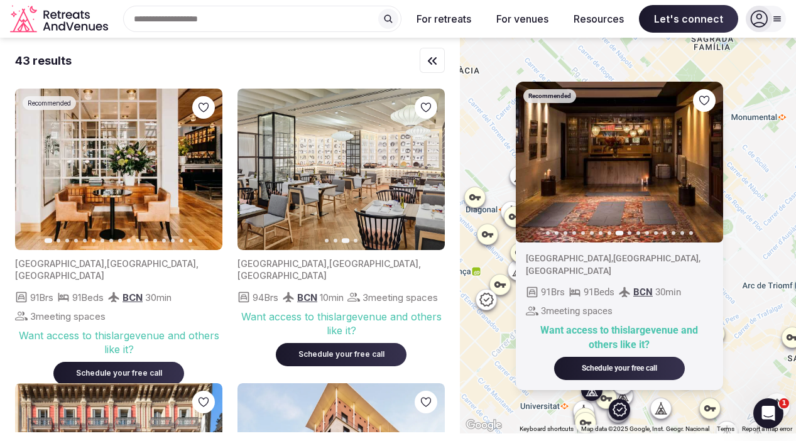
click at [429, 167] on icon "button" at bounding box center [427, 170] width 10 height 10
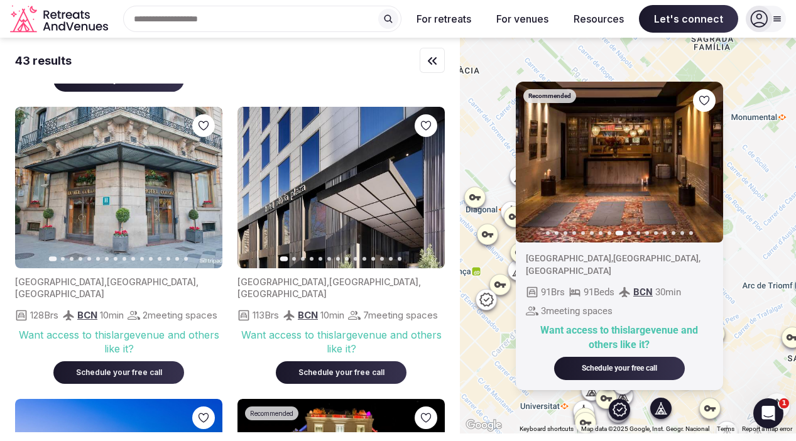
scroll to position [865, 0]
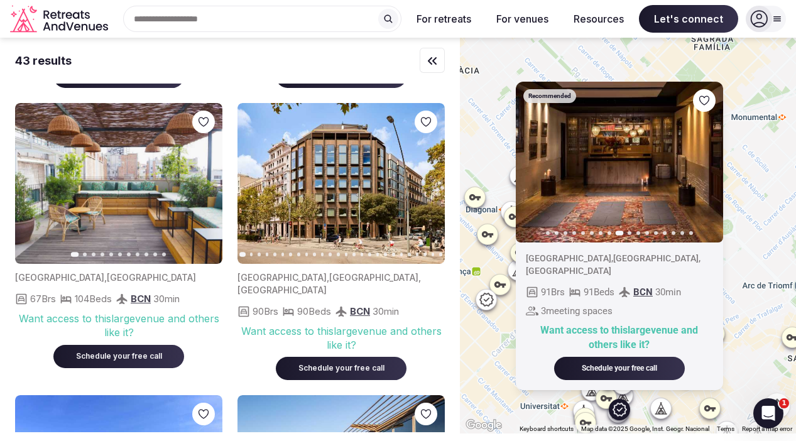
scroll to position [2253, 0]
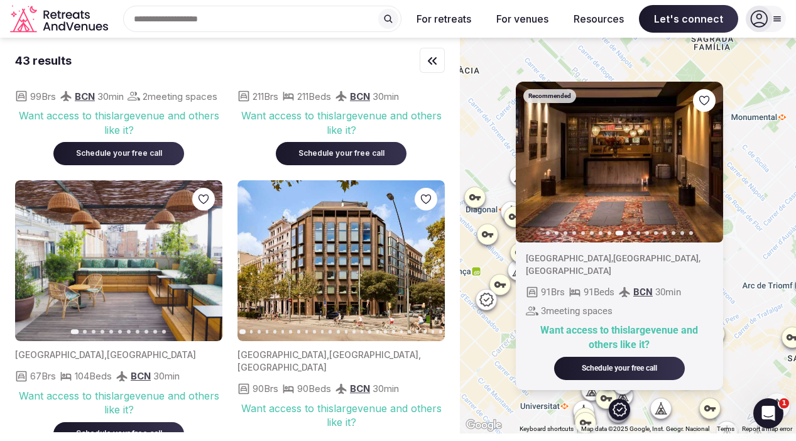
click at [431, 266] on button "Next slide" at bounding box center [427, 261] width 20 height 20
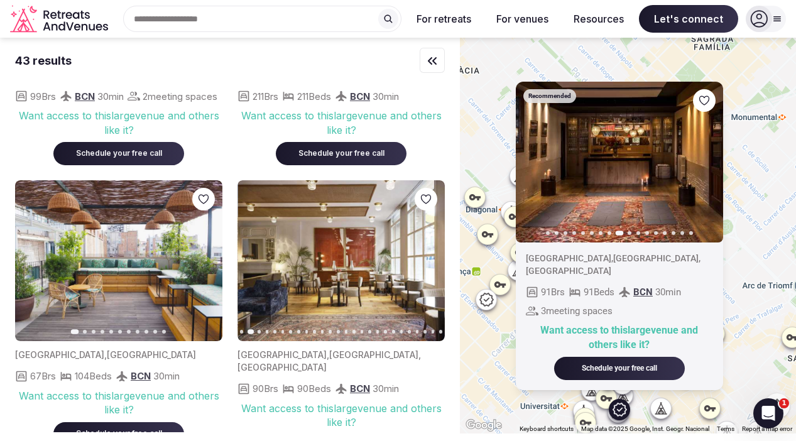
click at [431, 266] on button "Next slide" at bounding box center [427, 261] width 20 height 20
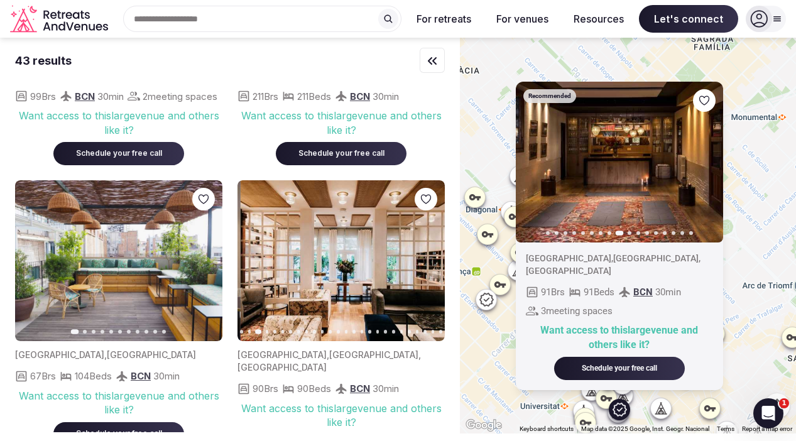
click at [432, 266] on button "Next slide" at bounding box center [427, 261] width 20 height 20
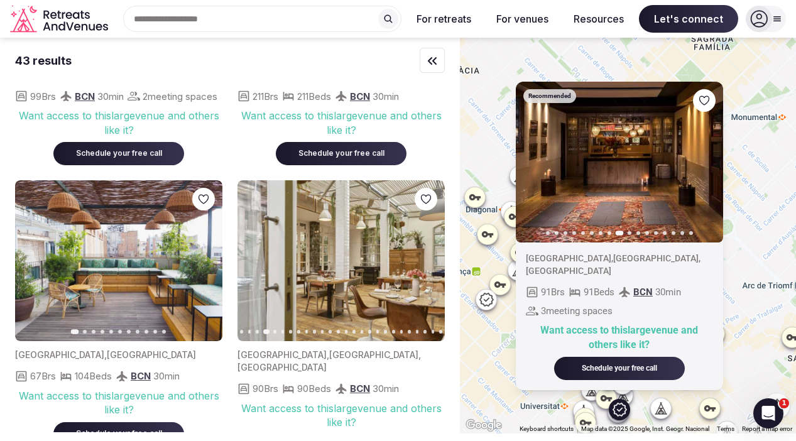
click at [432, 266] on button "Next slide" at bounding box center [427, 261] width 20 height 20
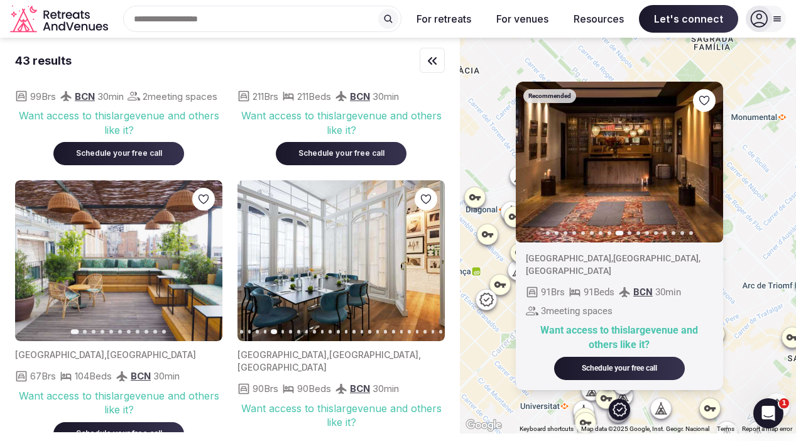
click at [206, 265] on icon "button" at bounding box center [205, 260] width 5 height 9
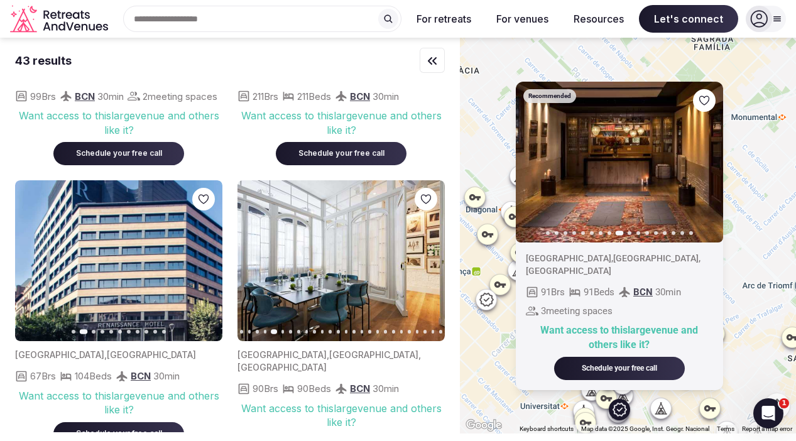
click at [204, 266] on icon "button" at bounding box center [205, 261] width 10 height 10
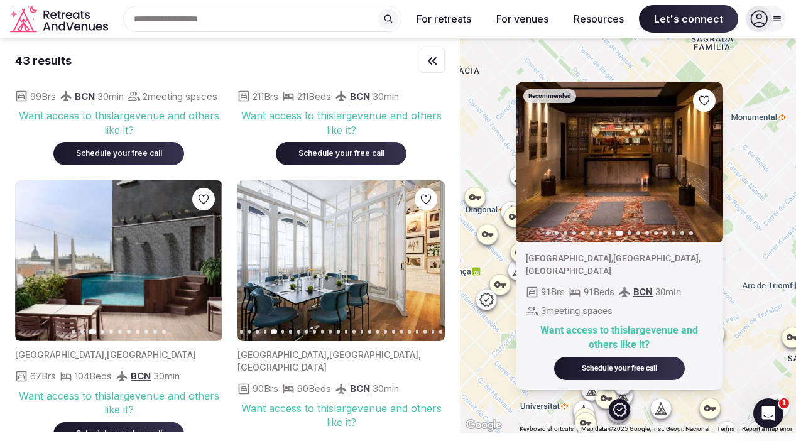
click at [27, 271] on button "Previous slide" at bounding box center [33, 261] width 20 height 20
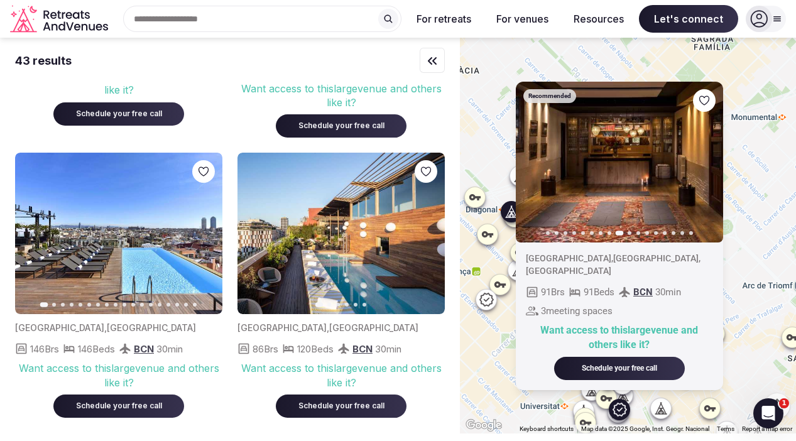
scroll to position [2577, 0]
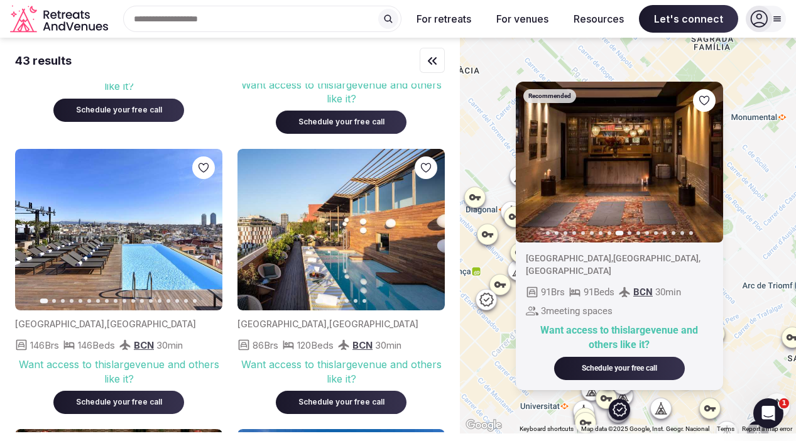
click at [205, 227] on icon "button" at bounding box center [205, 229] width 10 height 10
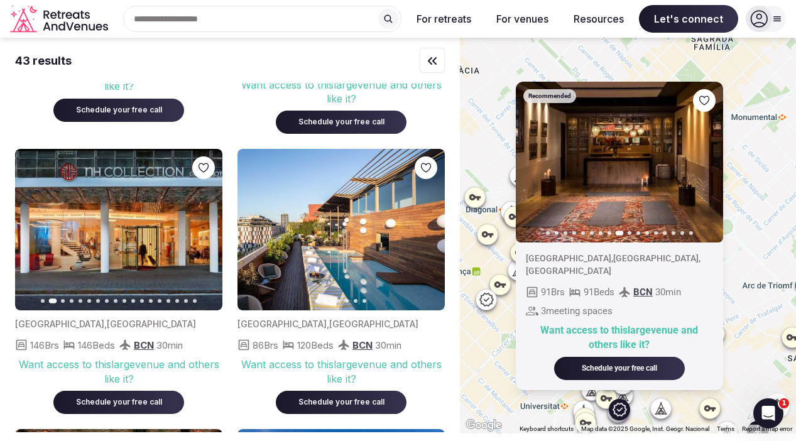
click at [199, 226] on button "Next slide" at bounding box center [205, 229] width 20 height 20
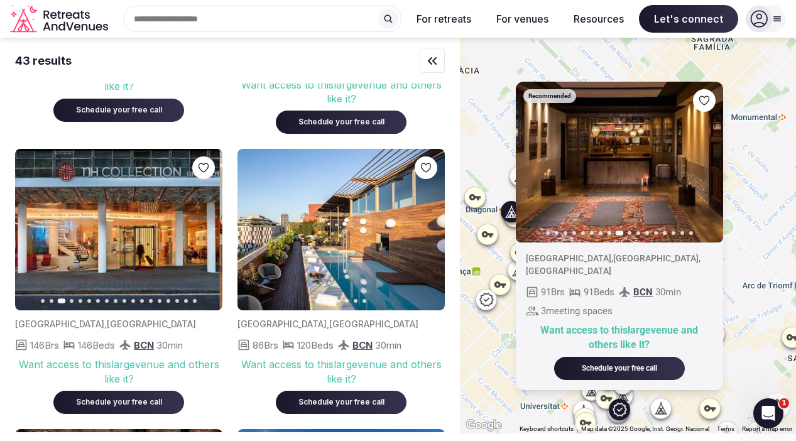
drag, startPoint x: 106, startPoint y: 219, endPoint x: 315, endPoint y: 205, distance: 209.7
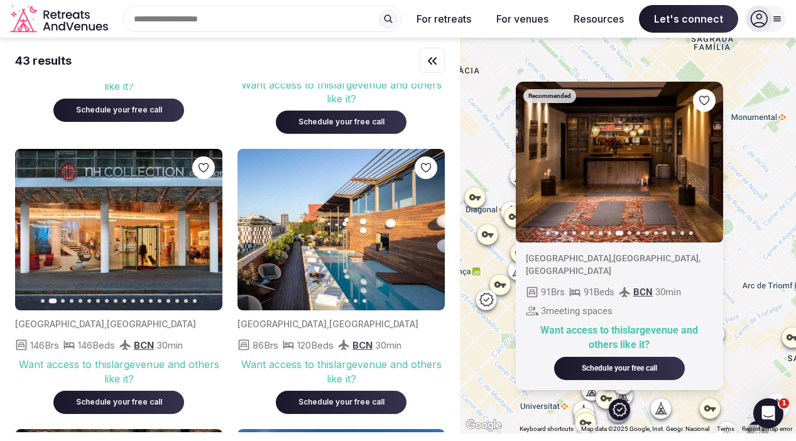
click at [206, 233] on icon "button" at bounding box center [205, 229] width 10 height 10
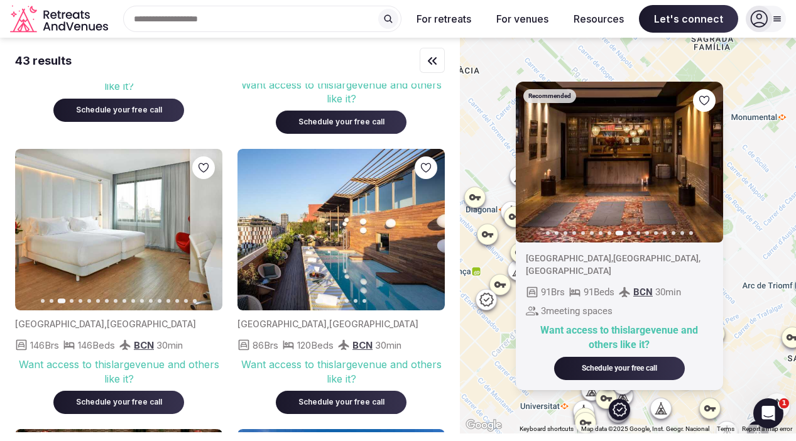
click at [206, 233] on icon "button" at bounding box center [205, 229] width 10 height 10
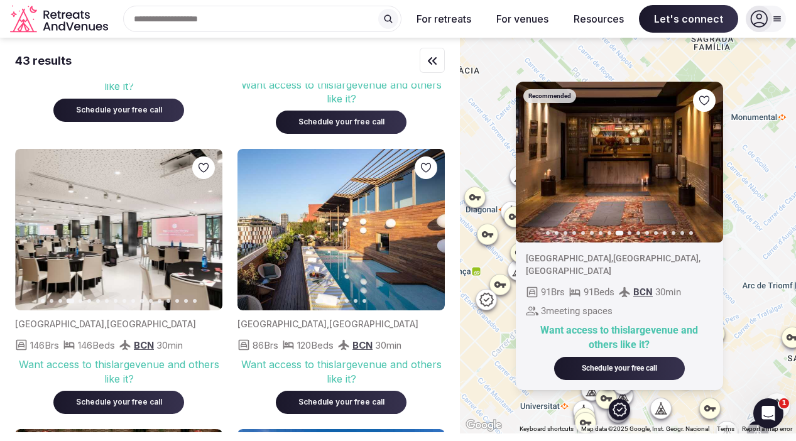
click at [206, 233] on icon "button" at bounding box center [205, 229] width 10 height 10
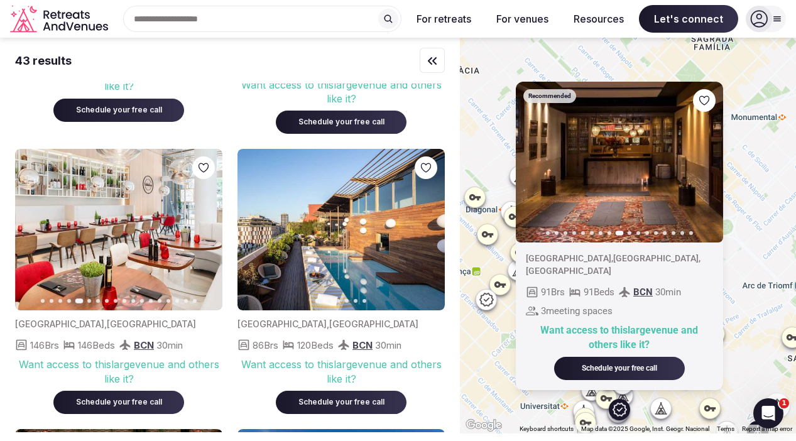
click at [206, 233] on icon "button" at bounding box center [205, 229] width 10 height 10
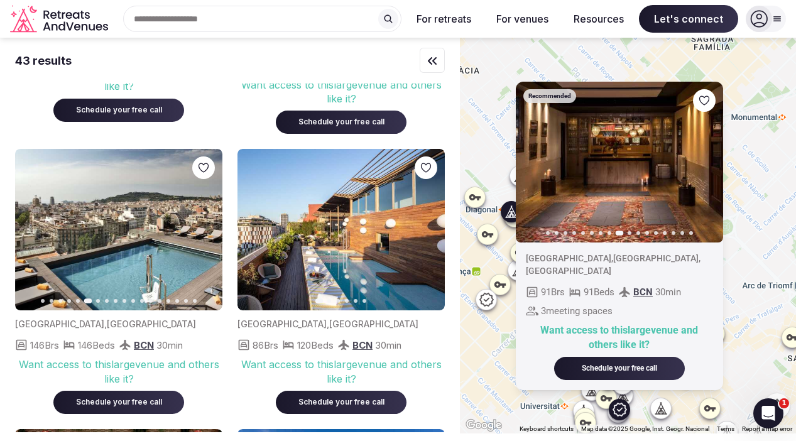
click at [430, 236] on button "Next slide" at bounding box center [427, 229] width 20 height 20
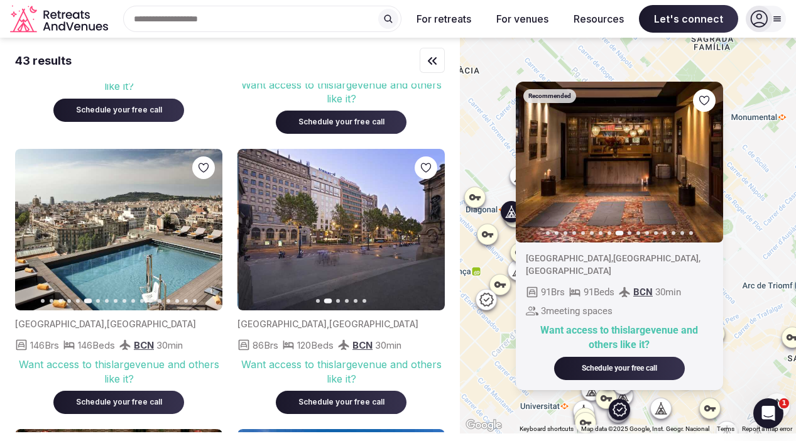
click at [430, 236] on button "Next slide" at bounding box center [427, 229] width 20 height 20
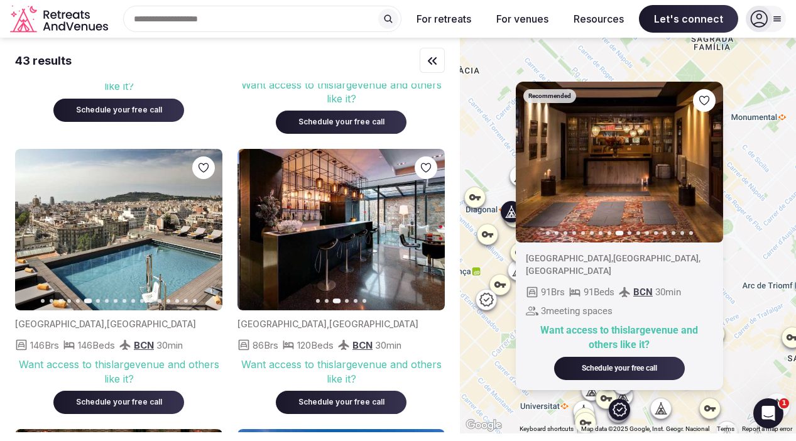
click at [430, 236] on button "Next slide" at bounding box center [427, 229] width 20 height 20
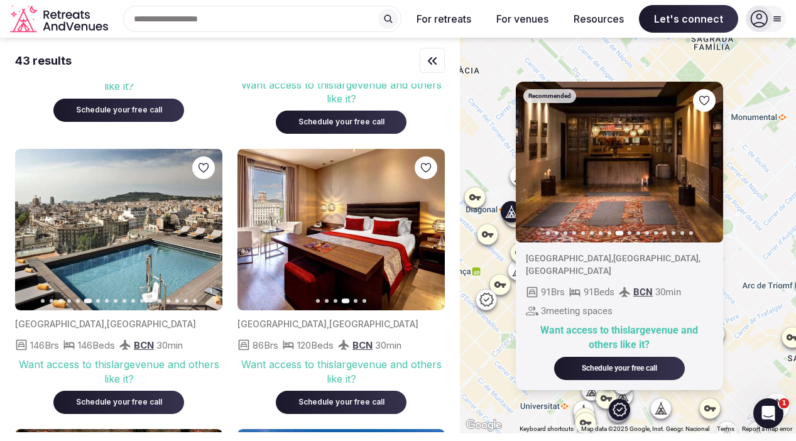
click at [430, 236] on button "Next slide" at bounding box center [427, 229] width 20 height 20
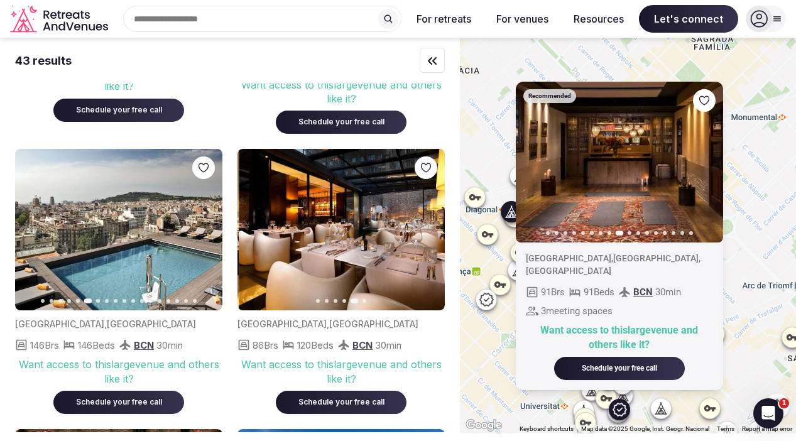
click at [430, 236] on button "Next slide" at bounding box center [427, 229] width 20 height 20
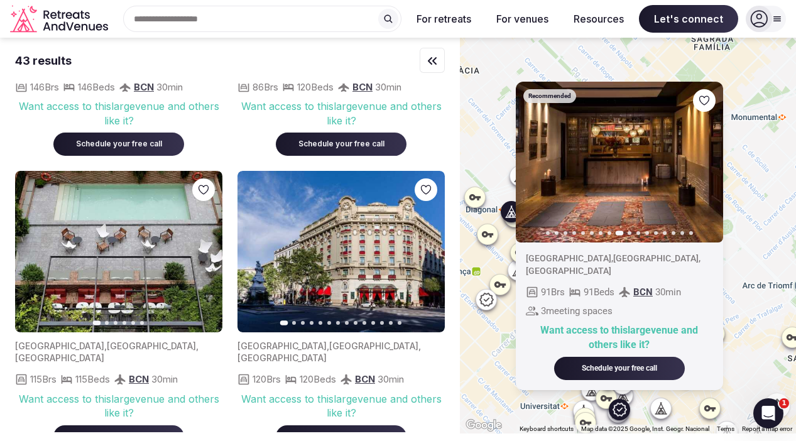
scroll to position [2840, 0]
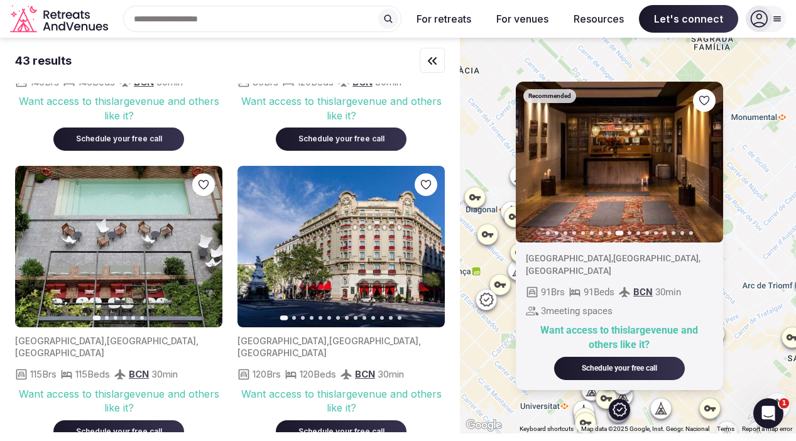
click at [432, 245] on icon "button" at bounding box center [427, 246] width 10 height 10
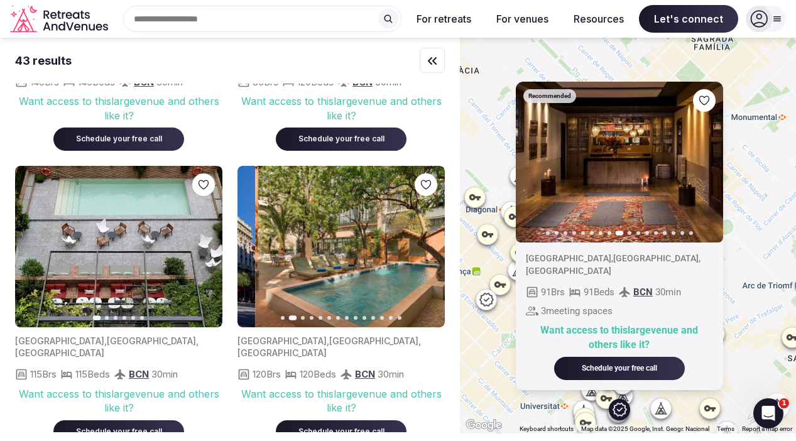
click at [432, 245] on icon "button" at bounding box center [427, 246] width 10 height 10
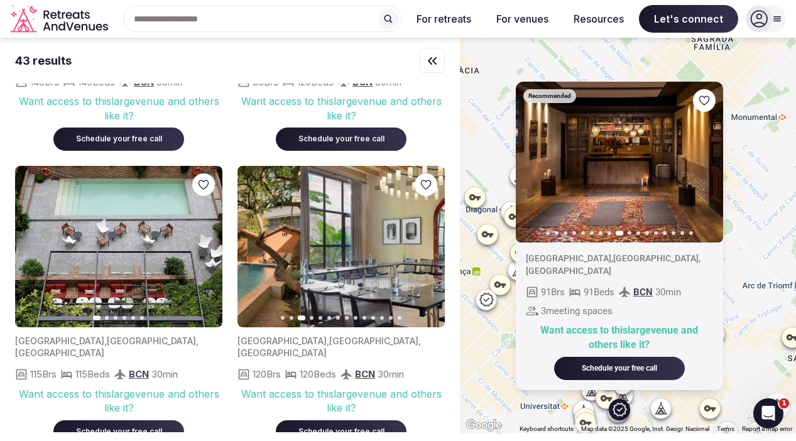
click at [432, 245] on icon "button" at bounding box center [427, 246] width 10 height 10
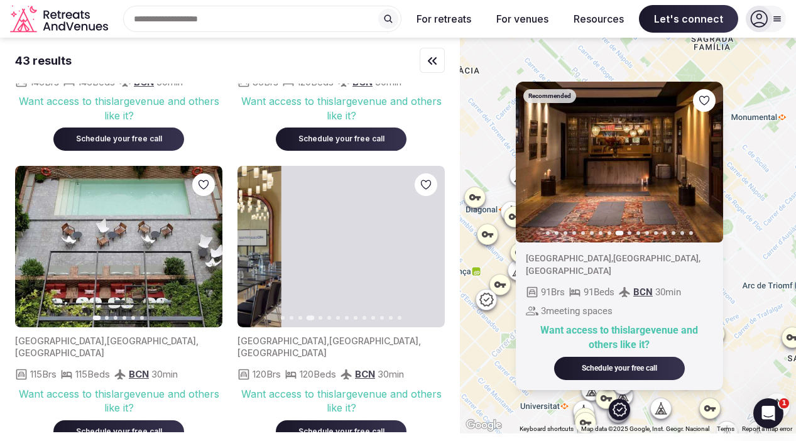
click at [432, 245] on icon "button" at bounding box center [427, 246] width 10 height 10
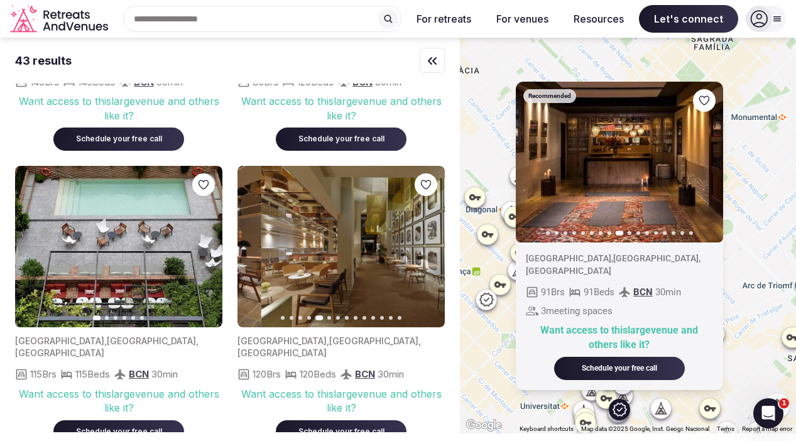
click at [432, 245] on icon "button" at bounding box center [427, 246] width 10 height 10
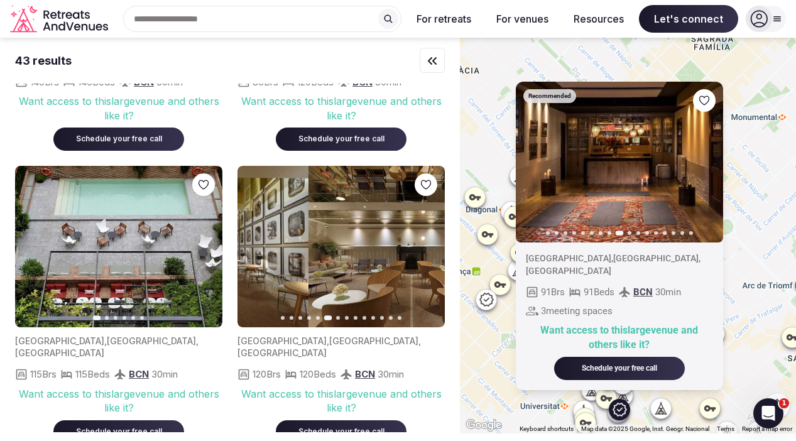
click at [432, 245] on icon "button" at bounding box center [427, 246] width 10 height 10
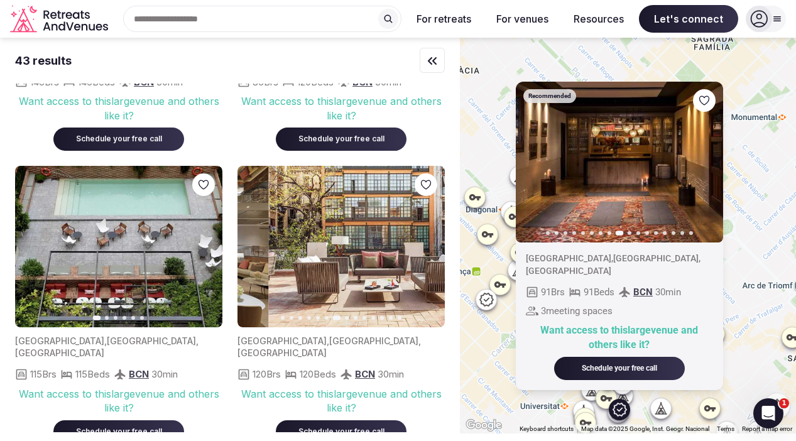
click at [432, 245] on icon "button" at bounding box center [427, 246] width 10 height 10
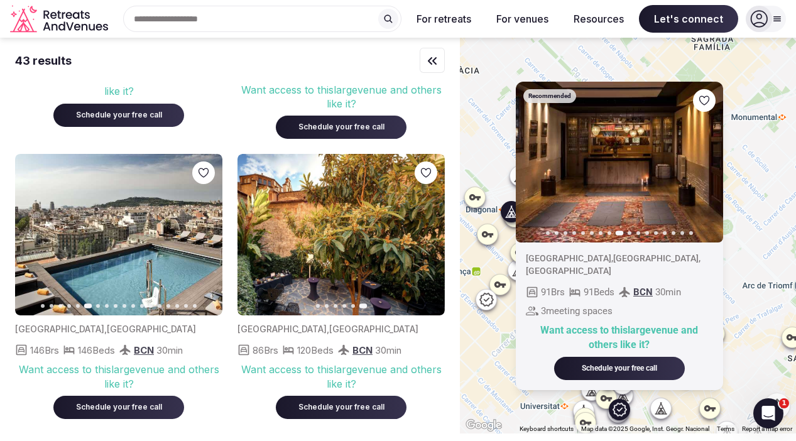
scroll to position [2568, 0]
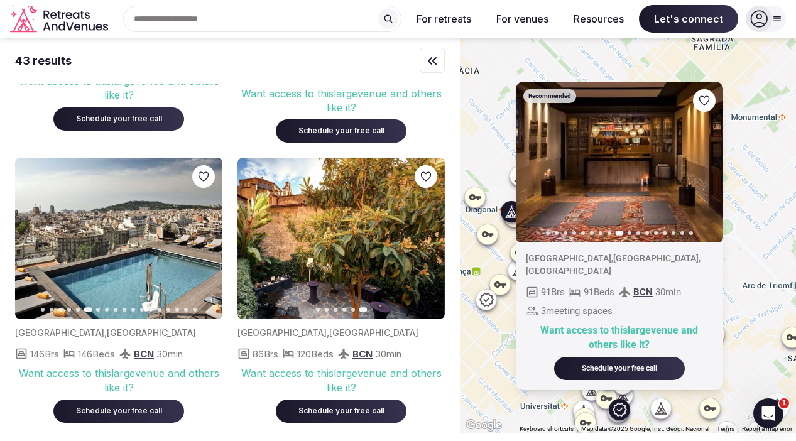
click at [258, 239] on icon "button" at bounding box center [255, 238] width 10 height 10
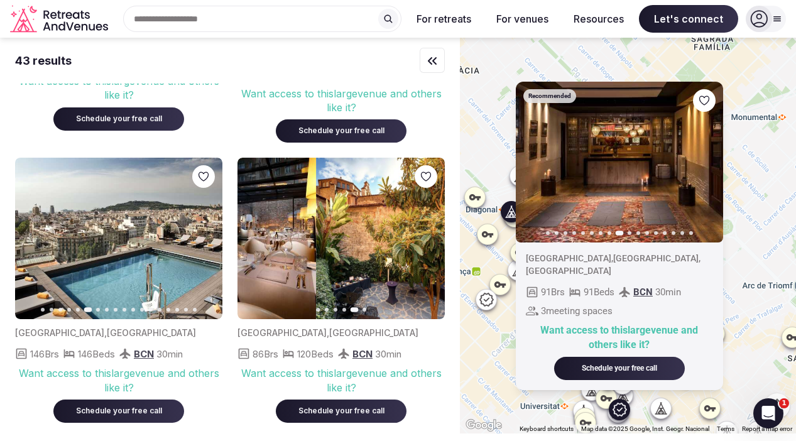
click at [258, 239] on icon "button" at bounding box center [255, 238] width 10 height 10
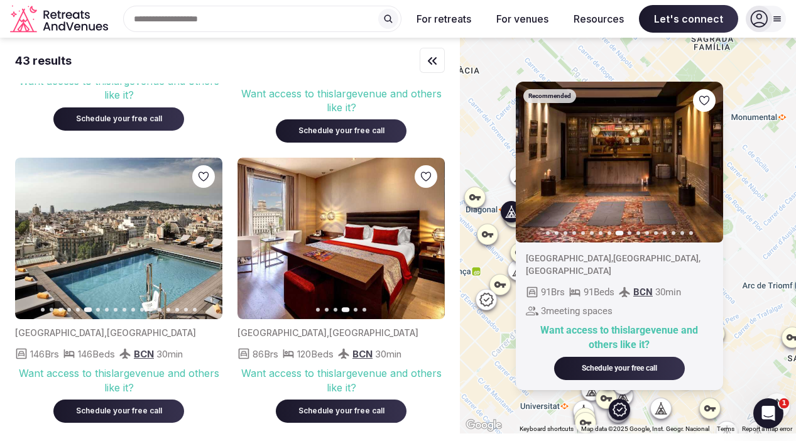
click at [258, 239] on icon "button" at bounding box center [255, 238] width 10 height 10
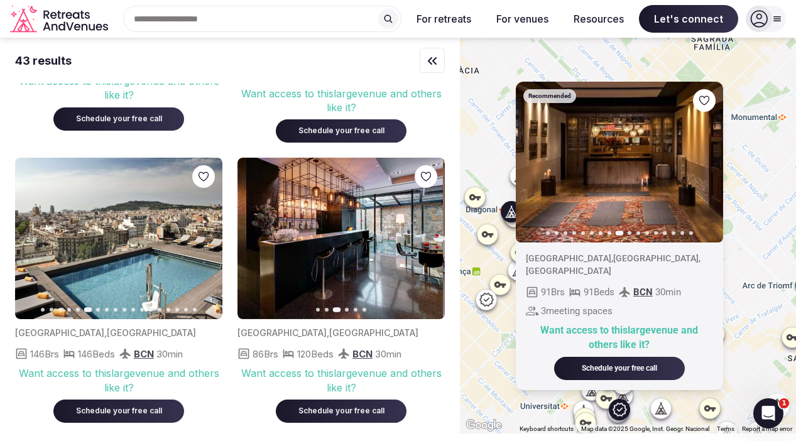
click at [258, 239] on icon "button" at bounding box center [255, 238] width 10 height 10
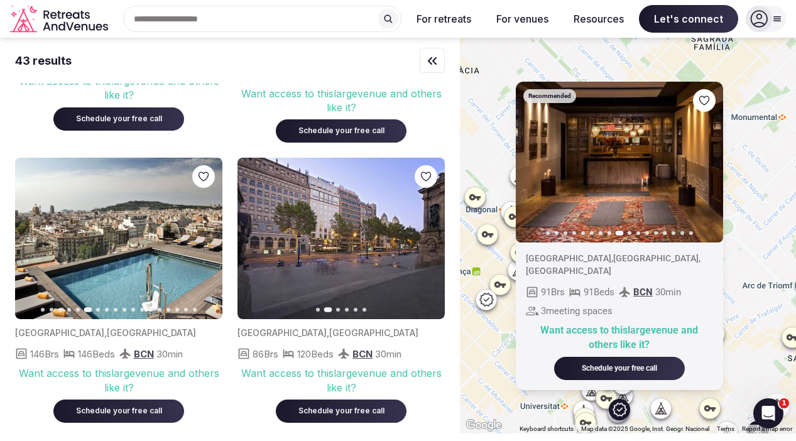
click at [212, 234] on button "Next slide" at bounding box center [205, 238] width 20 height 20
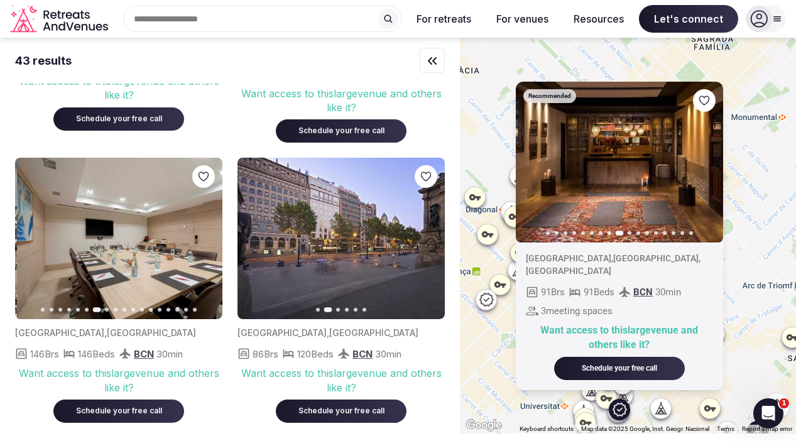
click at [212, 234] on button "Next slide" at bounding box center [205, 238] width 20 height 20
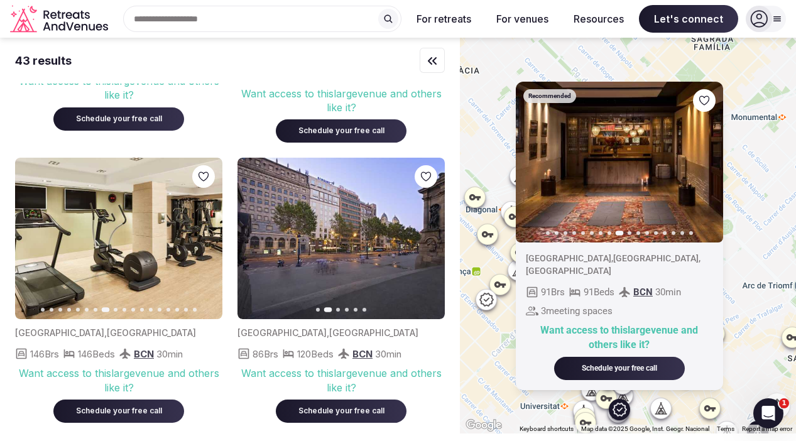
click at [38, 238] on button "Previous slide" at bounding box center [33, 238] width 20 height 20
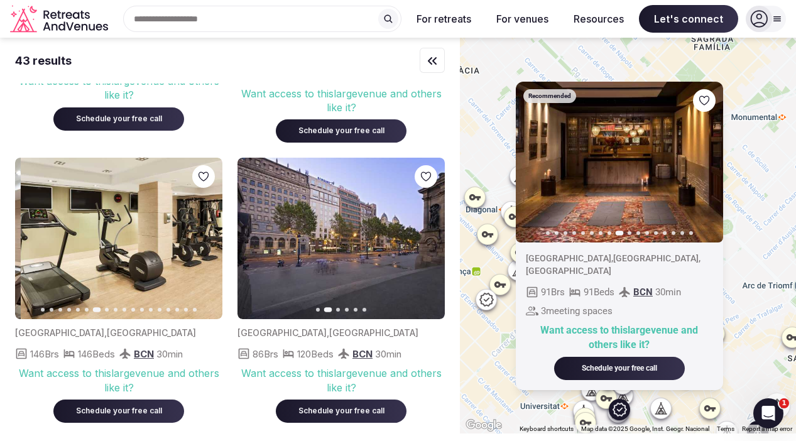
click at [38, 238] on button "Previous slide" at bounding box center [33, 238] width 20 height 20
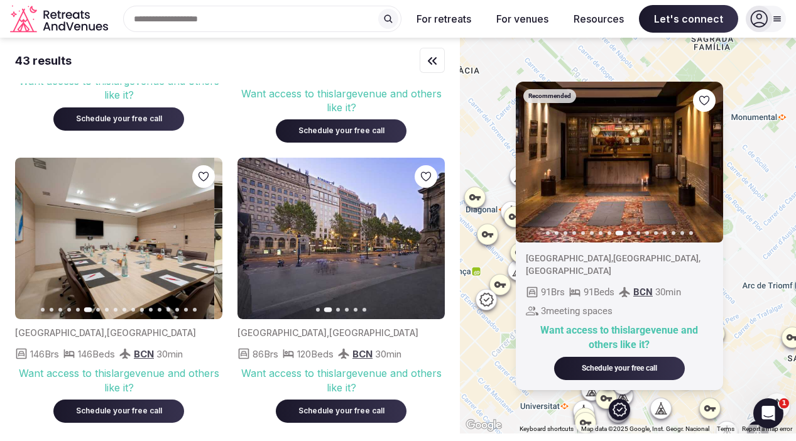
click at [38, 238] on button "Previous slide" at bounding box center [33, 238] width 20 height 20
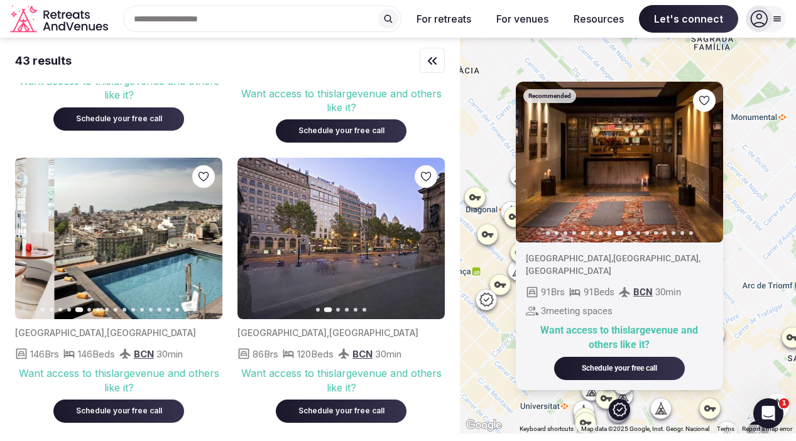
click at [38, 238] on button "Previous slide" at bounding box center [33, 238] width 20 height 20
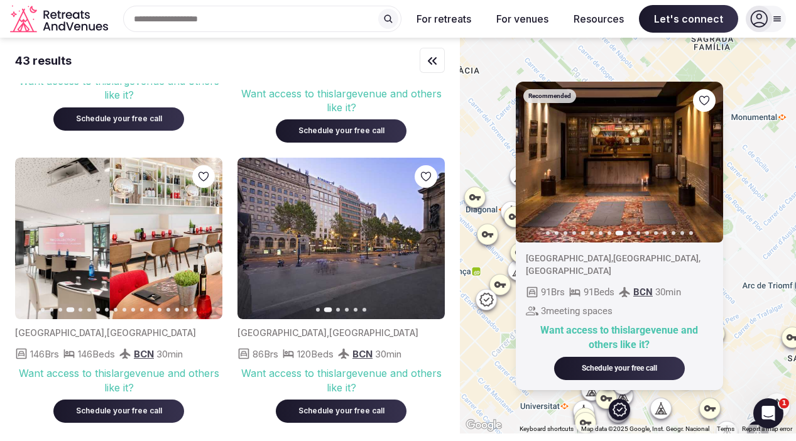
click at [38, 238] on button "Previous slide" at bounding box center [33, 238] width 20 height 20
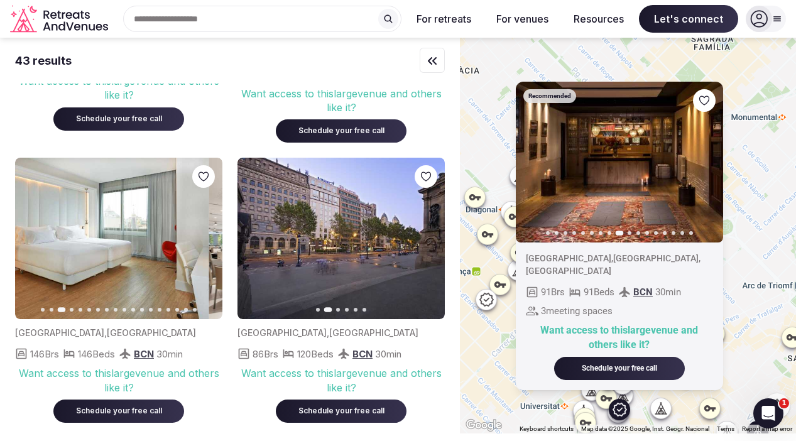
click at [38, 238] on button "Previous slide" at bounding box center [33, 238] width 20 height 20
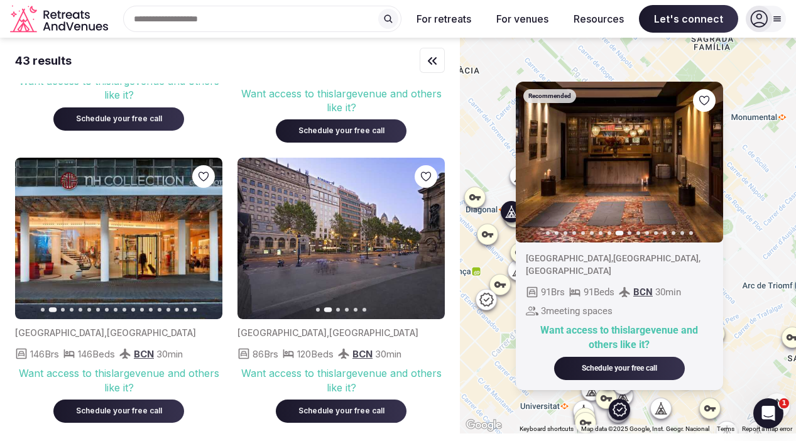
click at [429, 238] on icon "button" at bounding box center [427, 238] width 10 height 10
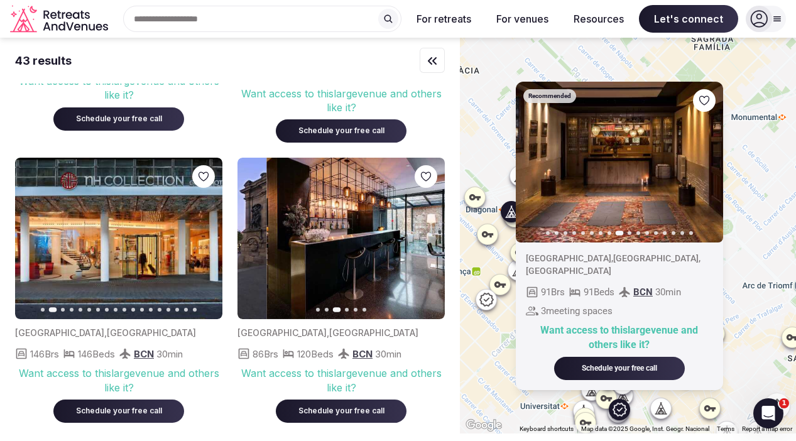
click at [429, 238] on icon "button" at bounding box center [427, 238] width 10 height 10
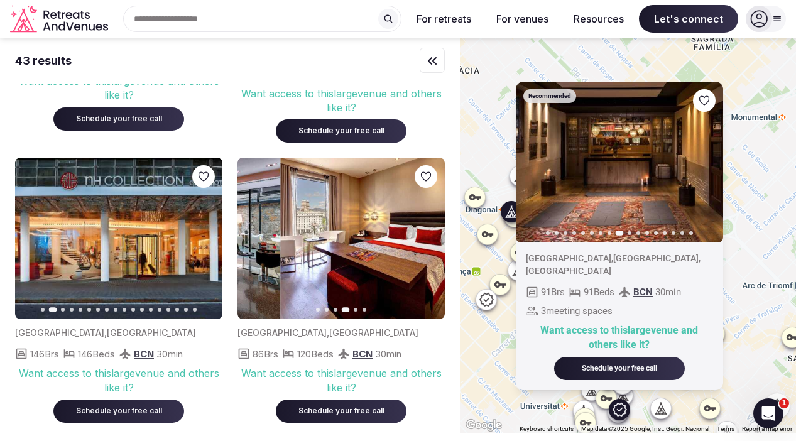
click at [429, 238] on icon "button" at bounding box center [427, 238] width 10 height 10
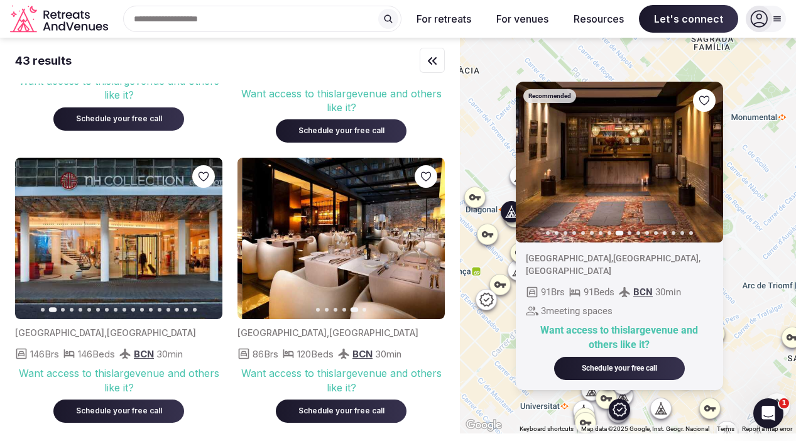
click at [429, 238] on icon "button" at bounding box center [427, 238] width 10 height 10
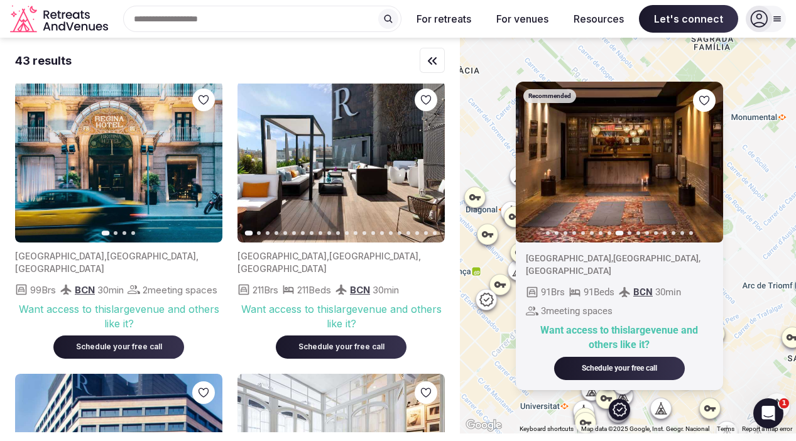
scroll to position [2052, 0]
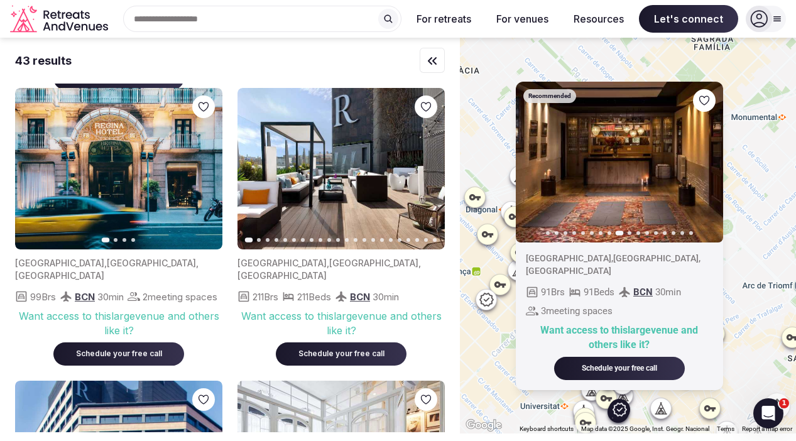
click at [204, 173] on icon "button" at bounding box center [205, 169] width 5 height 9
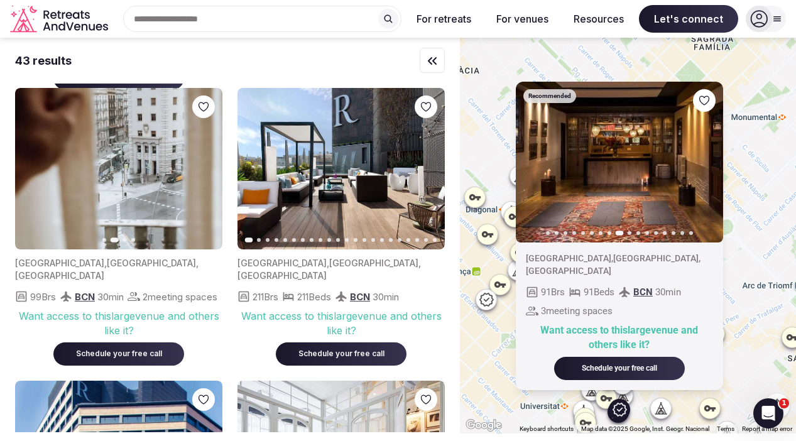
click at [203, 174] on icon "button" at bounding box center [205, 169] width 10 height 10
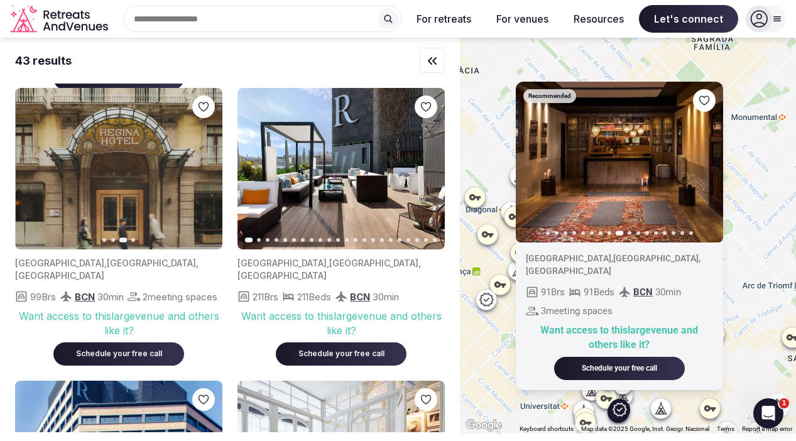
click at [204, 174] on icon "button" at bounding box center [205, 169] width 10 height 10
